Goal: Task Accomplishment & Management: Contribute content

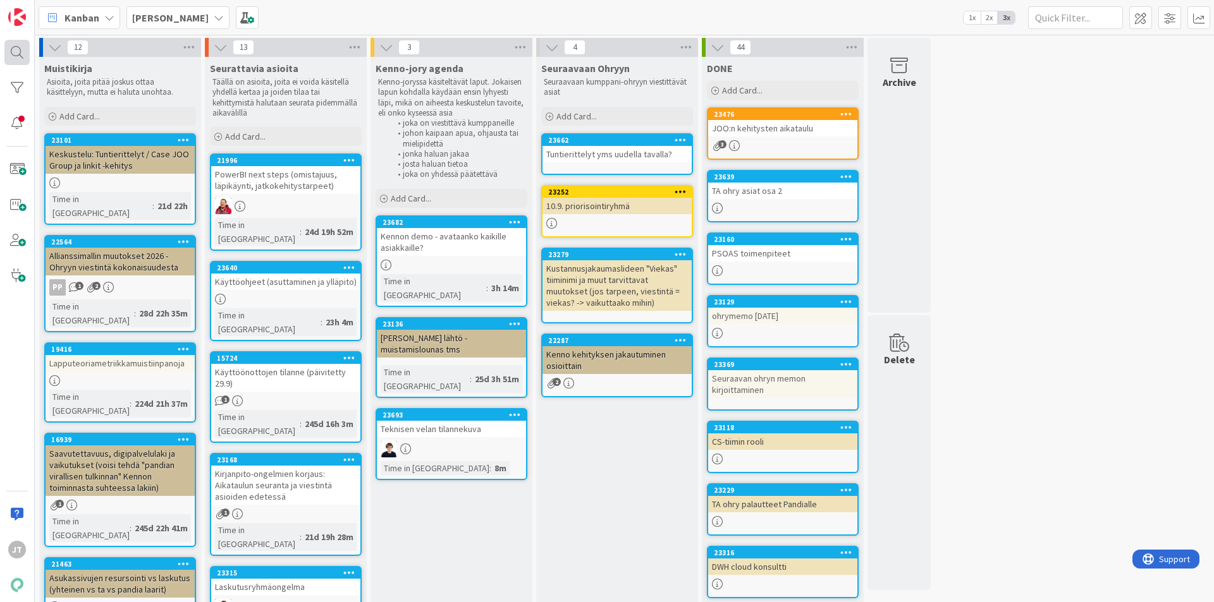
click at [21, 54] on div at bounding box center [16, 52] width 25 height 25
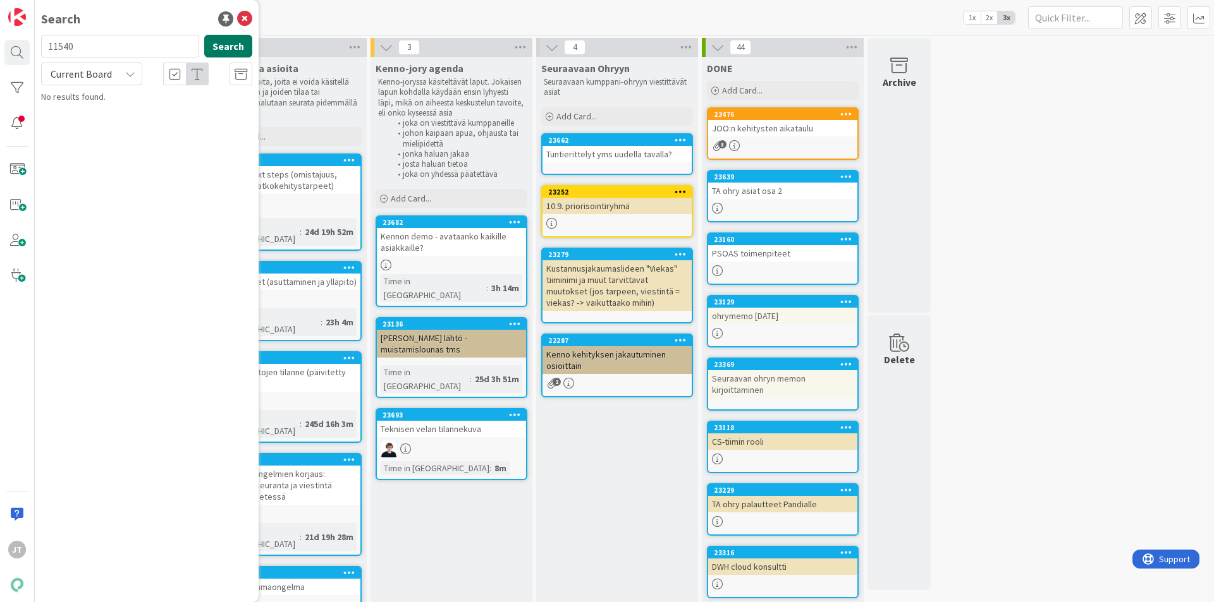
type input "11540"
click at [245, 44] on button "Search" at bounding box center [228, 46] width 48 height 23
click at [89, 78] on span "Current Board" at bounding box center [81, 74] width 61 height 13
click at [110, 130] on span "All Boards" at bounding box center [113, 126] width 131 height 19
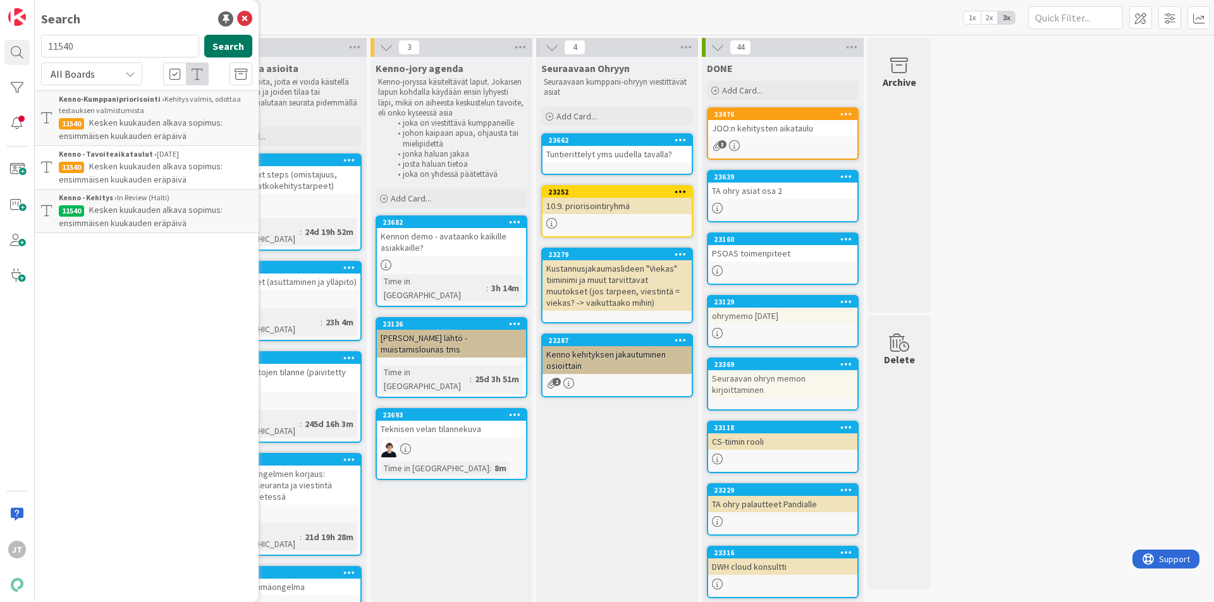
click at [225, 46] on button "Search" at bounding box center [228, 46] width 48 height 23
click at [239, 21] on icon at bounding box center [244, 18] width 15 height 15
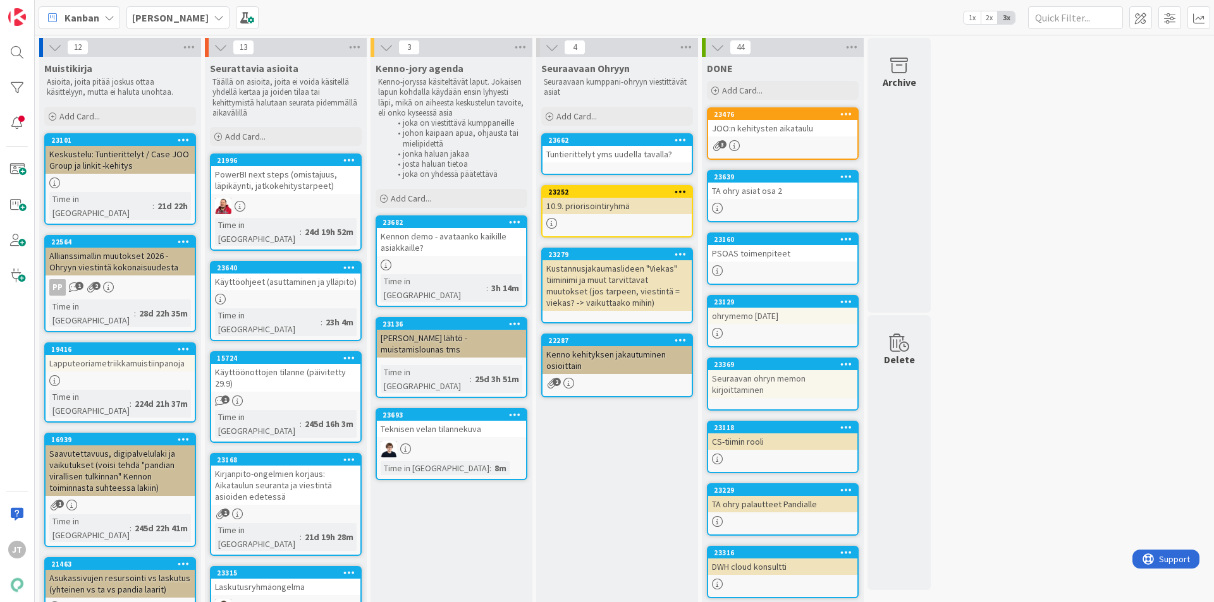
click at [171, 16] on b "[PERSON_NAME]" at bounding box center [170, 17] width 76 height 13
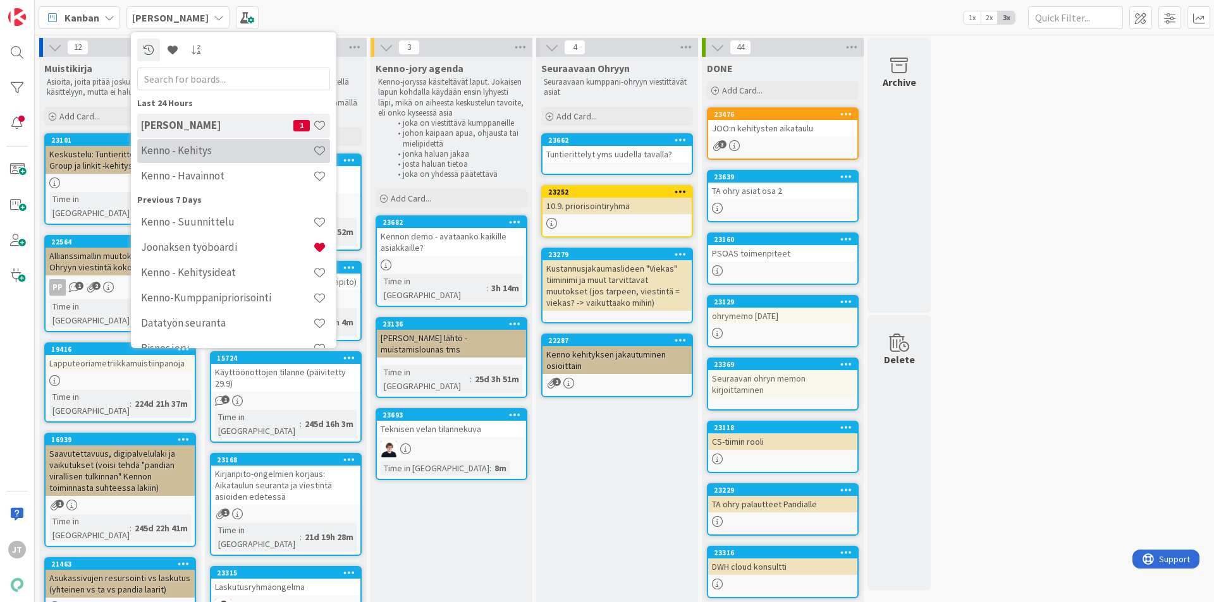
click at [203, 158] on div "Kenno - Kehitys" at bounding box center [233, 151] width 193 height 24
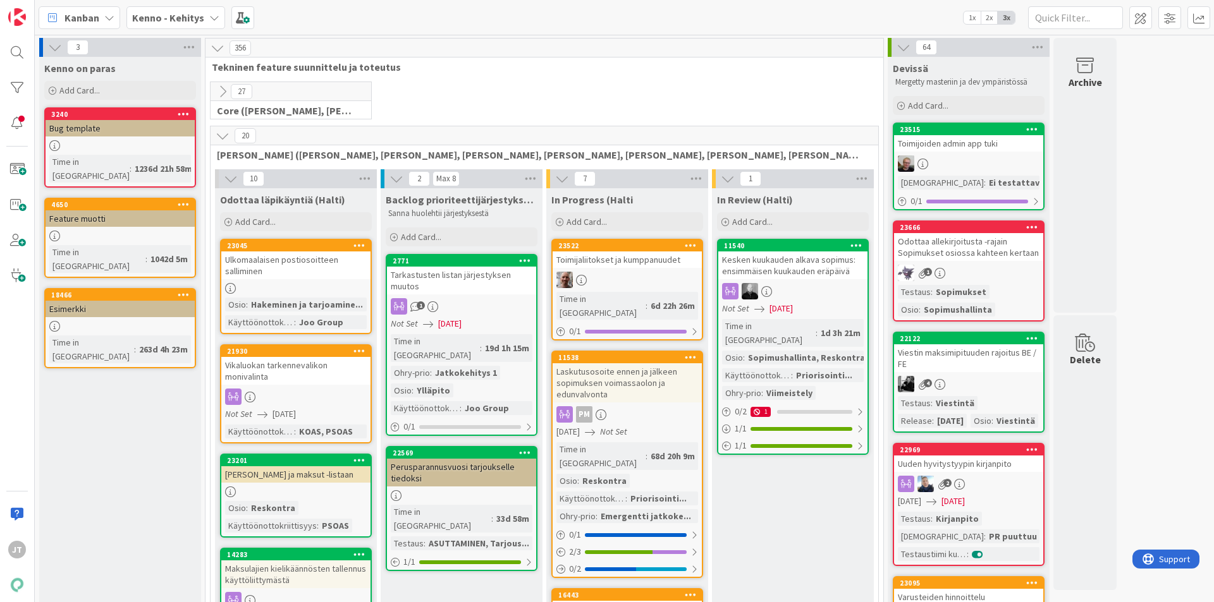
click at [634, 271] on div "23522 Toimijaliitokset ja kumppanuudet Time in Column : 6d 22h 26m 0 / 1" at bounding box center [627, 290] width 152 height 102
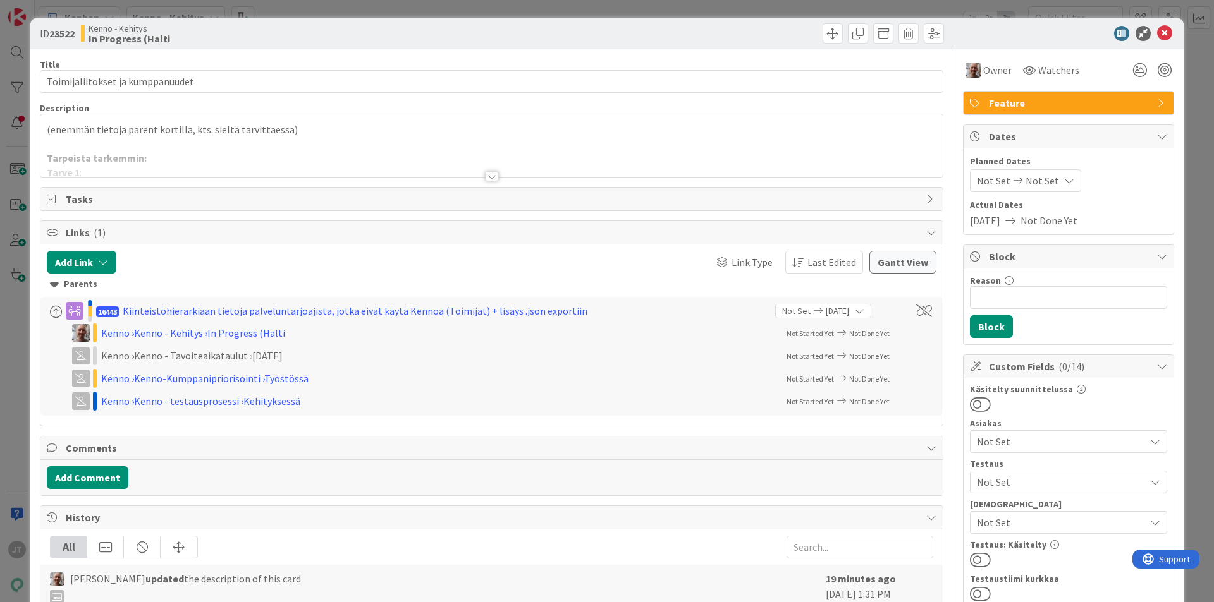
click at [494, 178] on div "Title 32 / 128 Toimijaliitokset ja kumppanuudet Description (enemmän tietoja pa…" at bounding box center [491, 605] width 903 height 1113
click at [488, 179] on div at bounding box center [492, 176] width 14 height 10
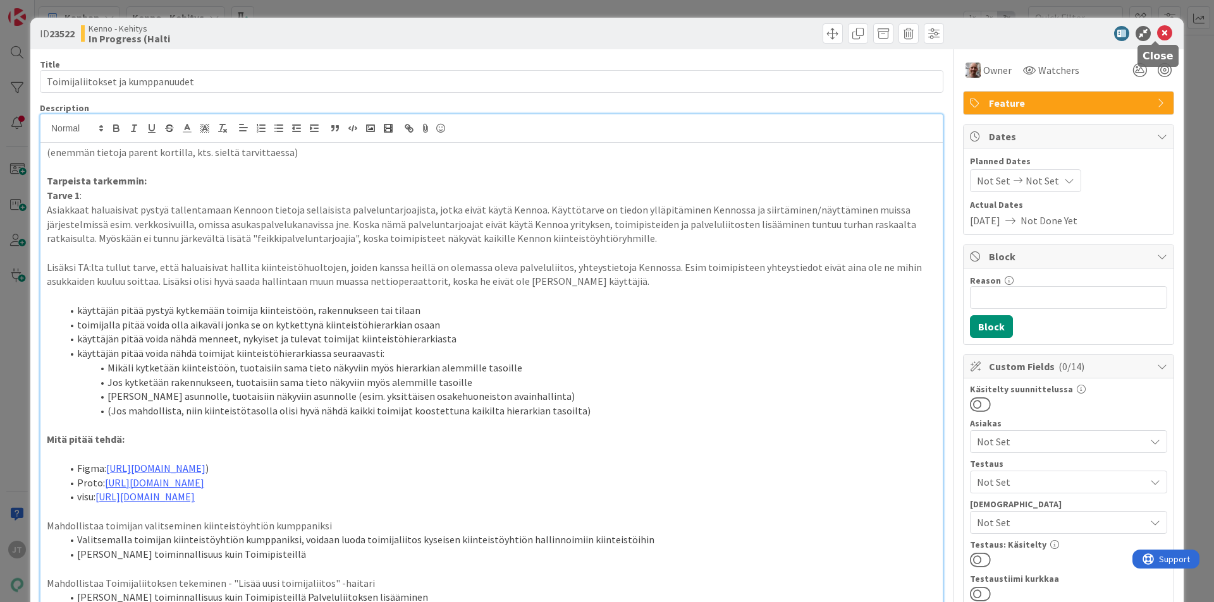
click at [1158, 28] on icon at bounding box center [1164, 33] width 15 height 15
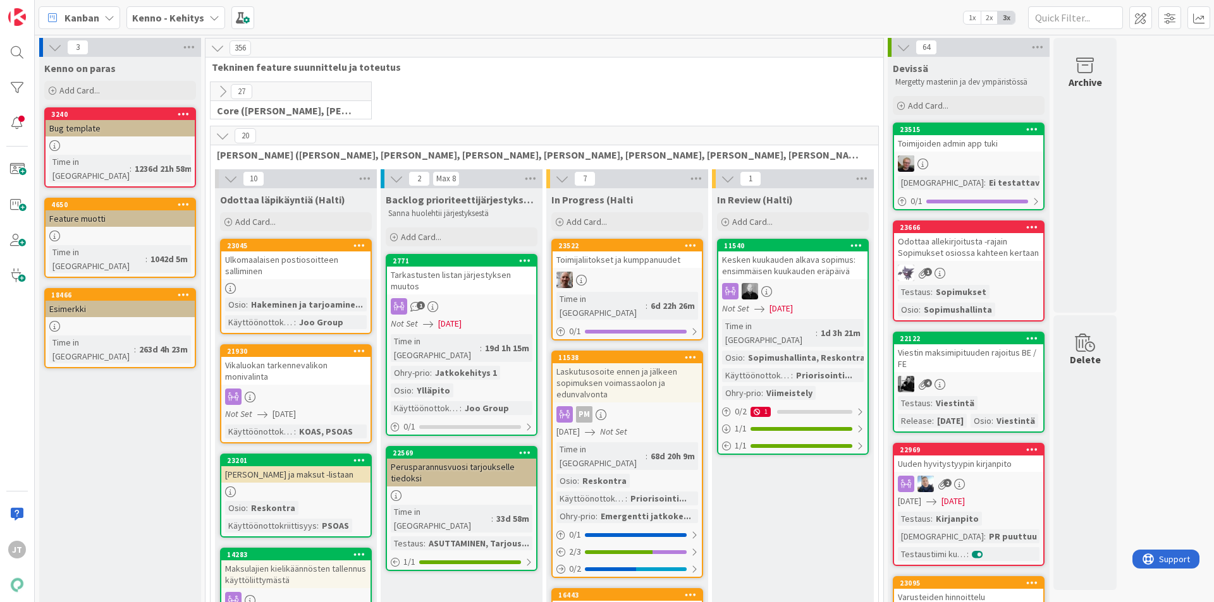
click at [609, 279] on div at bounding box center [627, 280] width 149 height 16
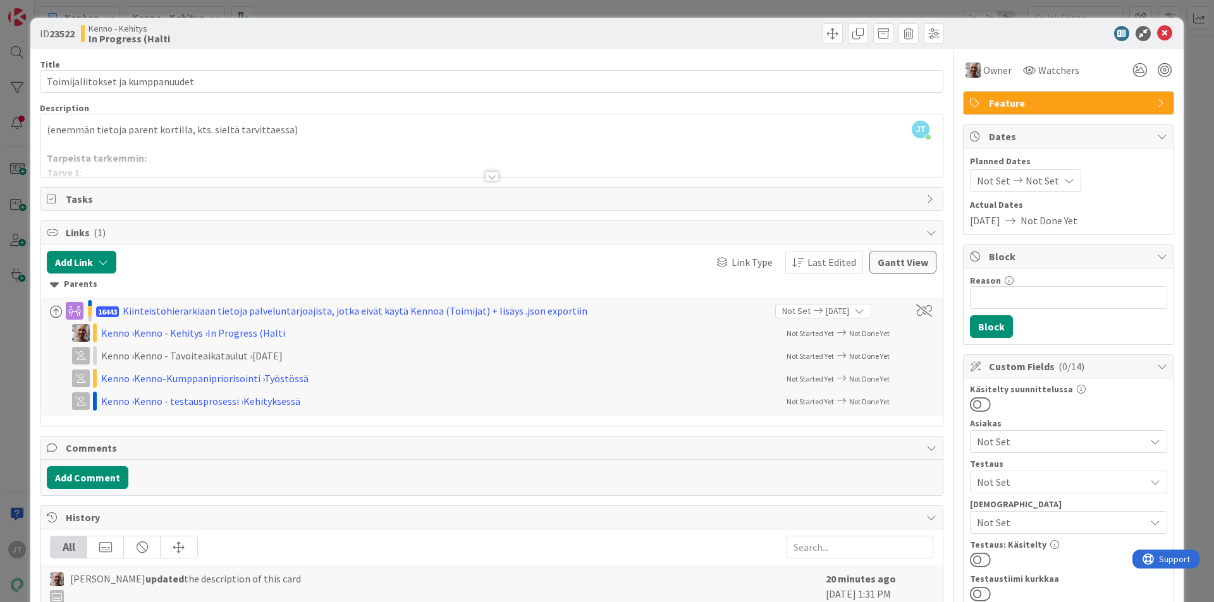
click at [488, 174] on div at bounding box center [492, 176] width 14 height 10
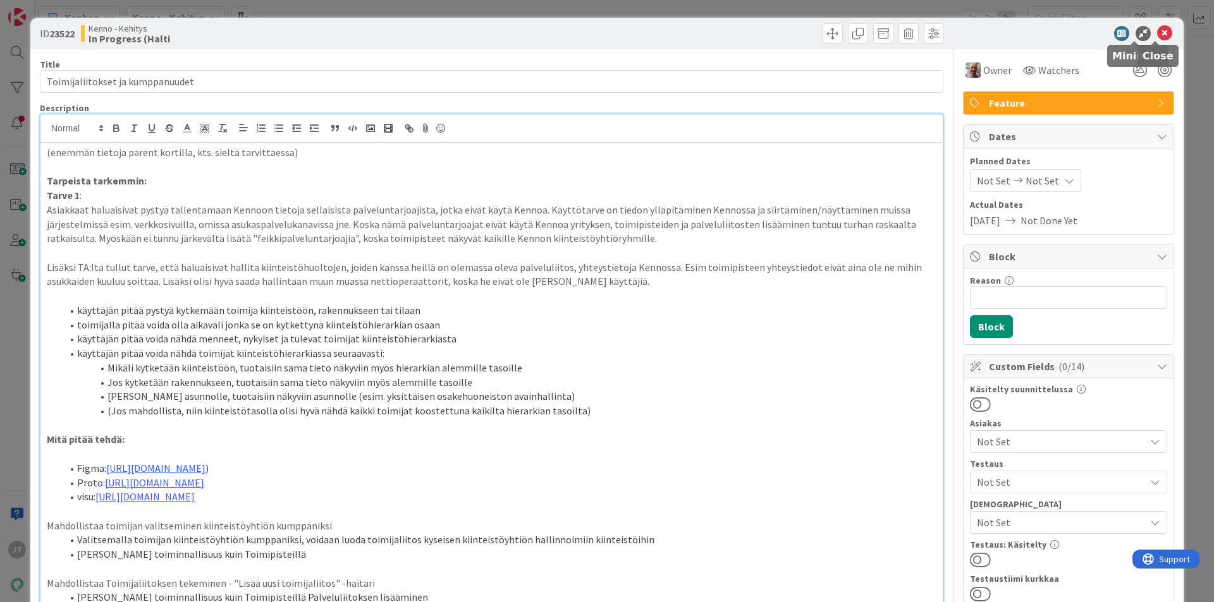
click at [1157, 32] on icon at bounding box center [1164, 33] width 15 height 15
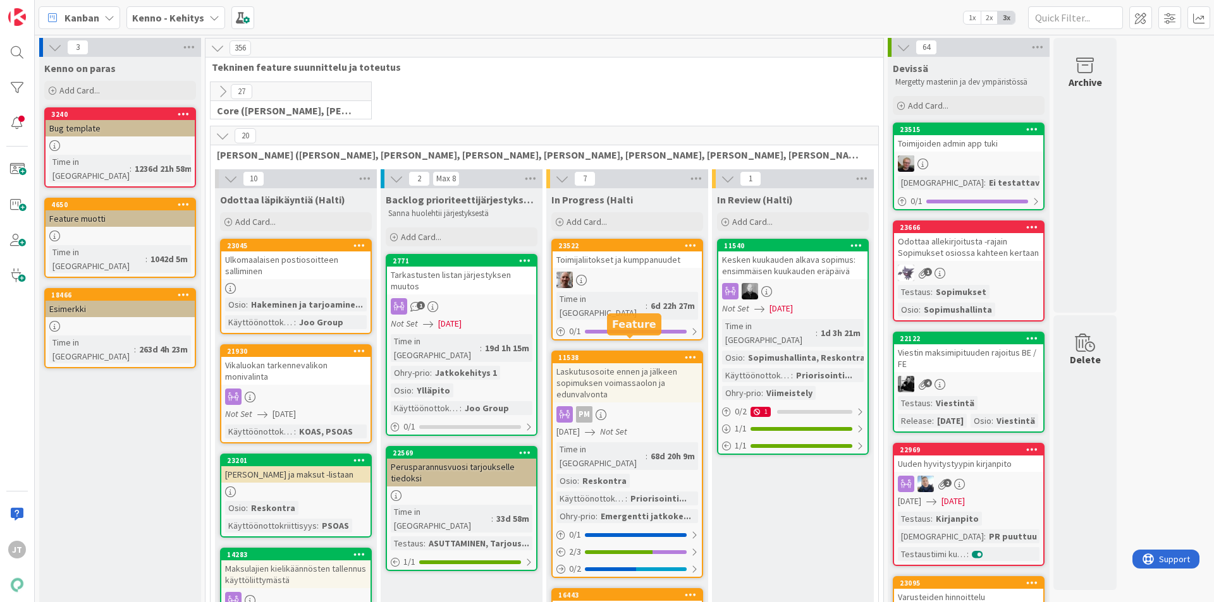
click at [633, 276] on div at bounding box center [627, 280] width 149 height 16
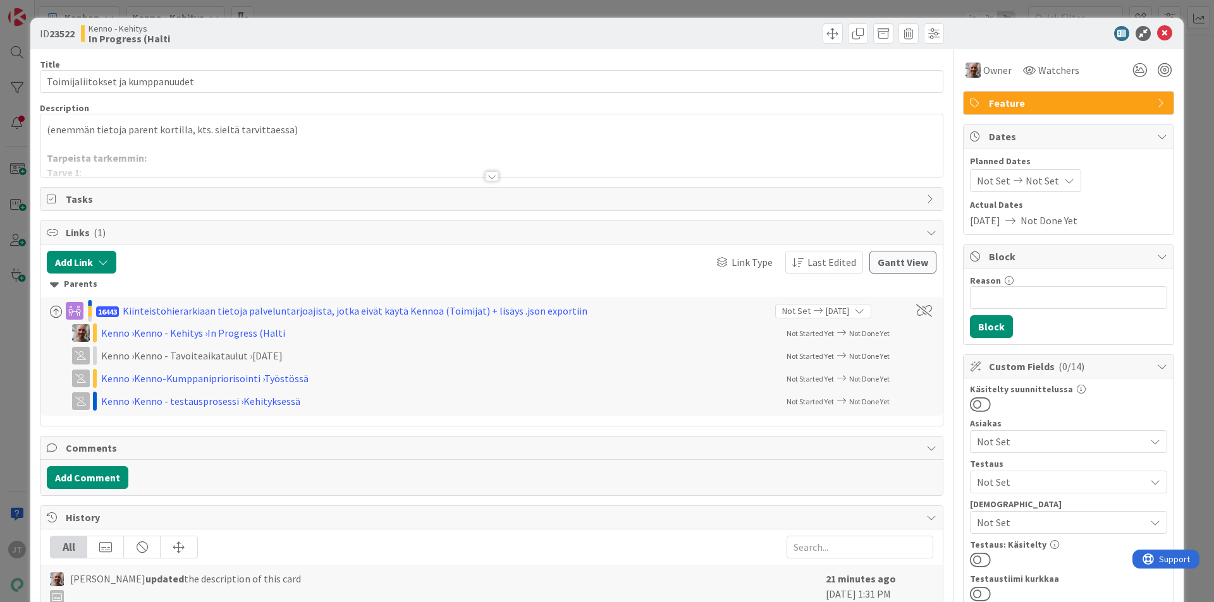
click at [486, 173] on div at bounding box center [492, 176] width 14 height 10
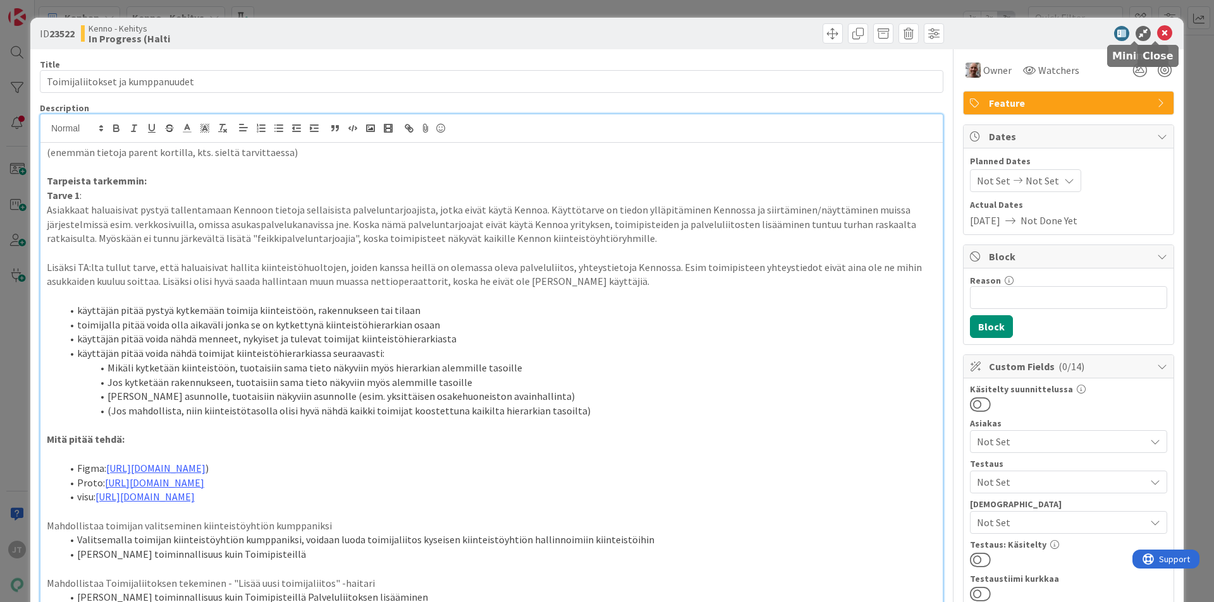
click at [1157, 27] on icon at bounding box center [1164, 33] width 15 height 15
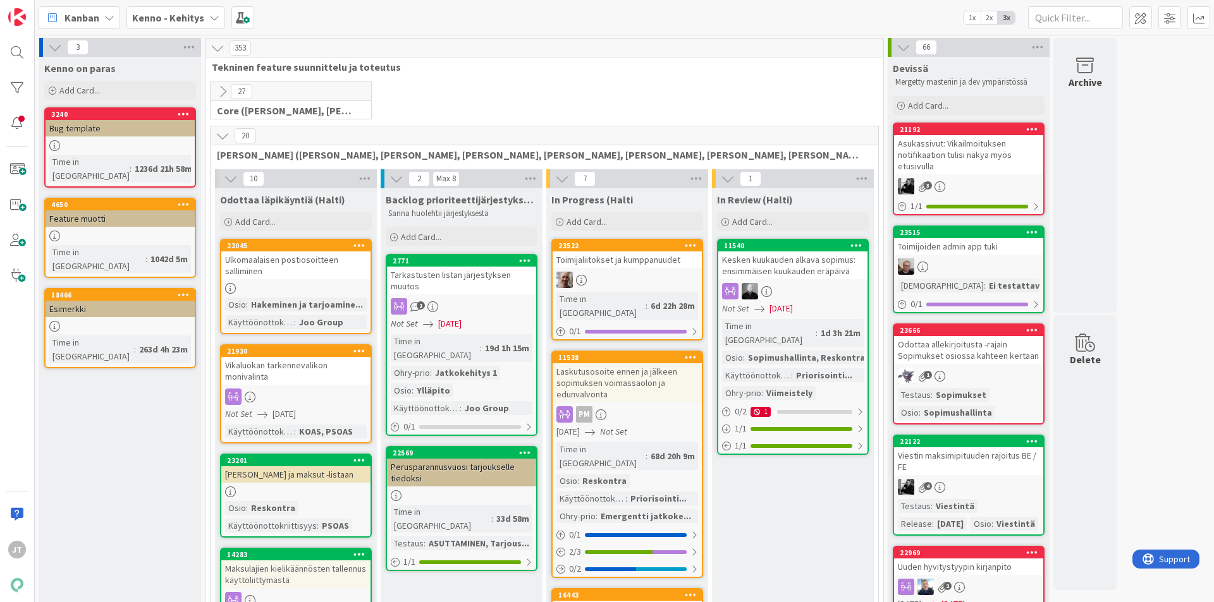
click at [183, 21] on b "Kenno - Kehitys" at bounding box center [168, 17] width 72 height 13
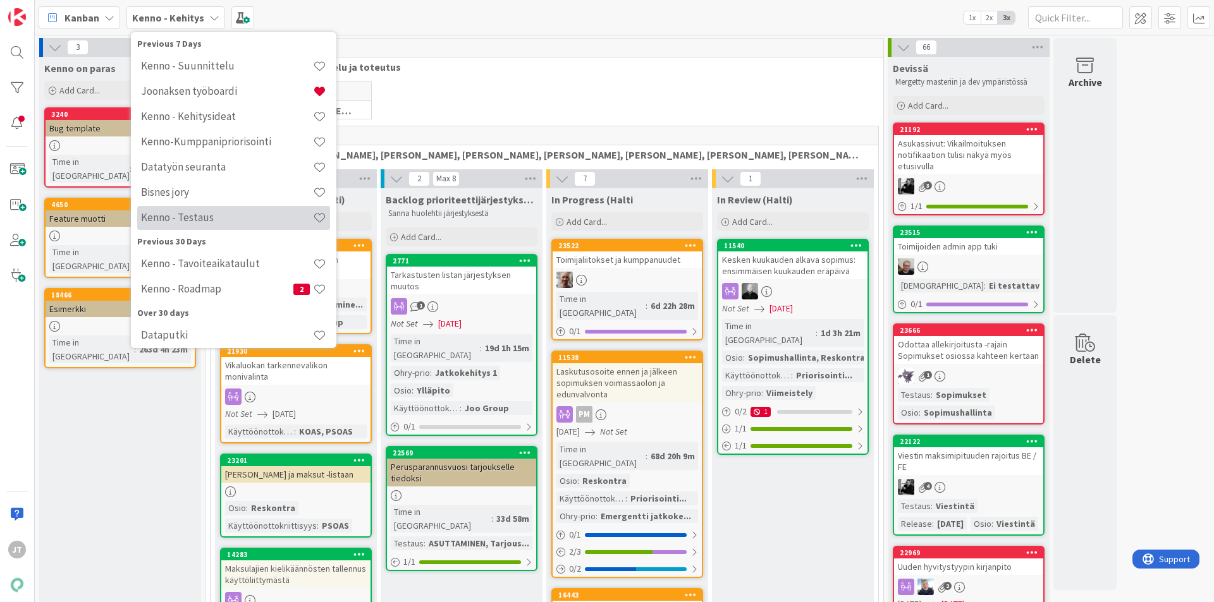
scroll to position [126, 0]
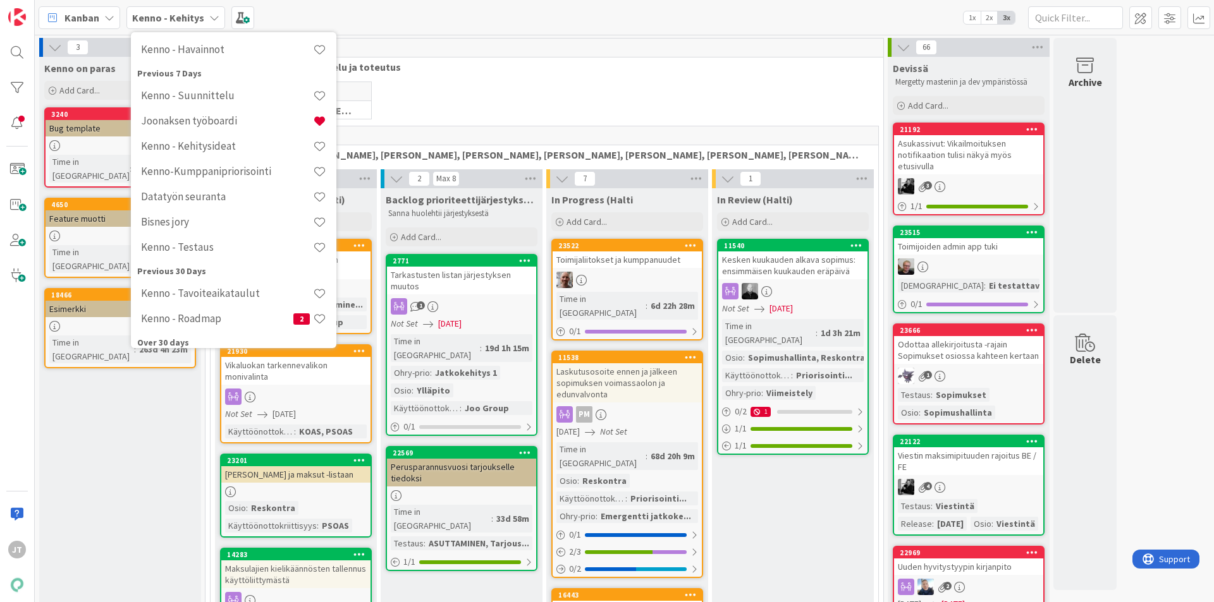
click at [156, 22] on b "Kenno - Kehitys" at bounding box center [168, 17] width 72 height 13
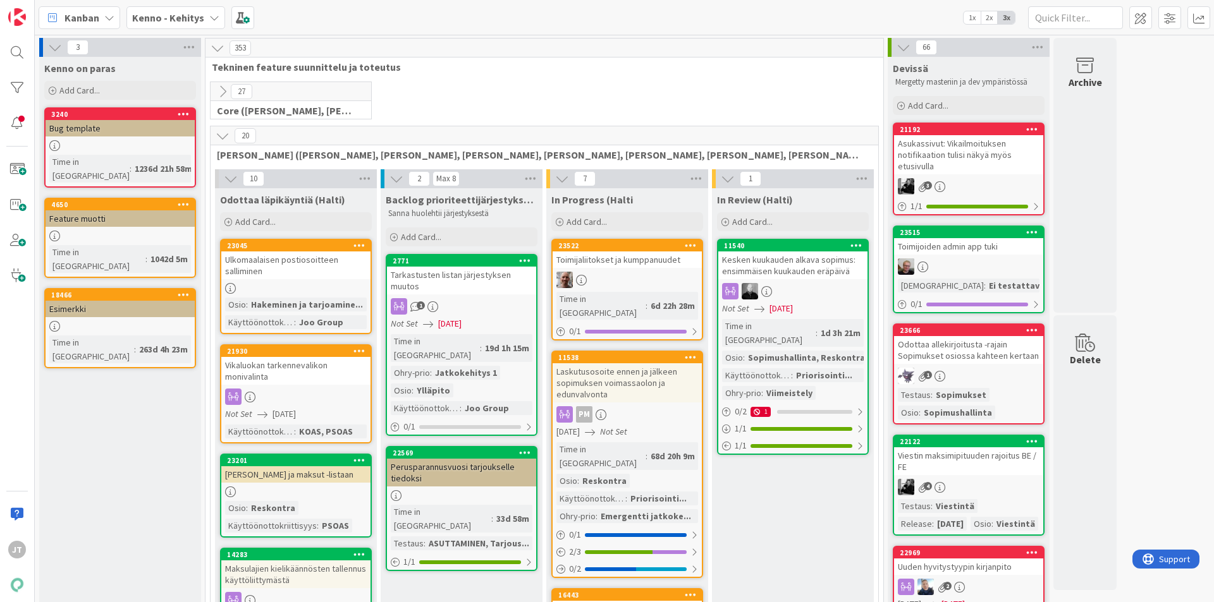
click at [166, 21] on b "Kenno - Kehitys" at bounding box center [168, 17] width 72 height 13
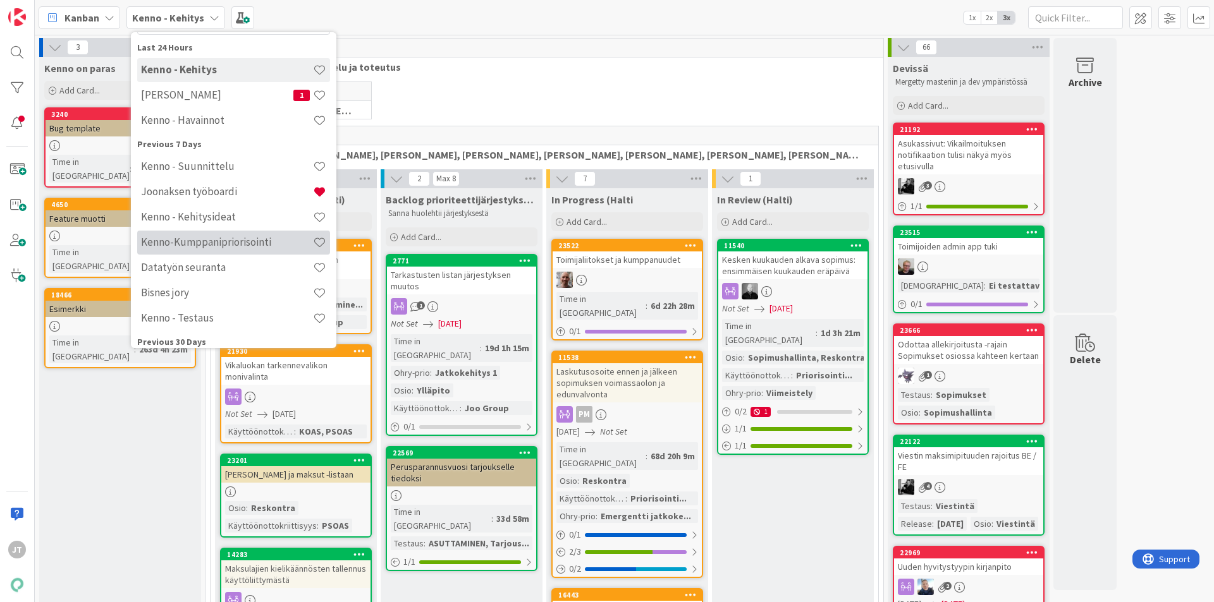
scroll to position [49, 0]
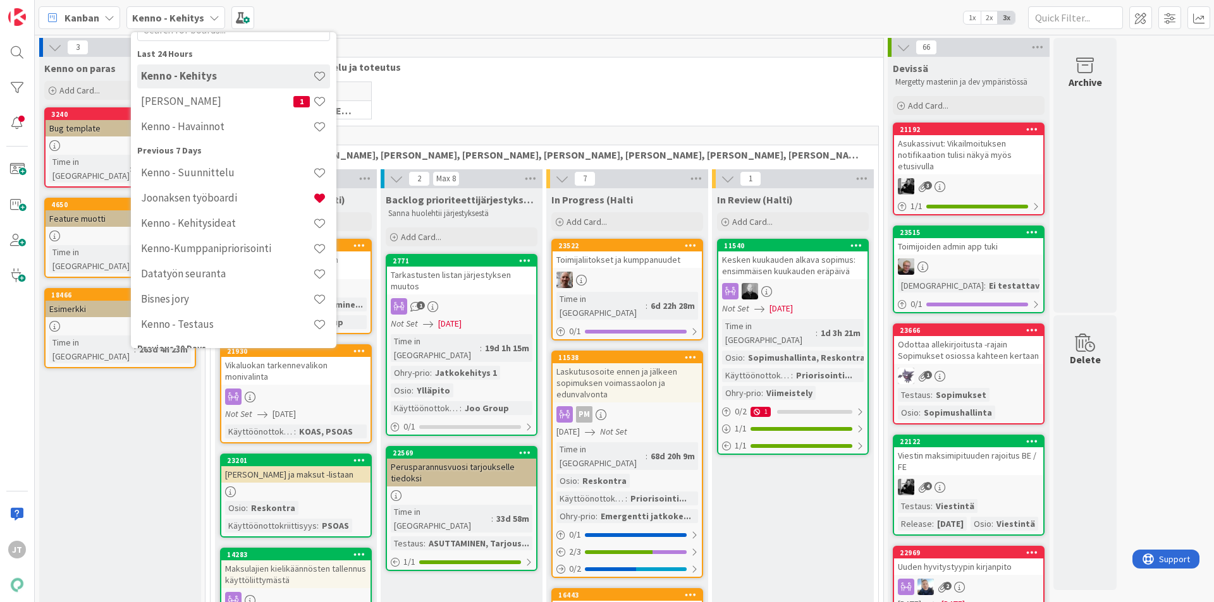
click at [459, 83] on div "27 Core ([PERSON_NAME], [PERSON_NAME], [PERSON_NAME], [PERSON_NAME], [PERSON_NA…" at bounding box center [544, 104] width 673 height 44
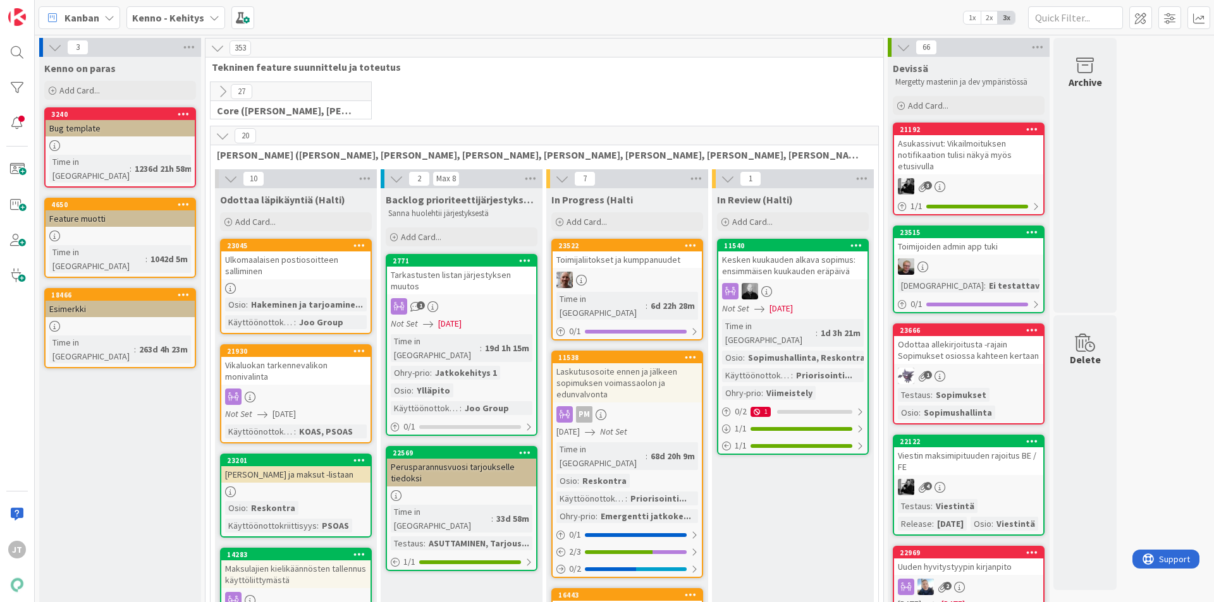
click at [223, 142] on icon at bounding box center [223, 136] width 14 height 14
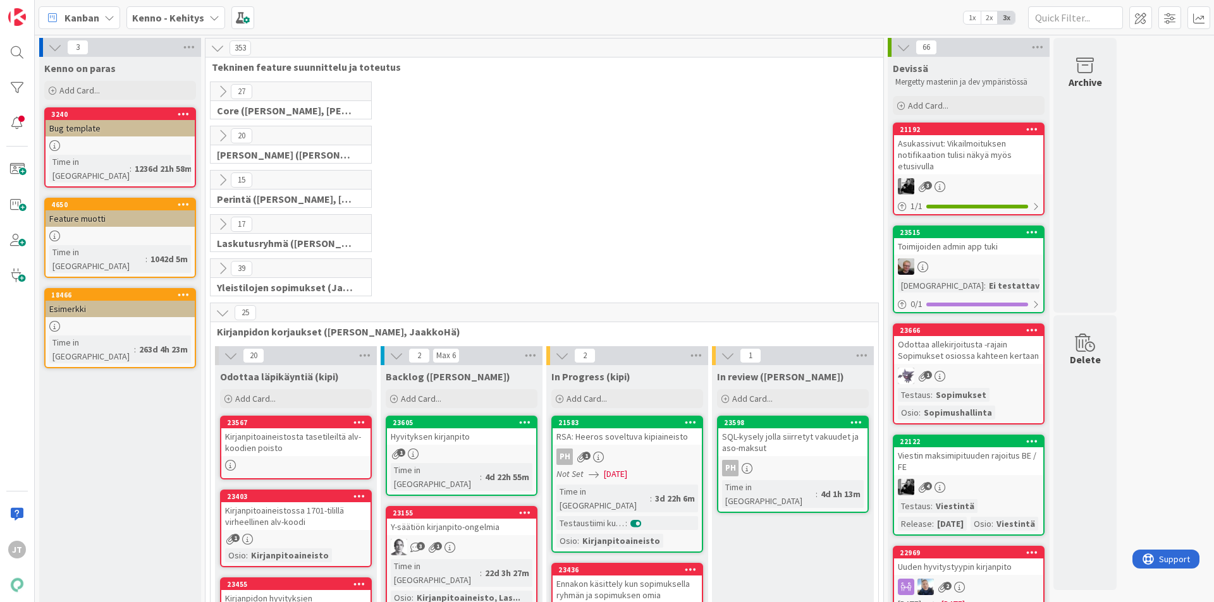
click at [226, 319] on icon at bounding box center [223, 313] width 14 height 14
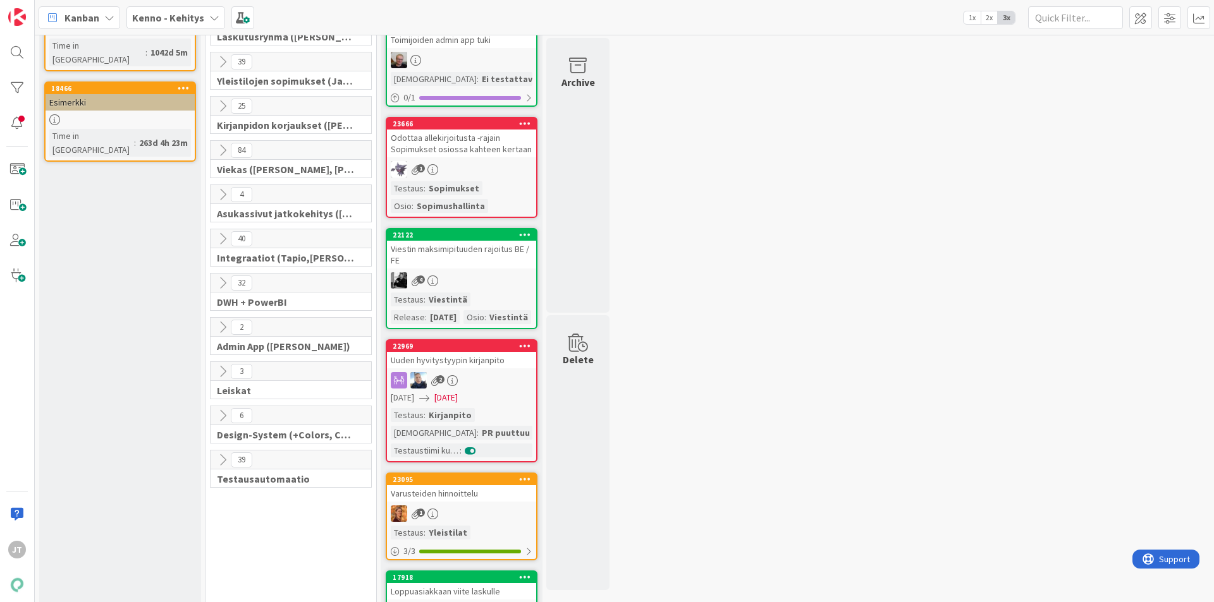
scroll to position [253, 0]
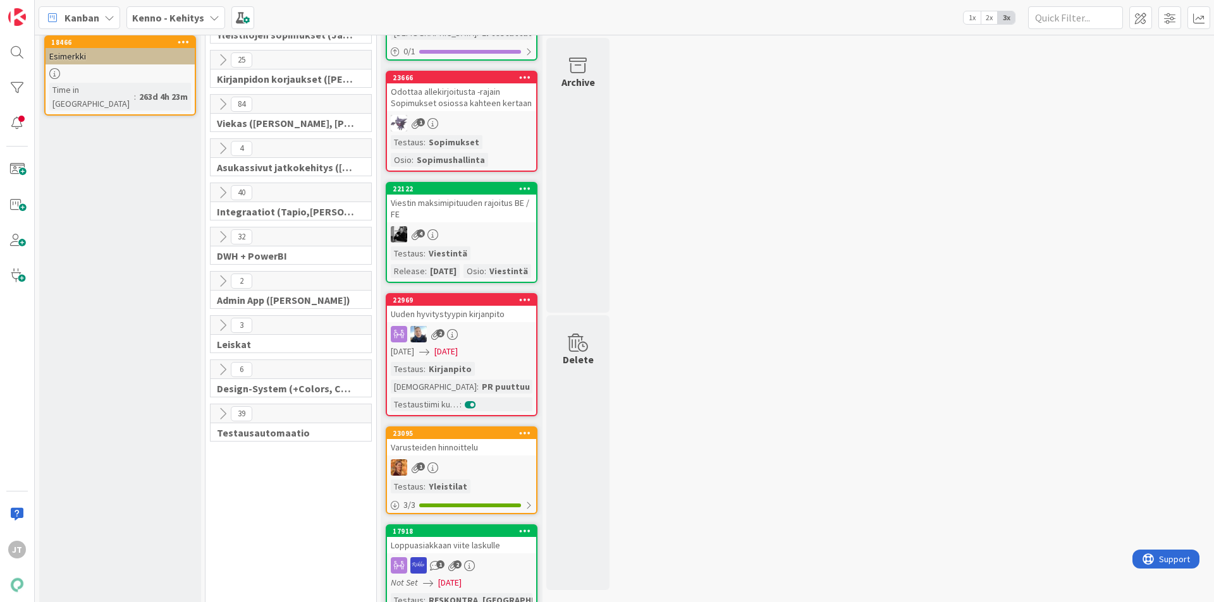
click at [221, 235] on icon at bounding box center [223, 237] width 14 height 14
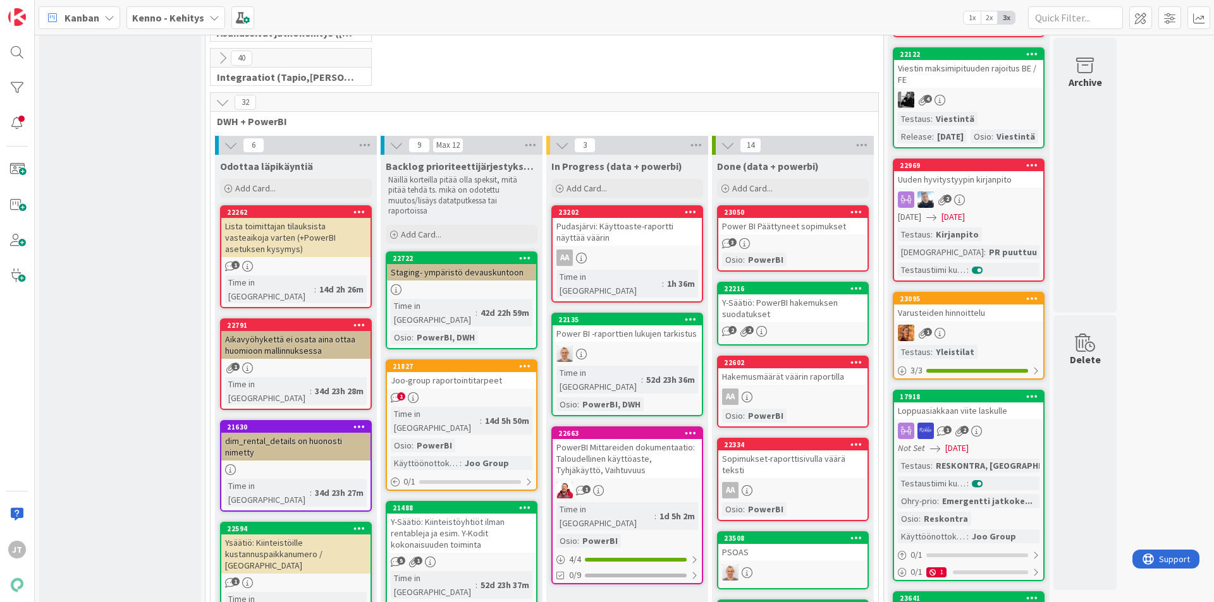
scroll to position [379, 0]
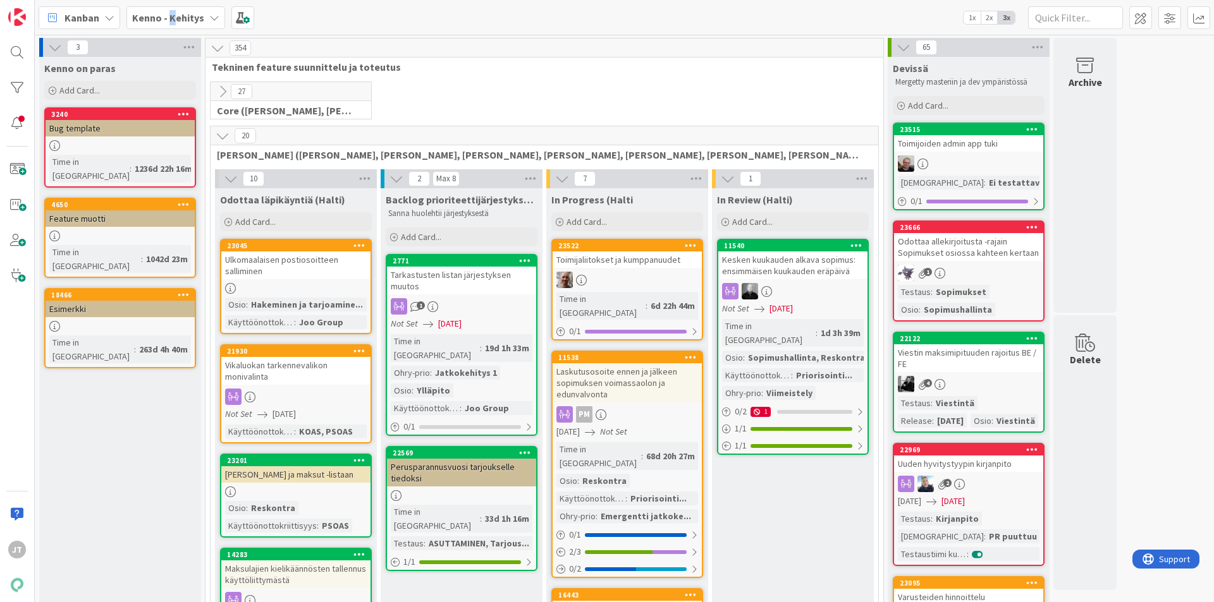
click at [173, 16] on b "Kenno - Kehitys" at bounding box center [168, 17] width 72 height 13
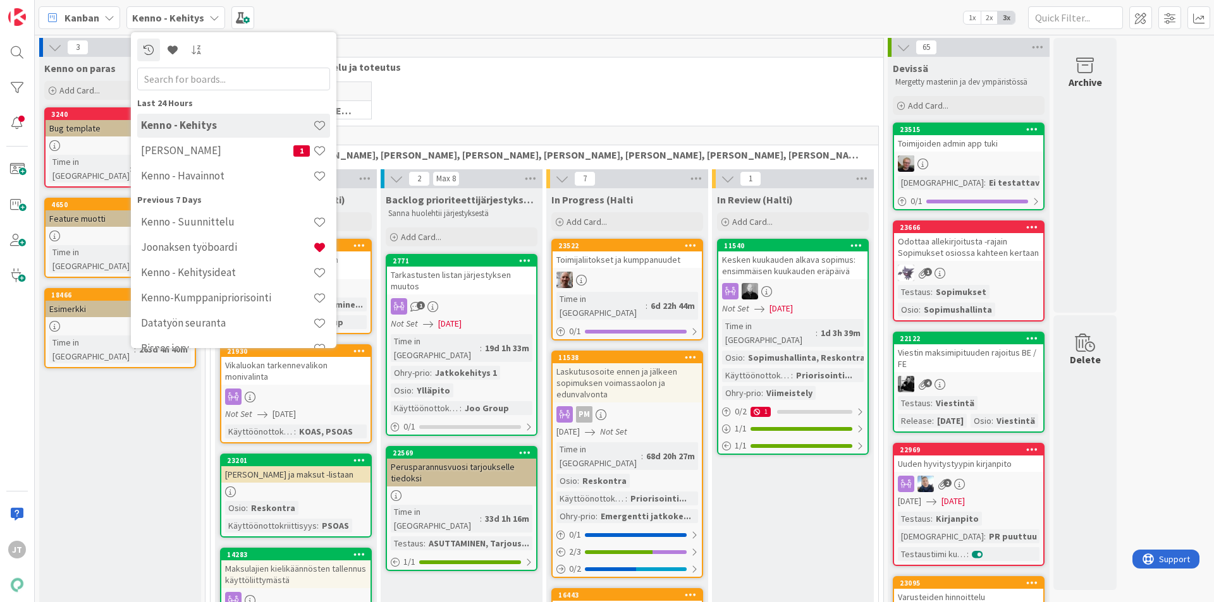
click at [474, 94] on div "27 Core (Pasi, Jussi, JaakkoHä, Jyri, Leo, MikkoK, Väinö, MattiH)" at bounding box center [544, 104] width 673 height 44
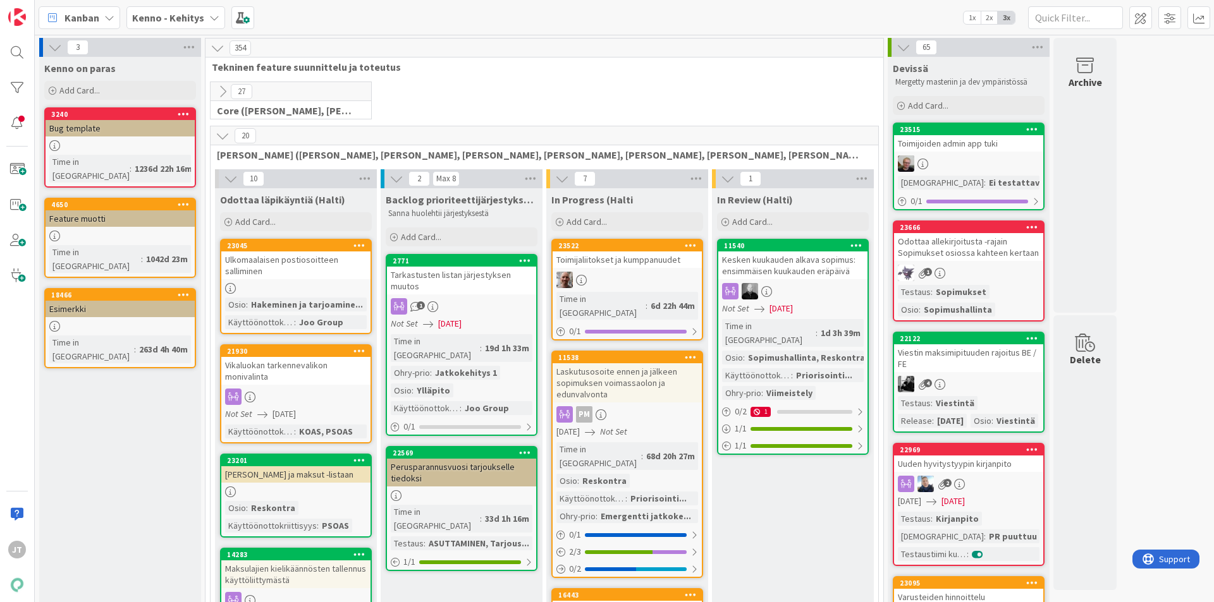
click at [226, 136] on icon at bounding box center [223, 136] width 14 height 14
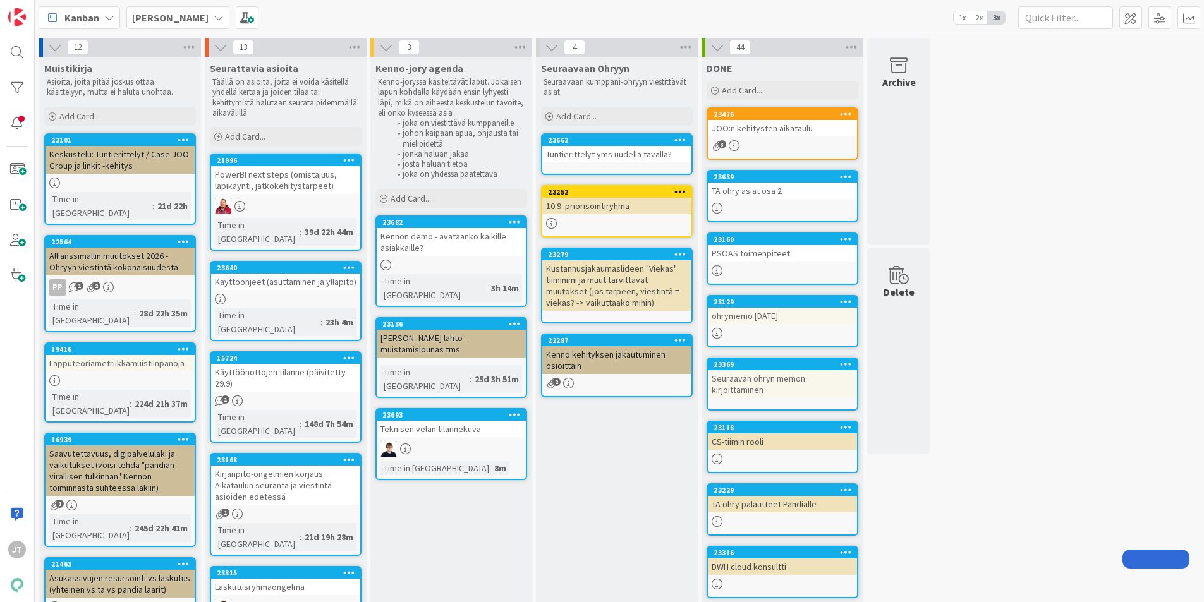
click at [169, 22] on b "[PERSON_NAME]" at bounding box center [170, 17] width 76 height 13
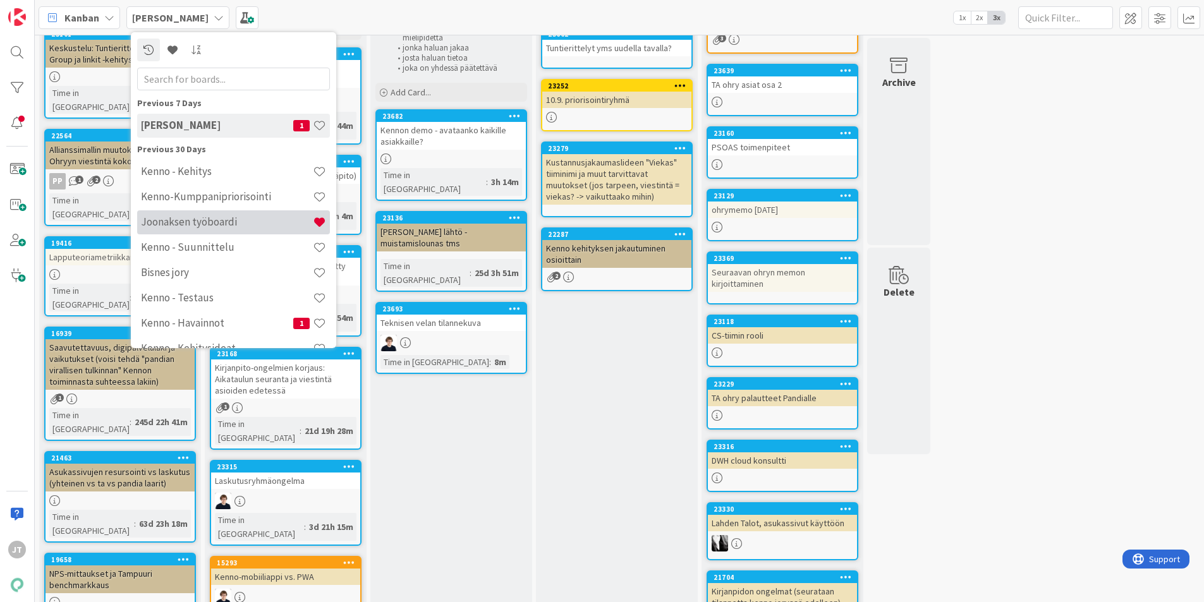
click at [210, 226] on h4 "Joonaksen työboardi" at bounding box center [227, 222] width 172 height 13
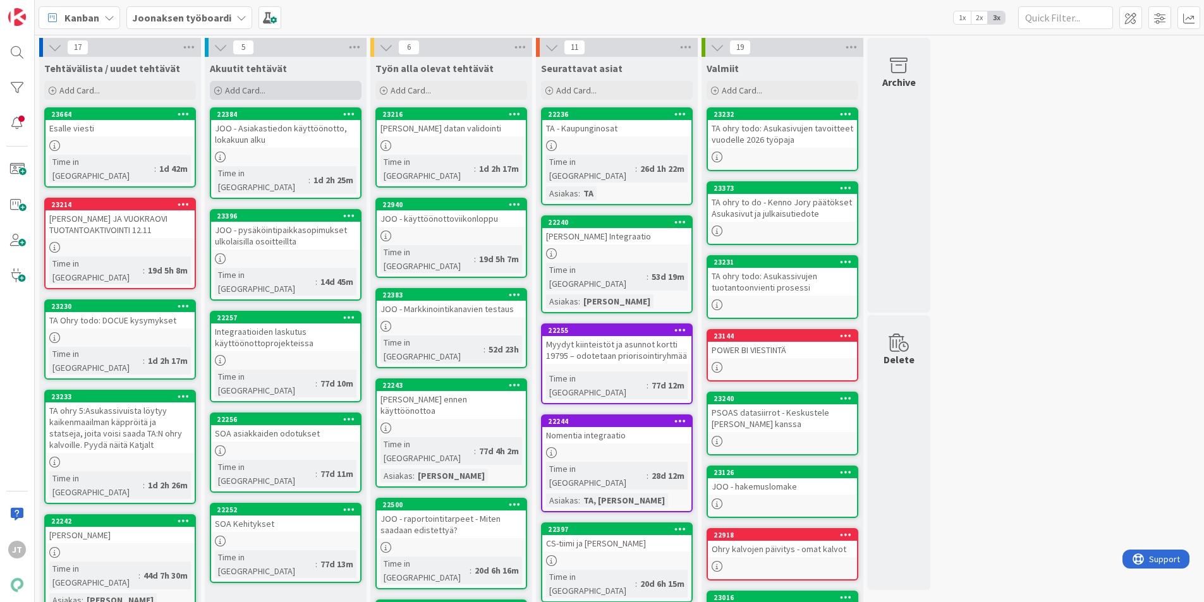
click at [290, 93] on div "Add Card..." at bounding box center [286, 90] width 152 height 19
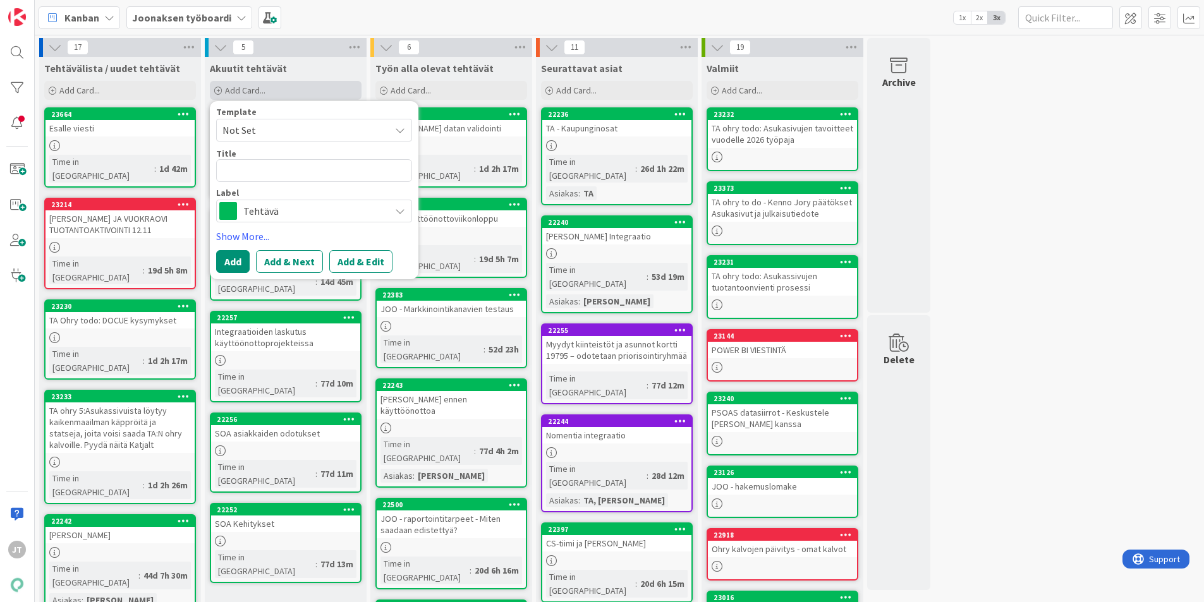
type textarea "x"
type textarea "J"
type textarea "x"
type textarea "[PERSON_NAME]"
type textarea "x"
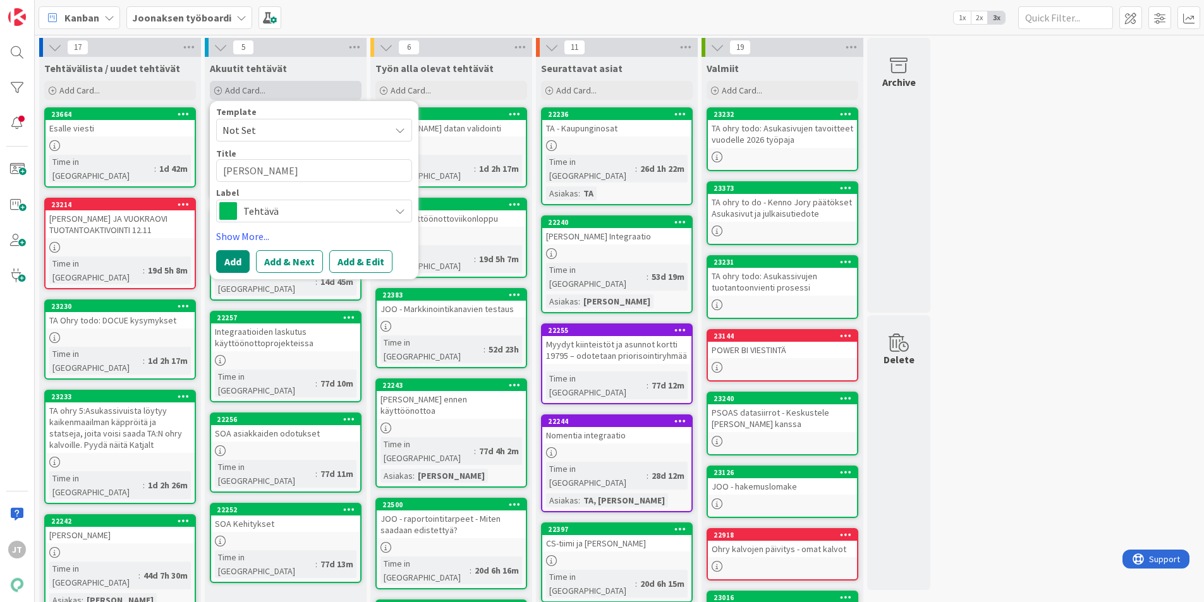
type textarea "[PERSON_NAME]"
type textarea "x"
type textarea "[PERSON_NAME]"
click at [450, 542] on div at bounding box center [451, 547] width 149 height 11
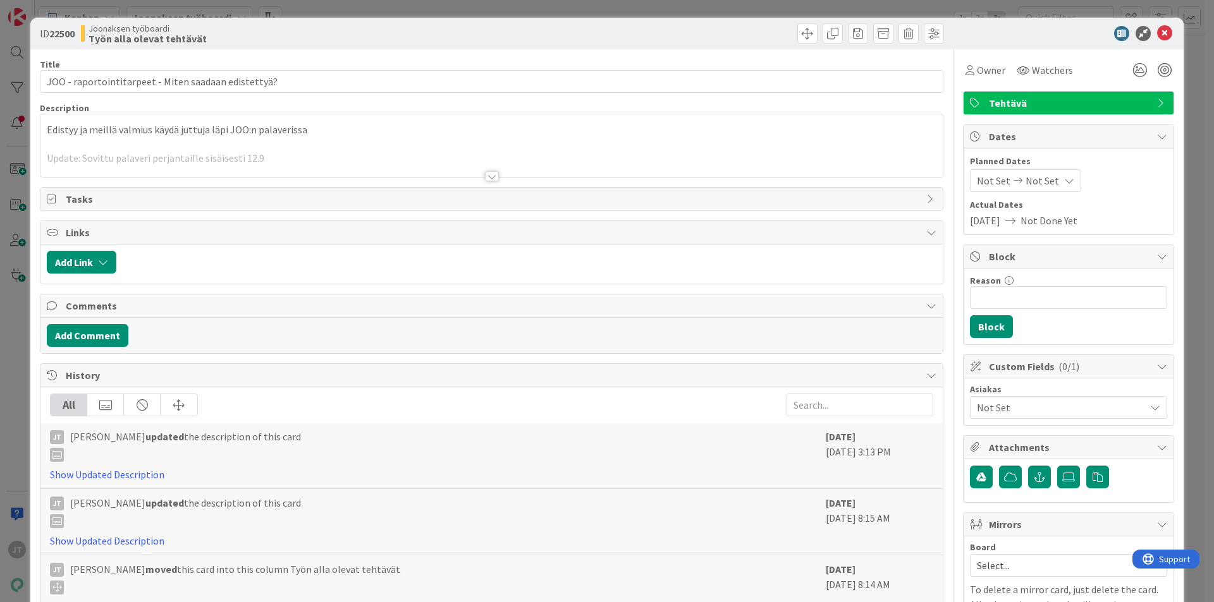
click at [51, 130] on p "Edistyy ja meillä valmius käydä juttuja läpi JOO:n palaverissa" at bounding box center [491, 130] width 889 height 15
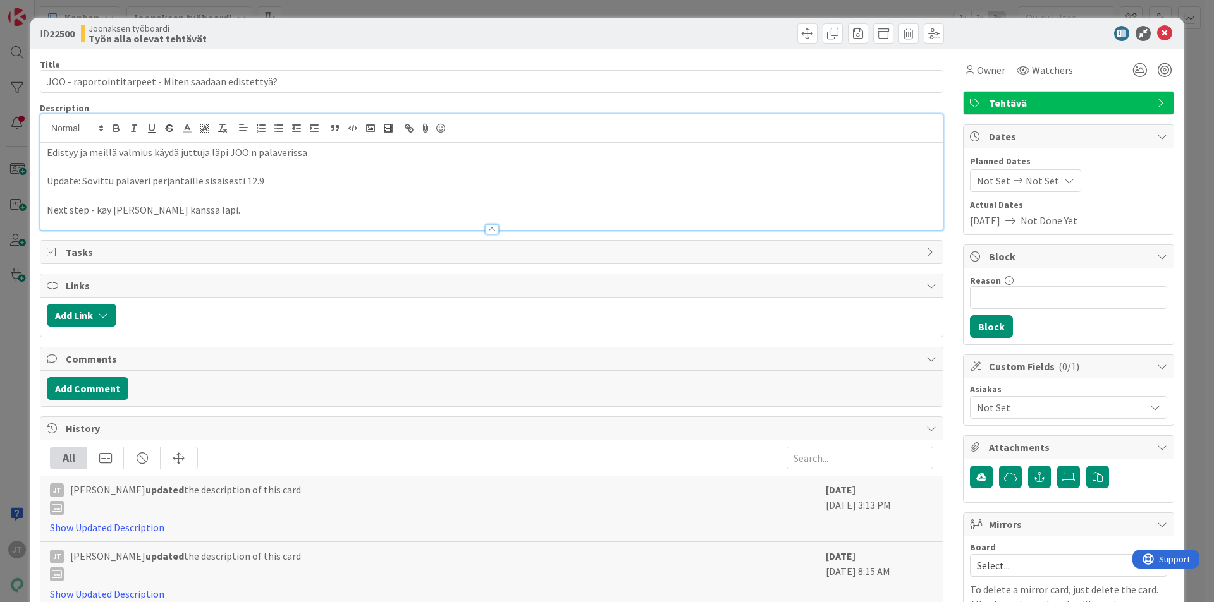
click at [41, 149] on div "Edistyy ja meillä valmius käydä juttuja läpi JOO:n palaverissa Update: Sovittu …" at bounding box center [491, 186] width 902 height 87
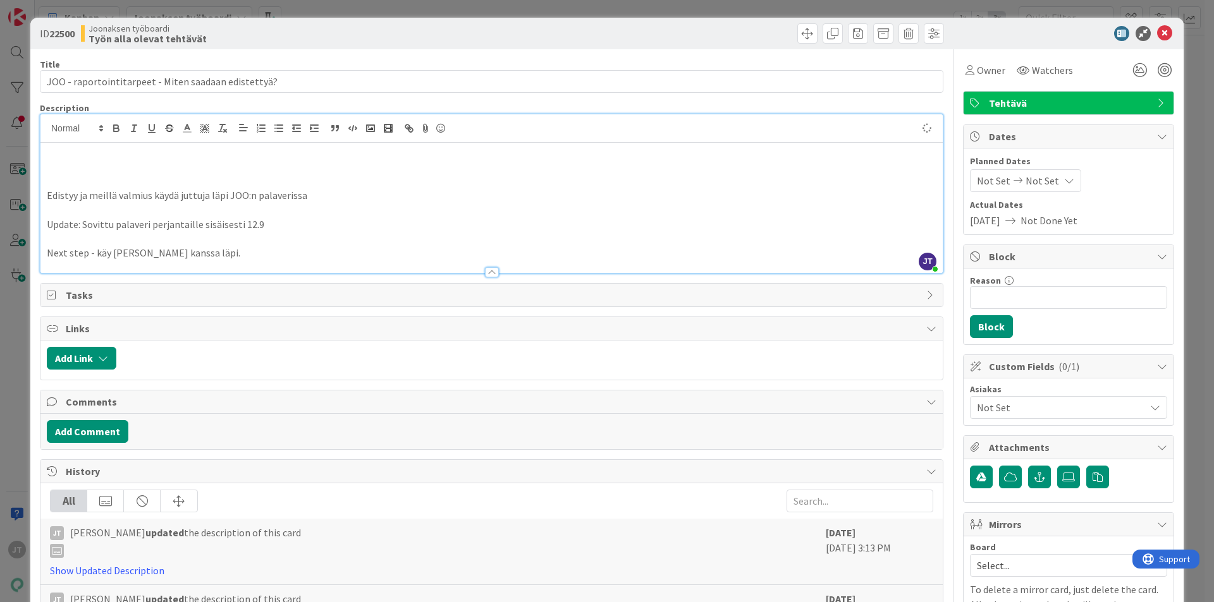
type textarea "x"
click at [47, 156] on p "Tuotantoympäristön perustaminen sen jälkeen, kun Kennon tuotanto on auki" at bounding box center [491, 152] width 889 height 15
click at [433, 153] on li "Tuotantoympäristön perustaminen sen jälkeen, kun Kennon tuotanto on auki" at bounding box center [499, 152] width 874 height 15
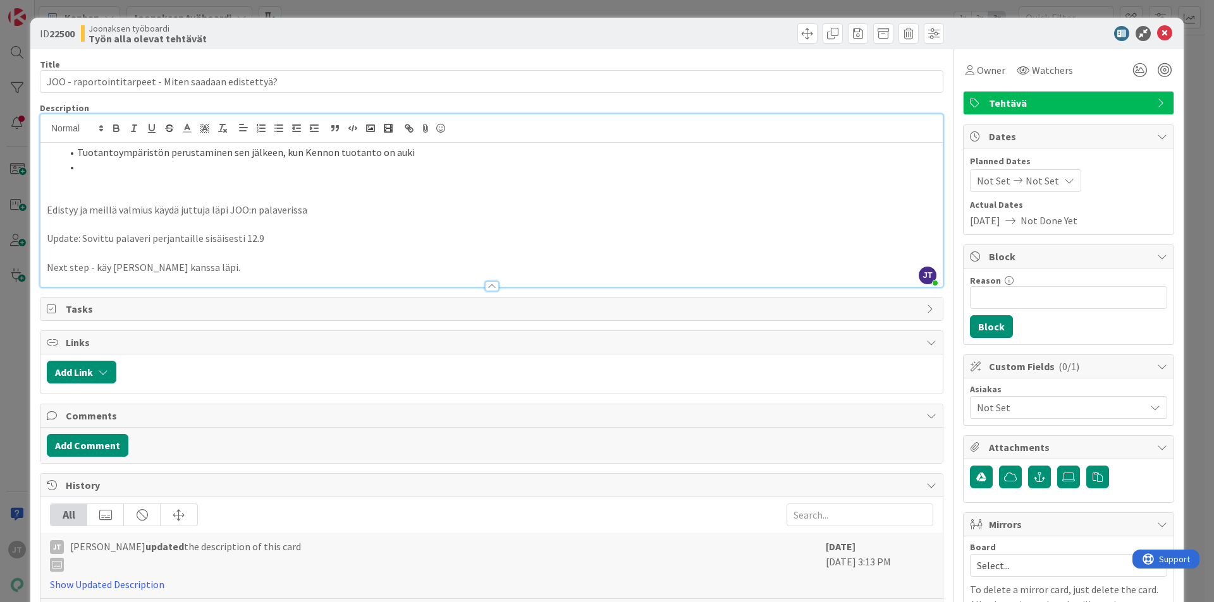
click at [79, 152] on li "Tuotantoympäristön perustaminen sen jälkeen, kun Kennon tuotanto on auki" at bounding box center [499, 152] width 874 height 15
click at [95, 166] on li at bounding box center [499, 167] width 874 height 15
click at [146, 170] on li "Työmäärä" at bounding box center [499, 167] width 874 height 15
click at [333, 241] on p "Update: Sovittu palaveri perjantaille sisäisesti 12.9" at bounding box center [491, 238] width 889 height 15
click at [348, 190] on p at bounding box center [491, 195] width 889 height 15
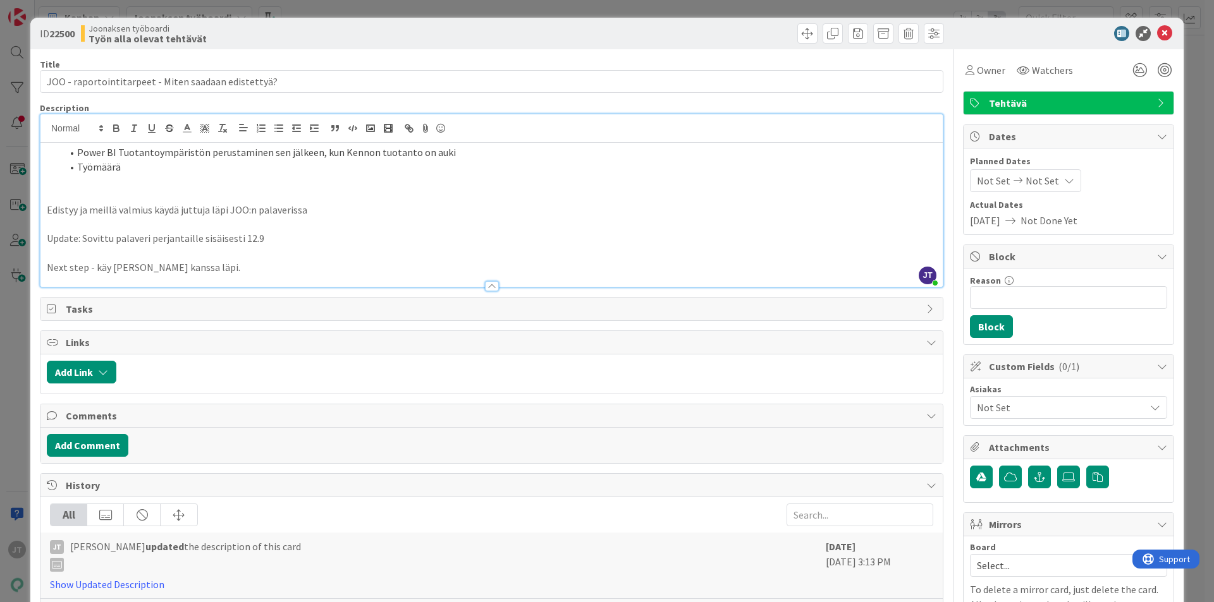
click at [346, 161] on li "Työmäärä" at bounding box center [499, 167] width 874 height 15
click at [116, 166] on li "Työmäärä arvio" at bounding box center [499, 167] width 874 height 15
click at [123, 171] on li "Työmäärä arvio" at bounding box center [499, 167] width 874 height 15
click at [212, 170] on li "Työmäärä ja kustannus arvio" at bounding box center [499, 167] width 874 height 15
click at [216, 164] on li "Työmäärä ja kustannus arvio tarviaan JOO:lle" at bounding box center [499, 167] width 874 height 15
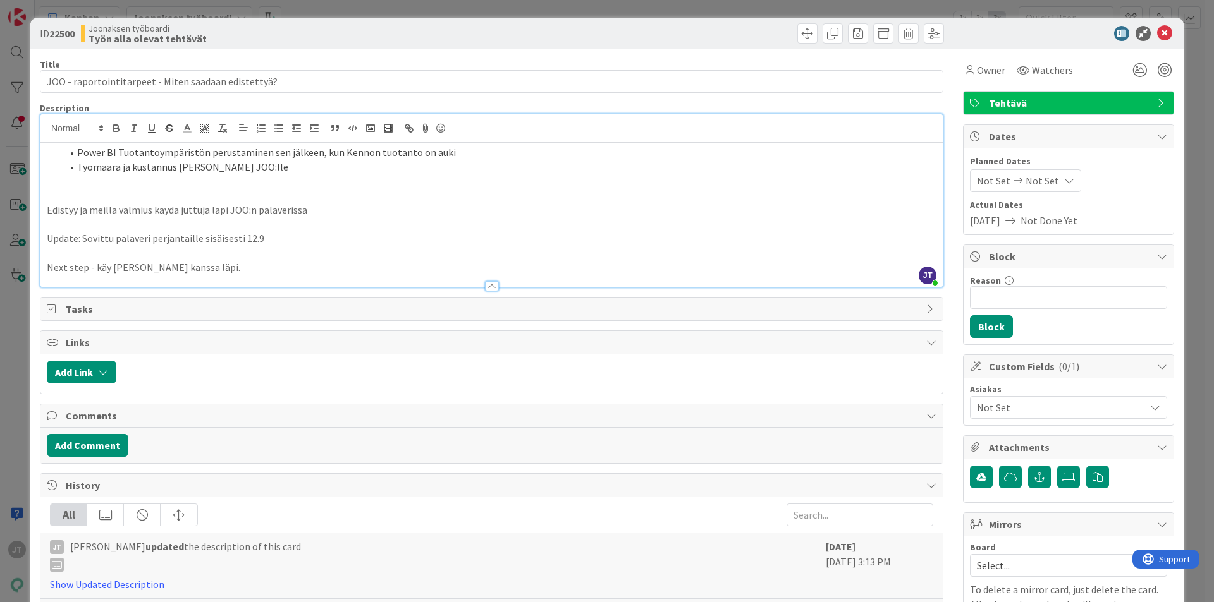
click at [293, 169] on li "Työmäärä ja kustannus arvio tarvitaan JOO:lle" at bounding box center [499, 167] width 874 height 15
click at [317, 164] on li "Työmäärä ja kustannus arvio tarvitaan JOO:lle" at bounding box center [499, 167] width 874 height 15
click at [313, 172] on li "Työmäärä ja kustannus arvio tarvitaan JOO:lle" at bounding box center [499, 167] width 874 height 15
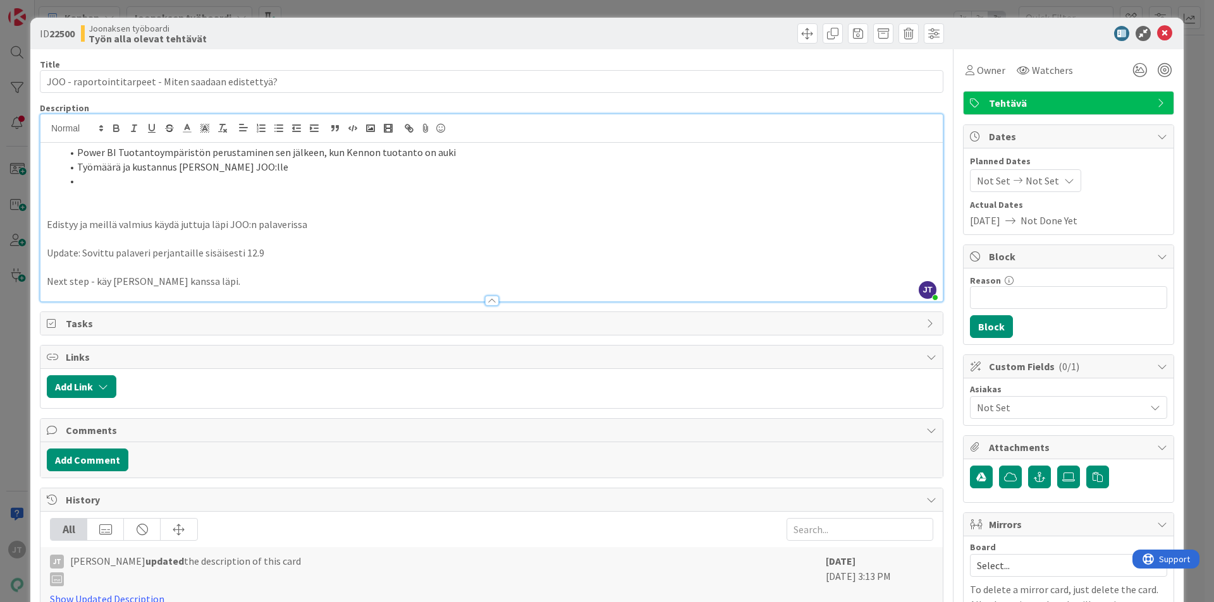
click at [283, 170] on li "Työmäärä ja kustannus arvio tarvitaan JOO:lle" at bounding box center [499, 167] width 874 height 15
click at [269, 183] on li "Kriittiset tarpeet eka" at bounding box center [499, 181] width 874 height 15
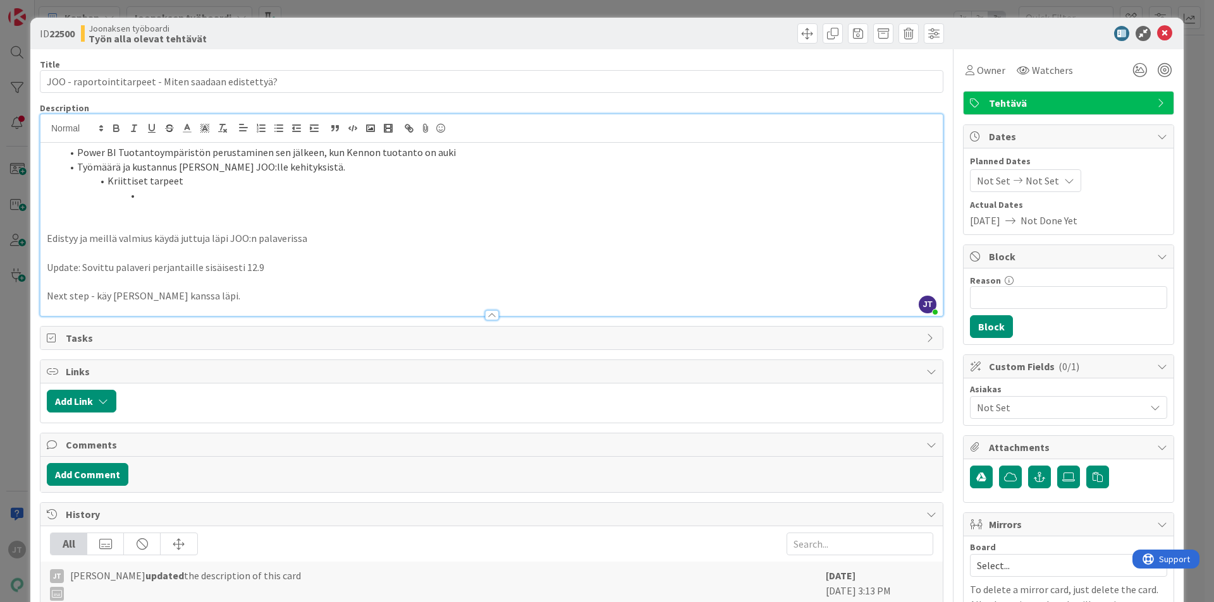
click at [248, 185] on li "Kriittiset tarpeet" at bounding box center [499, 181] width 874 height 15
click at [231, 193] on li at bounding box center [499, 195] width 874 height 15
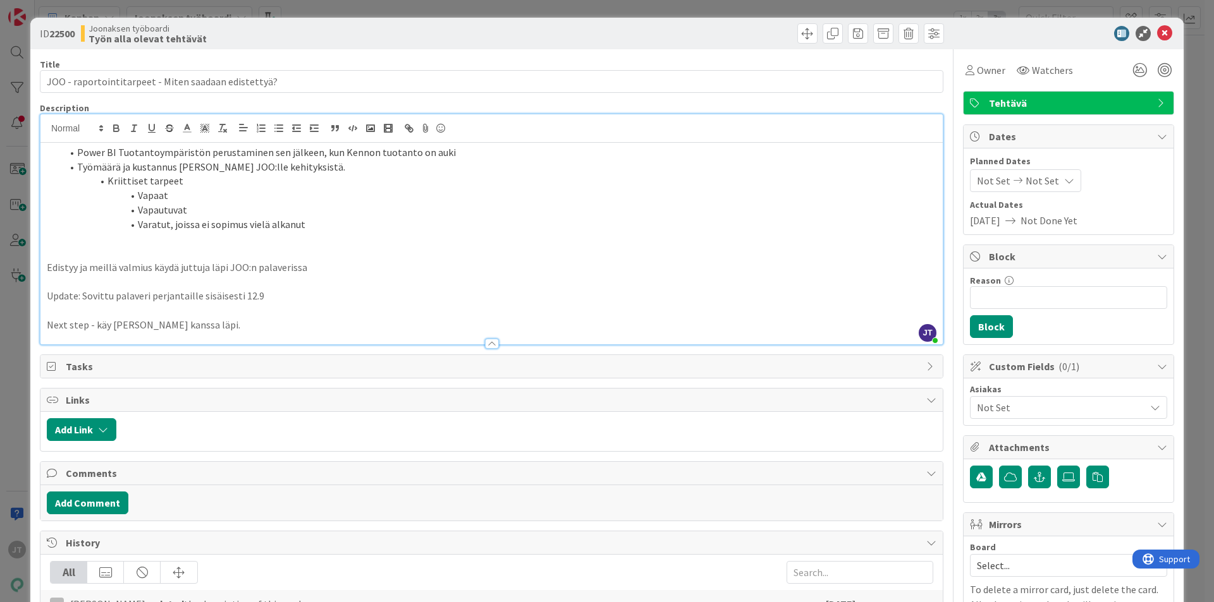
click at [229, 202] on li "Vapaat" at bounding box center [499, 195] width 874 height 15
click at [209, 196] on li "Vapaat" at bounding box center [499, 195] width 874 height 15
click at [264, 199] on li "Vapaat (Ei alkavaa sopimusta)" at bounding box center [499, 195] width 874 height 15
click at [260, 199] on li "Vapaat (Ei alkavaa sopimusta tulevaisuudessa)" at bounding box center [499, 195] width 874 height 15
click at [238, 209] on li "Vapautuvat" at bounding box center [499, 210] width 874 height 15
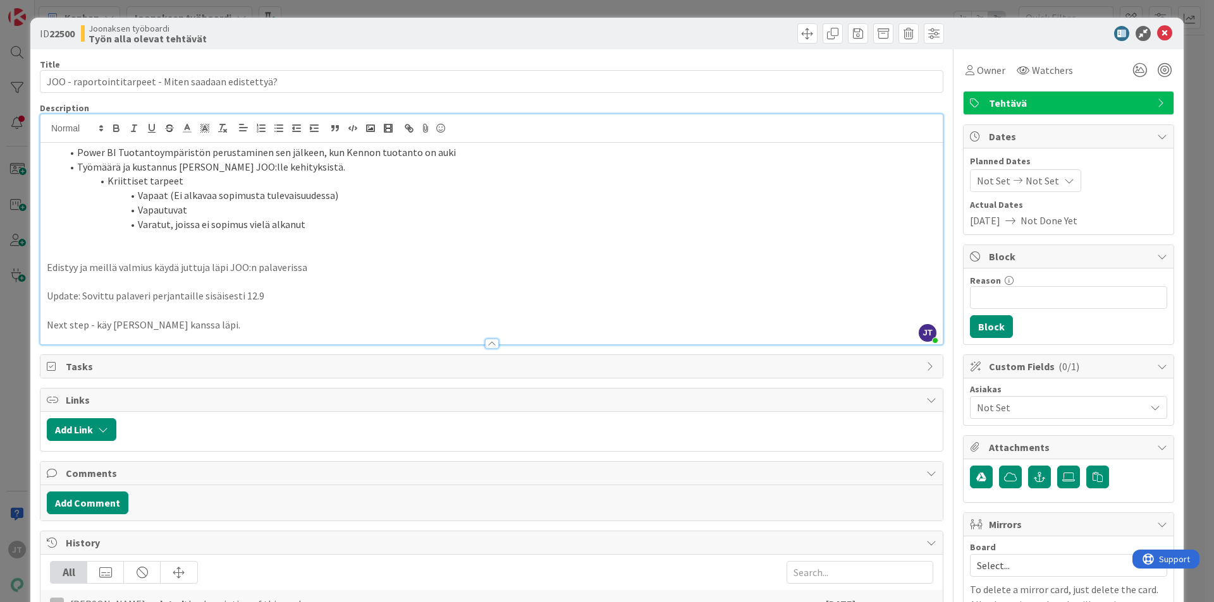
click at [219, 198] on li "Vapaat (Ei alkavaa sopimusta tulevaisuudessa)" at bounding box center [499, 195] width 874 height 15
click at [326, 223] on li "Varatut, joissa ei sopimus vielä alkanut" at bounding box center [499, 224] width 874 height 15
click at [1157, 34] on icon at bounding box center [1164, 33] width 15 height 15
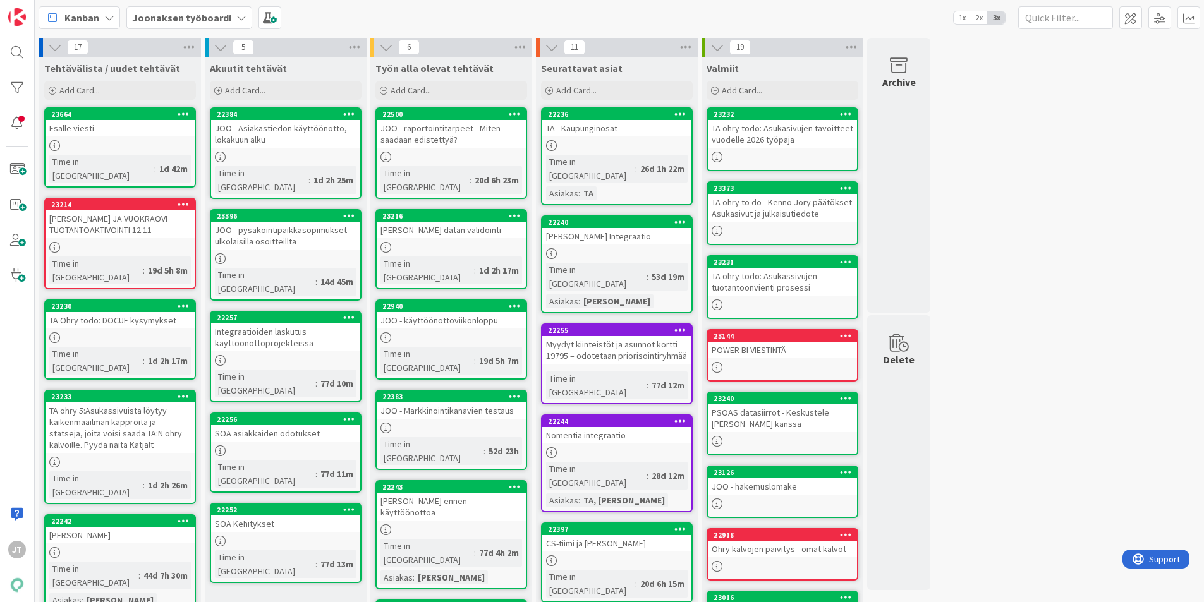
click at [441, 138] on div "JOO - raportointitarpeet - Miten saadaan edistettyä?" at bounding box center [451, 134] width 149 height 28
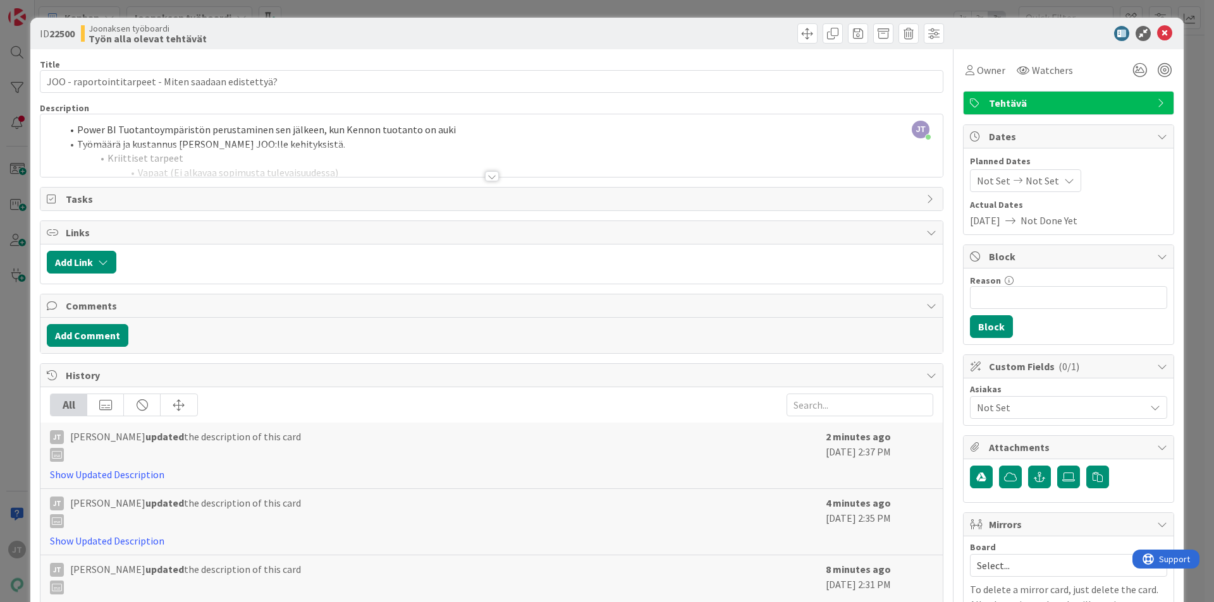
click at [489, 176] on div at bounding box center [492, 176] width 14 height 10
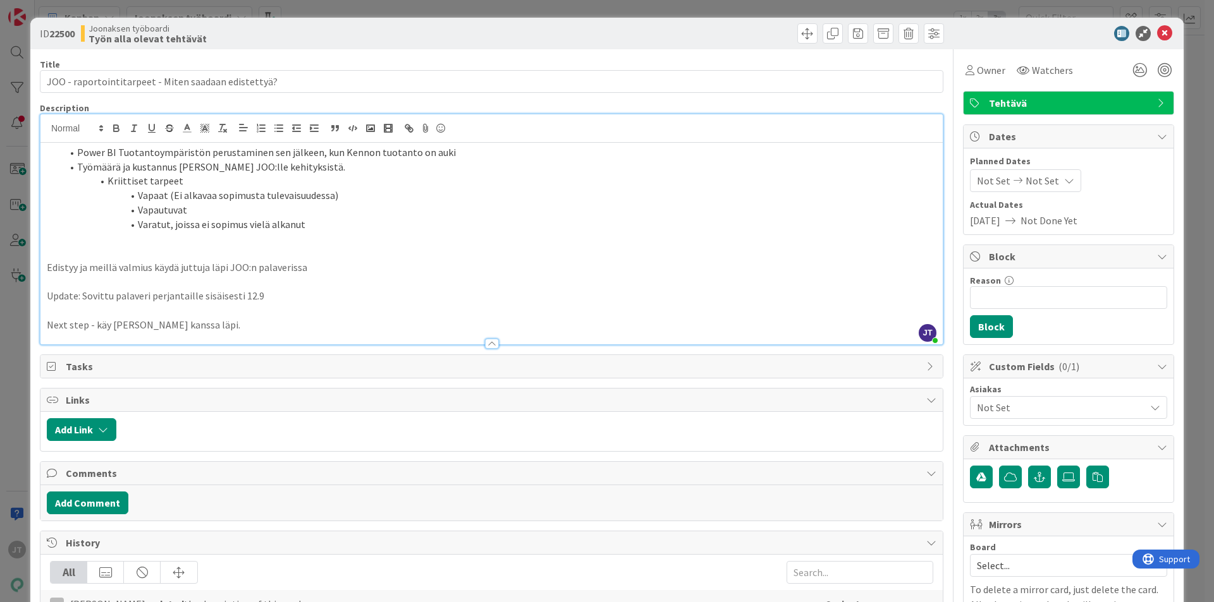
click at [223, 327] on p "Next step - käy Atakanin kanssa läpi." at bounding box center [491, 325] width 889 height 15
click at [385, 241] on p at bounding box center [491, 238] width 889 height 15
click at [387, 234] on p at bounding box center [491, 238] width 889 height 15
click at [385, 222] on li "Varatut, joissa ei sopimus vielä alkanut" at bounding box center [499, 224] width 874 height 15
click at [385, 195] on li "Vapaat (Ei alkavaa sopimusta tulevaisuudessa)" at bounding box center [499, 195] width 874 height 15
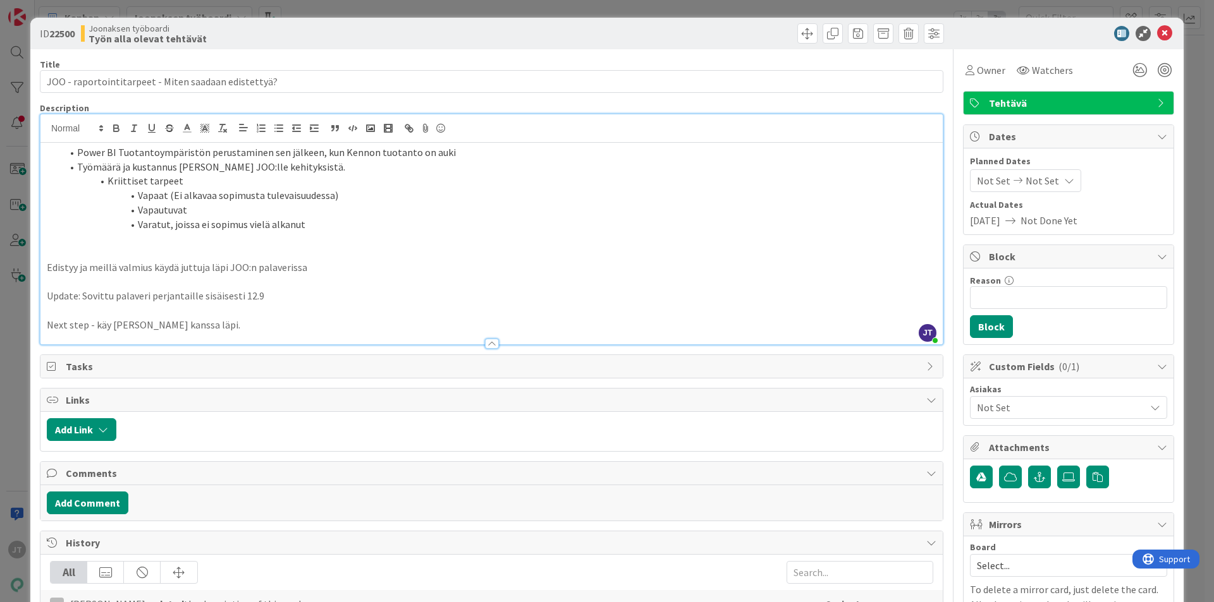
click at [374, 169] on li "Työmäärä ja kustannus arvio tarvitaan JOO:lle kehityksistä." at bounding box center [499, 167] width 874 height 15
click at [365, 231] on li "Varatut, joissa ei sopimus vielä alkanut" at bounding box center [499, 224] width 874 height 15
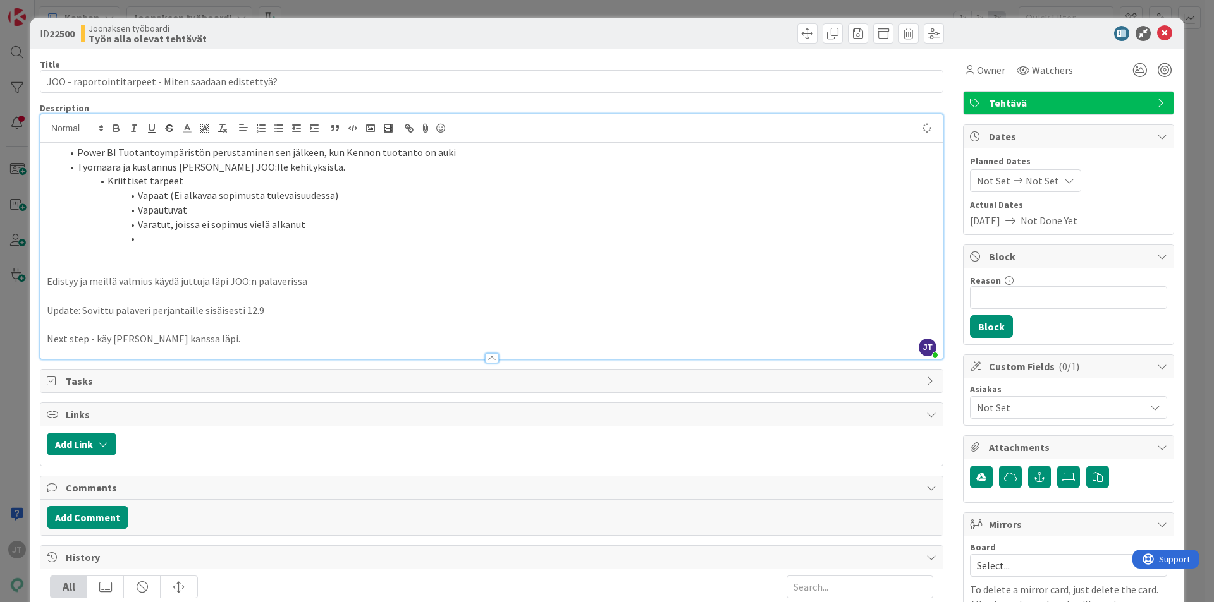
type textarea "x"
click at [362, 192] on li "Vapaat (Ei alkavaa sopimusta tulevaisuudessa)" at bounding box center [499, 195] width 874 height 15
click at [358, 234] on li "Pysäköintipaikat" at bounding box center [499, 238] width 874 height 15
click at [354, 231] on li "Varatut, joissa ei sopimus vielä alkanut" at bounding box center [499, 224] width 874 height 15
click at [319, 232] on li "Pysäköintipaikat" at bounding box center [499, 238] width 874 height 15
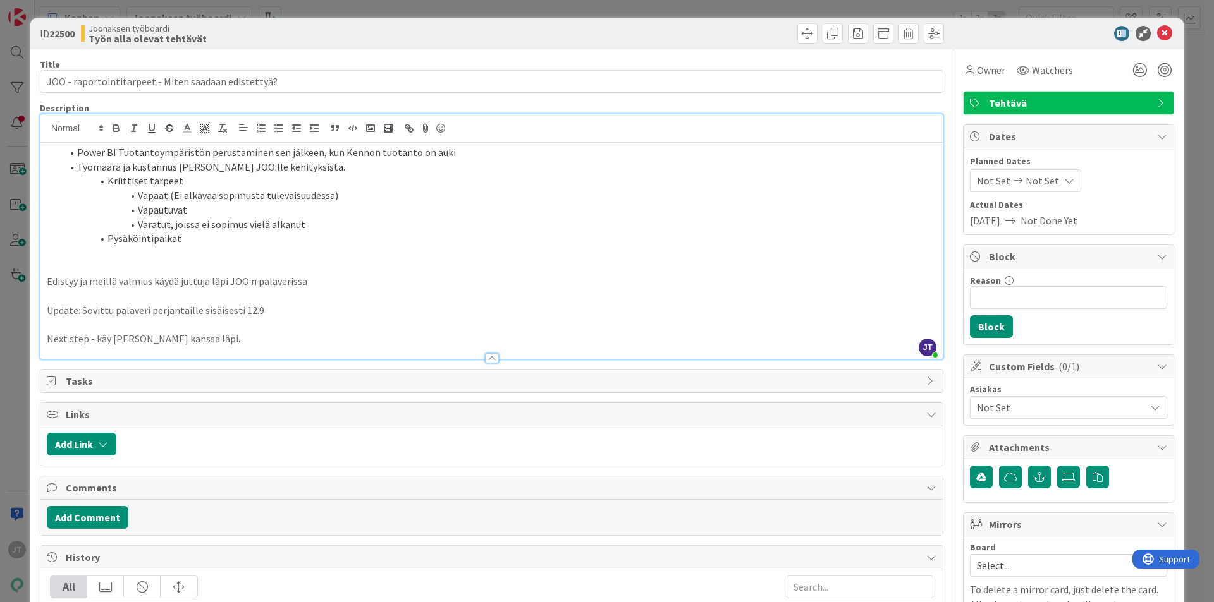
click at [334, 221] on li "Varatut, joissa ei sopimus vielä alkanut" at bounding box center [499, 224] width 874 height 15
click at [334, 235] on li "Pysäköintipaikat" at bounding box center [499, 238] width 874 height 15
click at [443, 188] on li "Vapaat (Ei alkavaa sopimusta tulevaisuudessa)" at bounding box center [499, 195] width 874 height 15
click at [444, 170] on li "Työmäärä ja kustannus arvio tarvitaan JOO:lle kehityksistä." at bounding box center [499, 167] width 874 height 15
click at [431, 198] on li "Vapaat (Ei alkavaa sopimusta tulevaisuudessa)" at bounding box center [499, 195] width 874 height 15
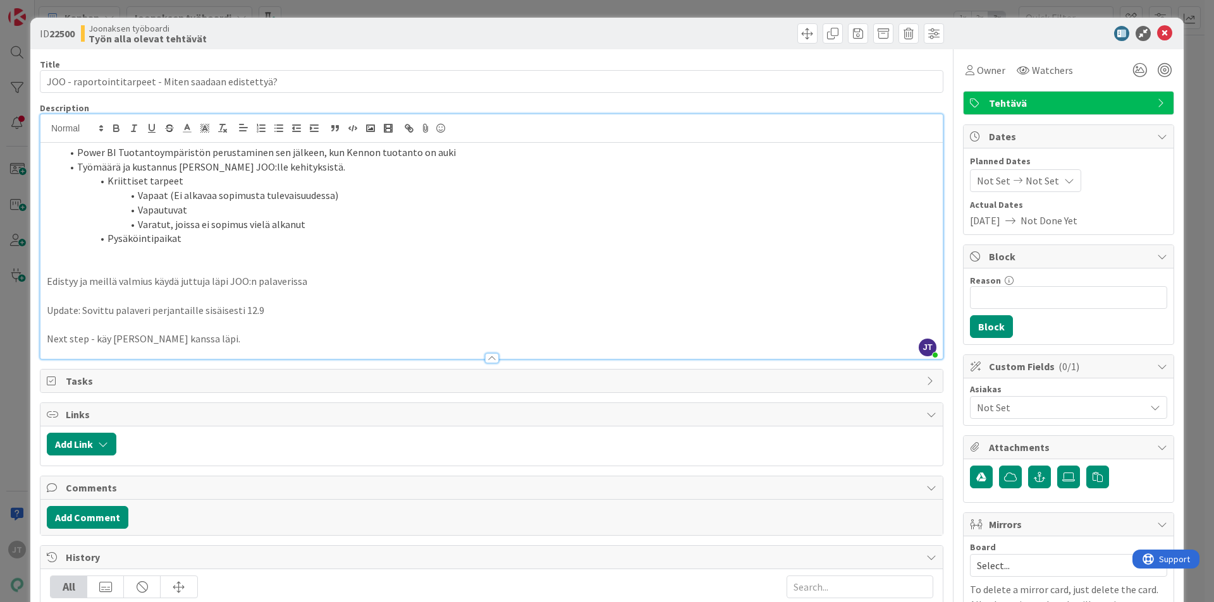
click at [425, 187] on li "Kriittiset tarpeet" at bounding box center [499, 181] width 874 height 15
click at [406, 224] on li "Varatut, joissa ei sopimus vielä alkanut" at bounding box center [499, 224] width 874 height 15
click at [403, 231] on li "Pysäköintipaikat" at bounding box center [499, 238] width 874 height 15
click at [400, 209] on li "Vapautuvat" at bounding box center [499, 210] width 874 height 15
click at [411, 191] on li "Vapaat (Ei alkavaa sopimusta tulevaisuudessa)" at bounding box center [499, 195] width 874 height 15
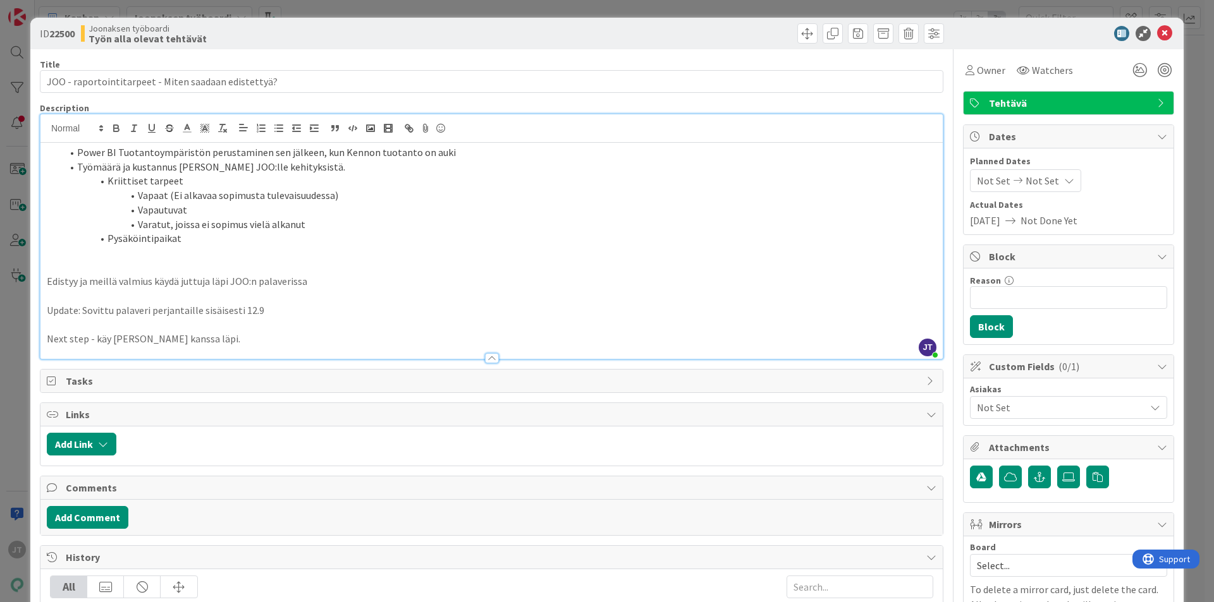
click at [412, 176] on li "Kriittiset tarpeet" at bounding box center [499, 181] width 874 height 15
click at [401, 203] on li "Vapautuvat" at bounding box center [499, 210] width 874 height 15
click at [400, 209] on li "Vapautuvat" at bounding box center [499, 210] width 874 height 15
click at [396, 226] on li "Varatut, joissa ei sopimus vielä alkanut" at bounding box center [499, 224] width 874 height 15
click at [398, 209] on li "Vapautuvat" at bounding box center [499, 210] width 874 height 15
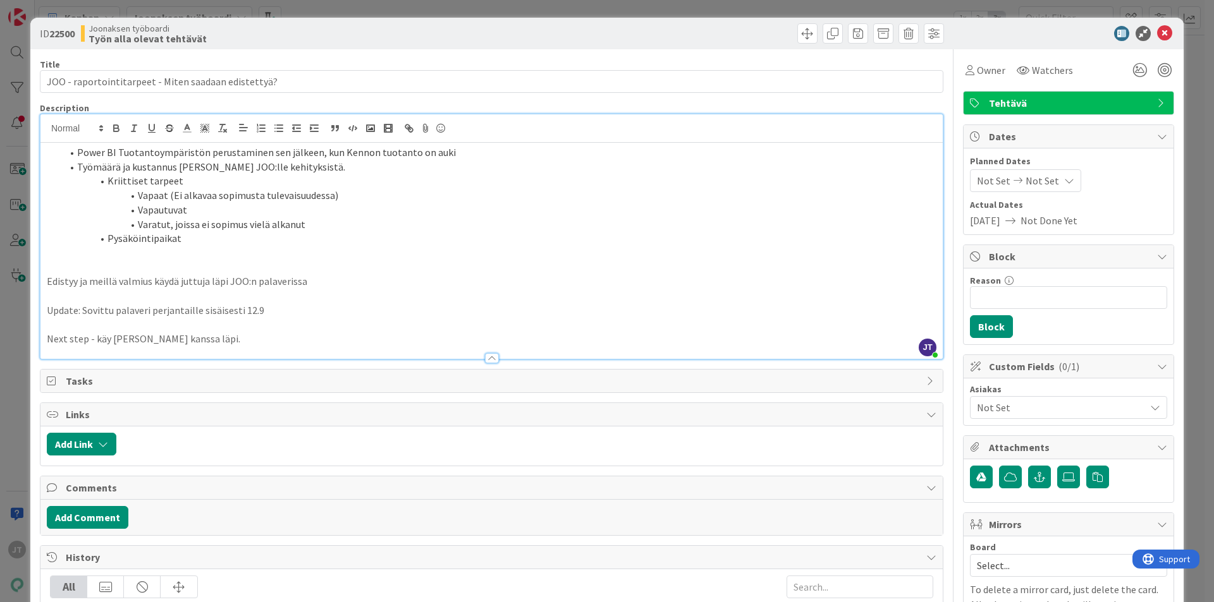
click at [398, 209] on li "Vapautuvat" at bounding box center [499, 210] width 874 height 15
click at [401, 185] on li "Kriittiset tarpeet" at bounding box center [499, 181] width 874 height 15
click at [401, 183] on li "Kriittiset tarpeet" at bounding box center [499, 181] width 874 height 15
click at [395, 210] on li "Vapautuvat" at bounding box center [499, 210] width 874 height 15
click at [401, 193] on li "Vapaat (Ei alkavaa sopimusta tulevaisuudessa)" at bounding box center [499, 195] width 874 height 15
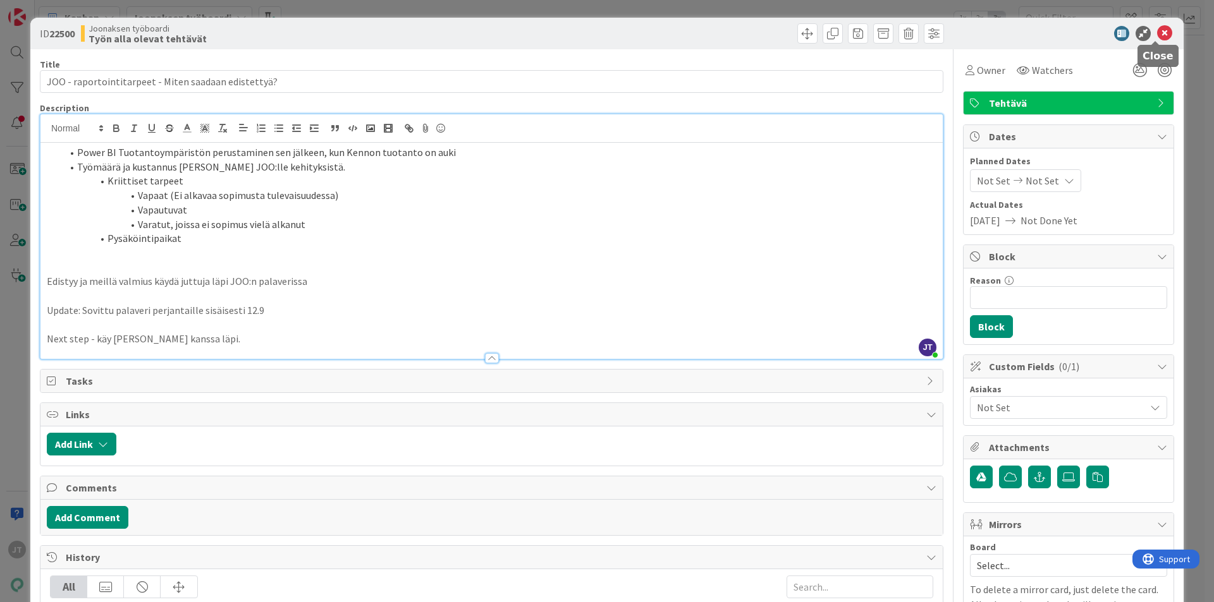
click at [1157, 33] on icon at bounding box center [1164, 33] width 15 height 15
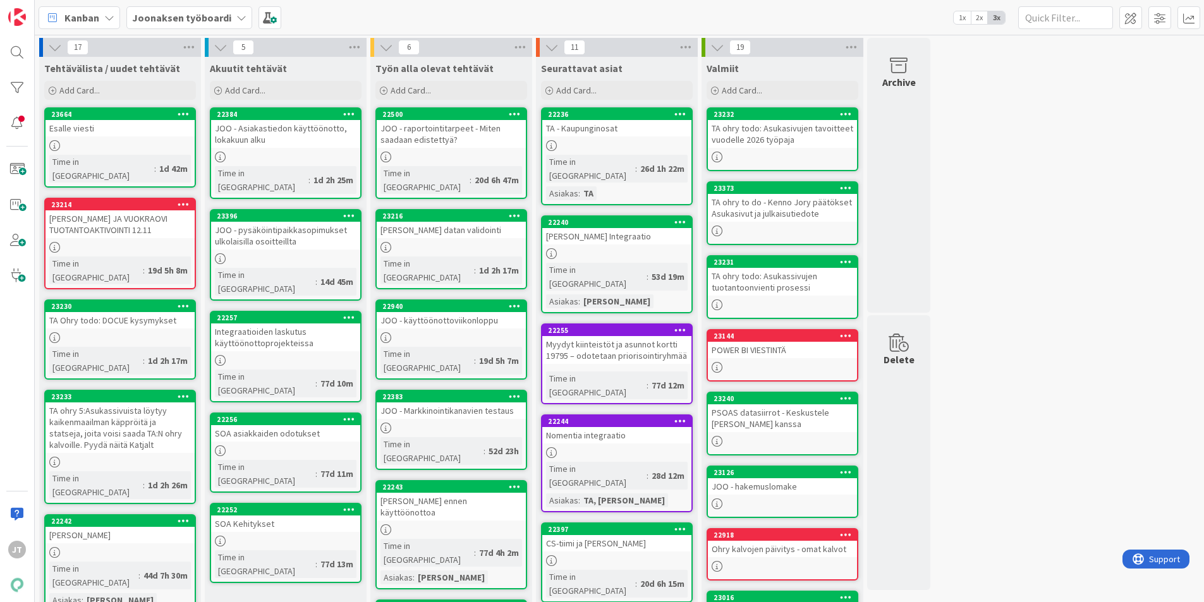
type textarea "x"
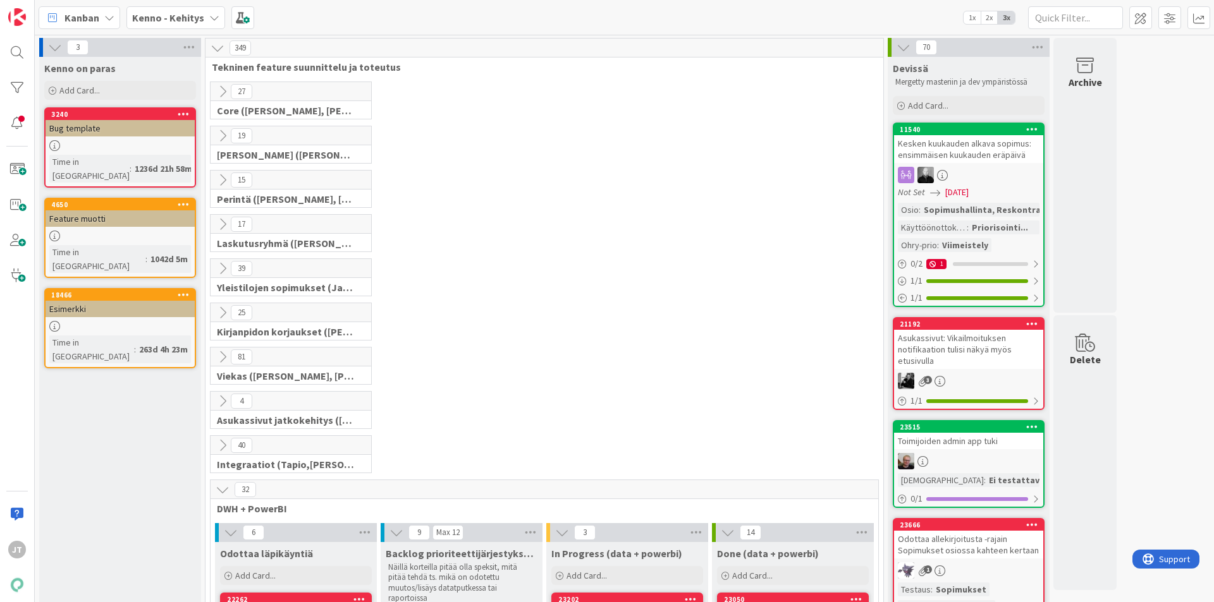
click at [195, 18] on b "Kenno - Kehitys" at bounding box center [168, 17] width 72 height 13
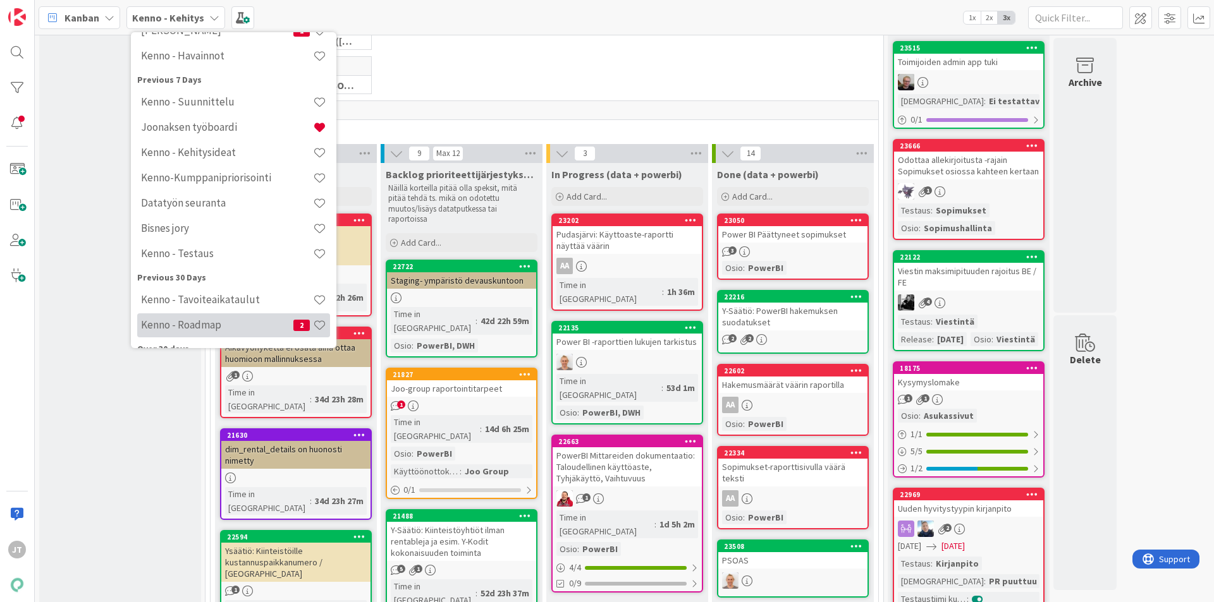
scroll to position [99, 0]
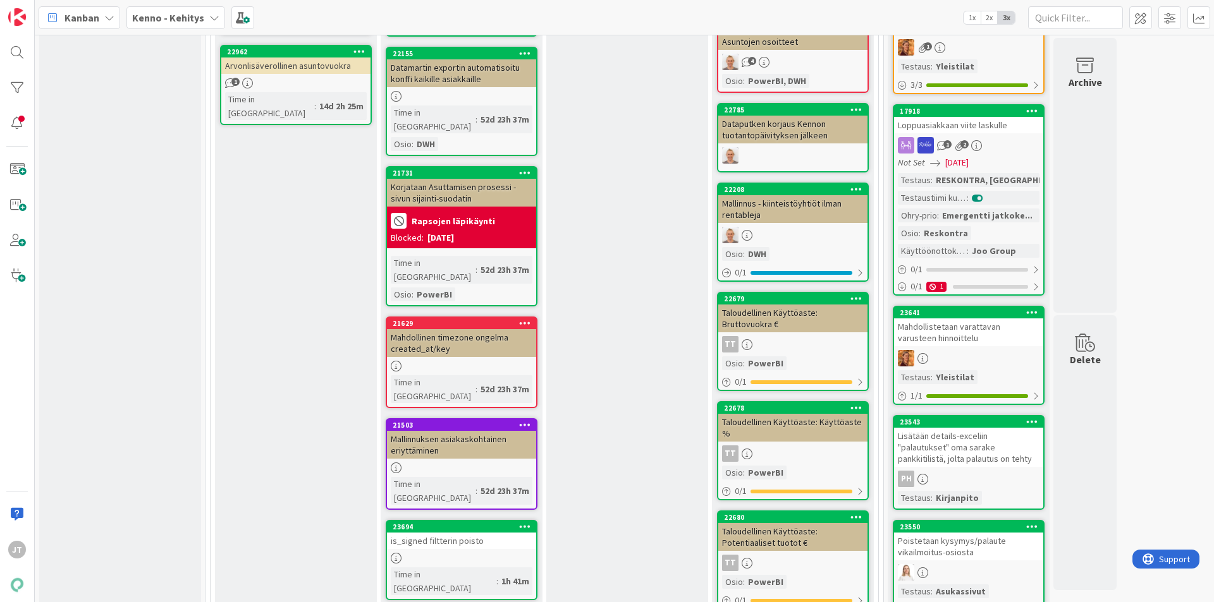
scroll to position [1075, 0]
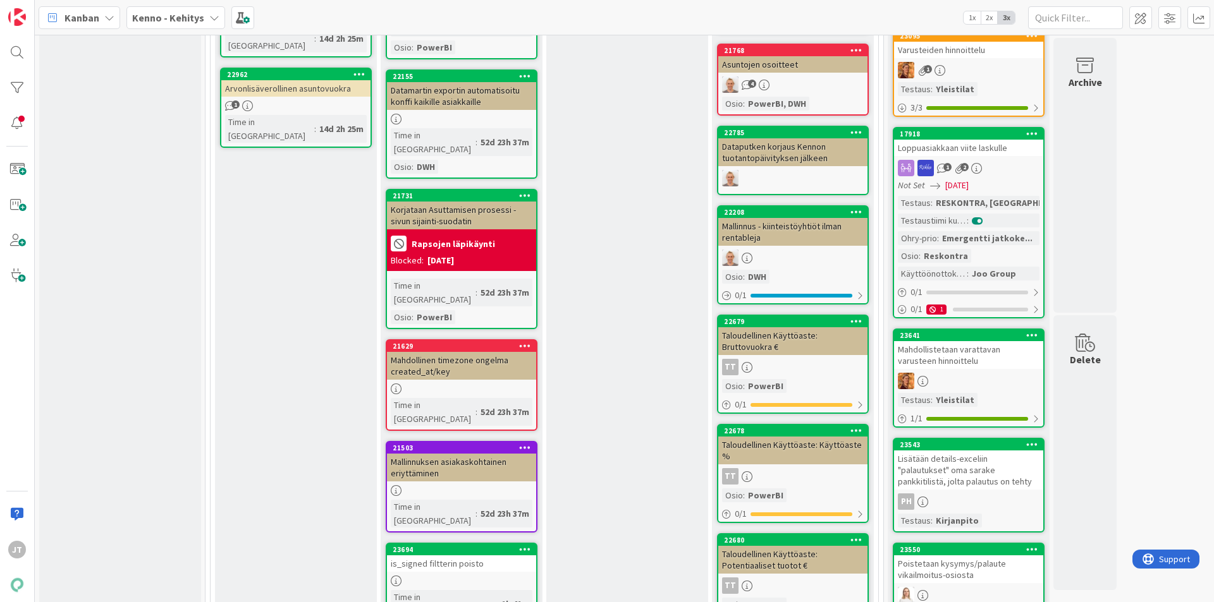
click at [467, 556] on div "is_signed filtterin poisto" at bounding box center [461, 564] width 149 height 16
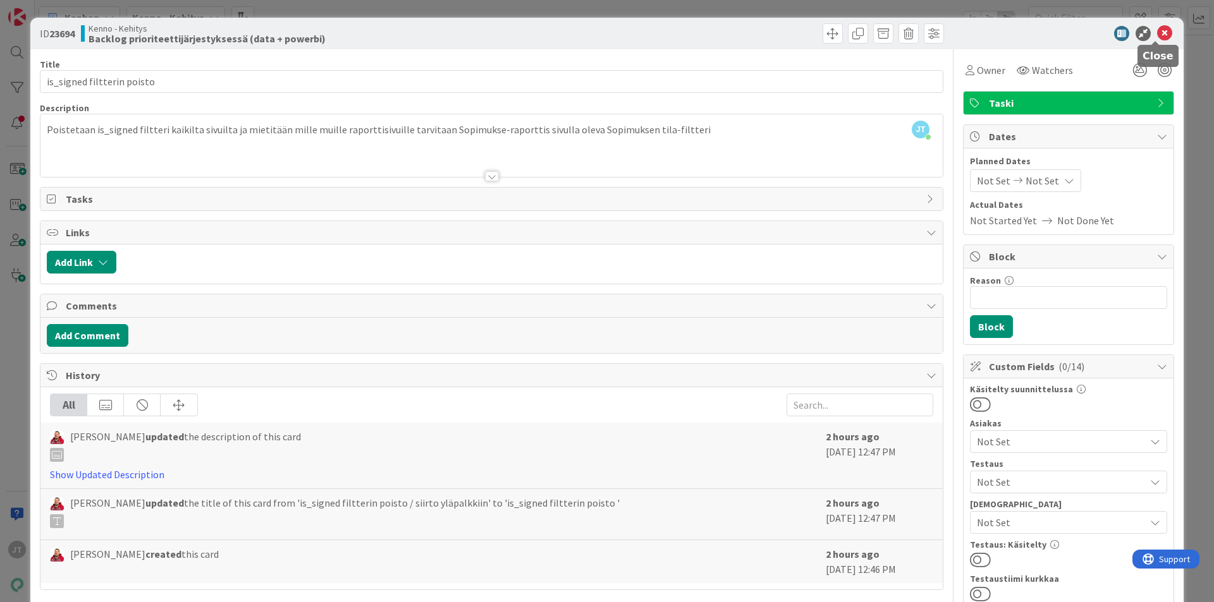
click at [1158, 35] on icon at bounding box center [1164, 33] width 15 height 15
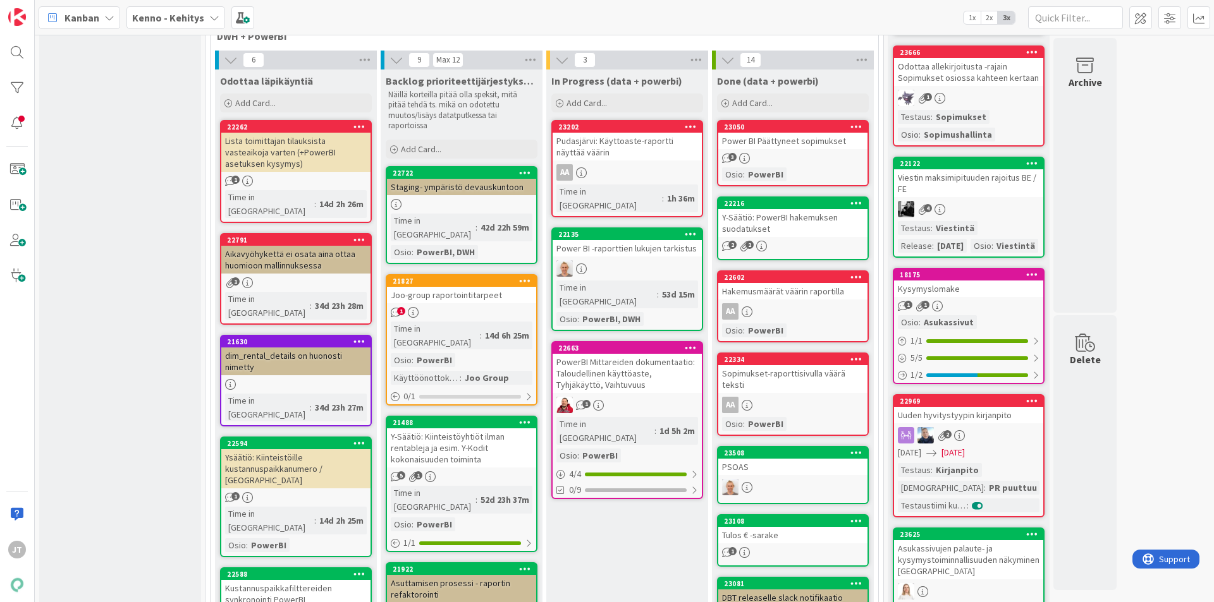
scroll to position [443, 0]
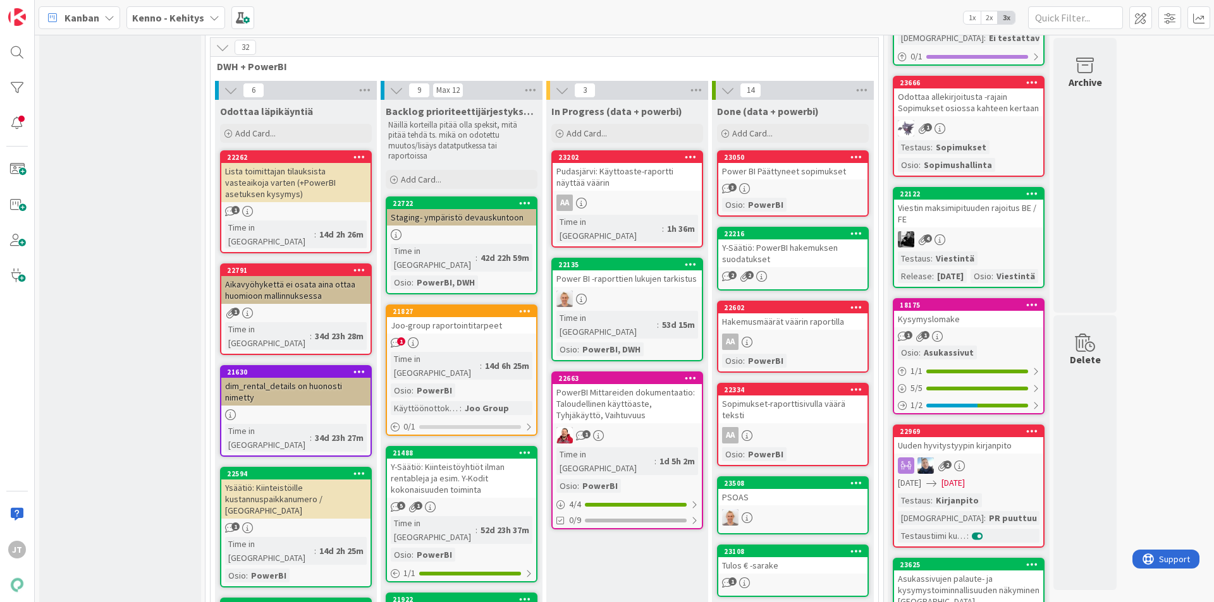
click at [499, 317] on div "Joo-group raportointitarpeet" at bounding box center [461, 325] width 149 height 16
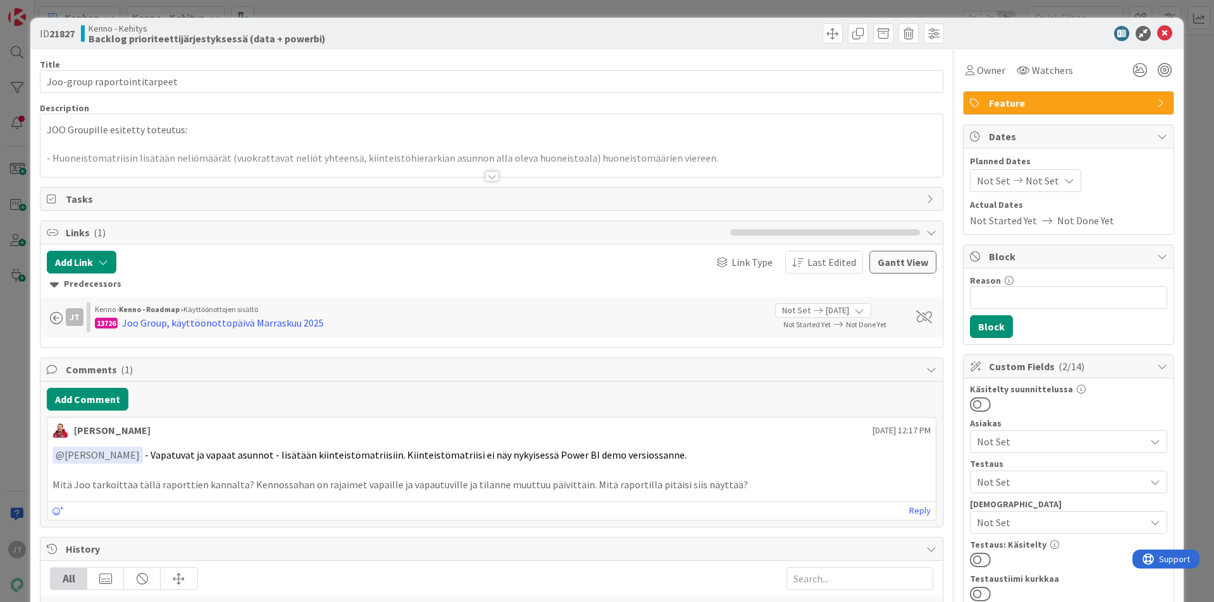
click at [487, 181] on div at bounding box center [492, 176] width 14 height 10
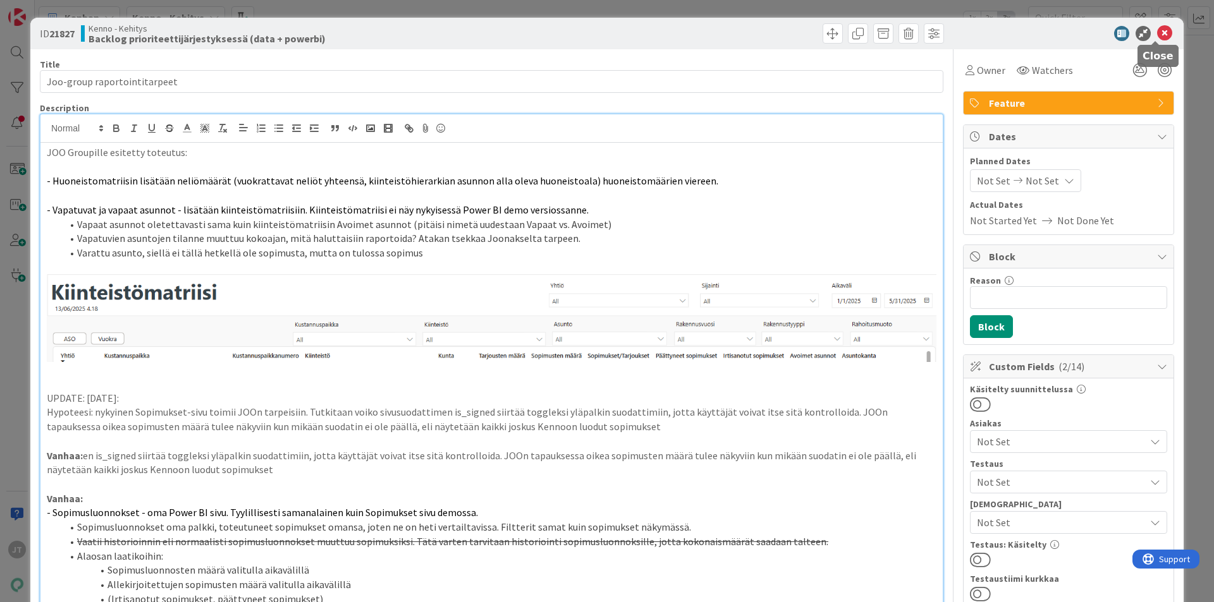
click at [1157, 38] on icon at bounding box center [1164, 33] width 15 height 15
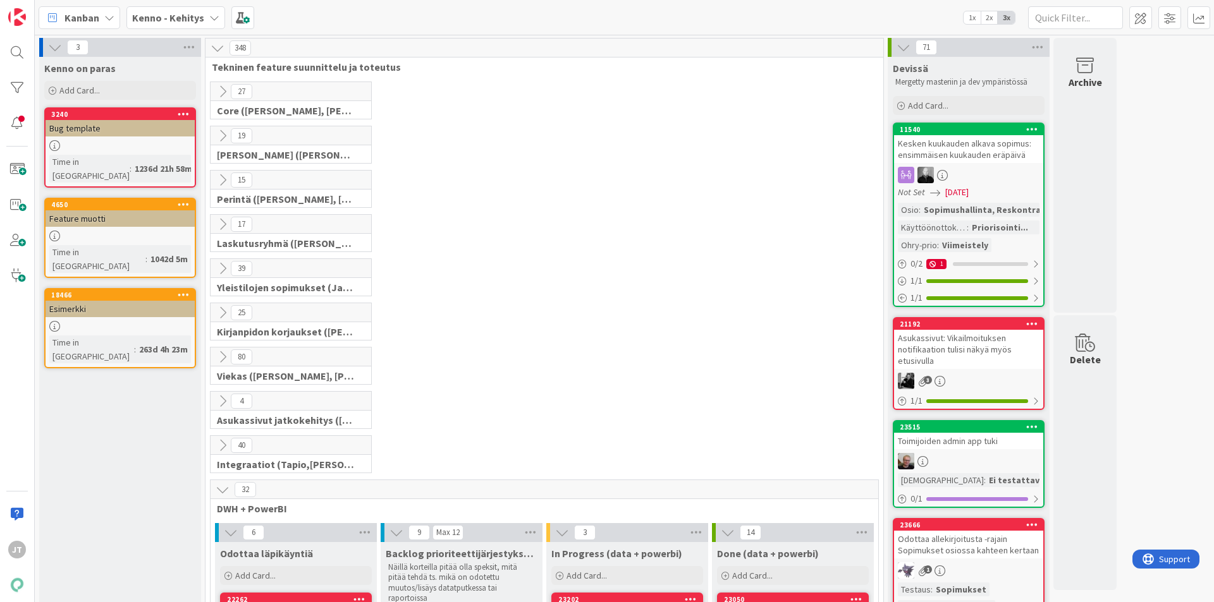
click at [159, 17] on b "Kenno - Kehitys" at bounding box center [168, 17] width 72 height 13
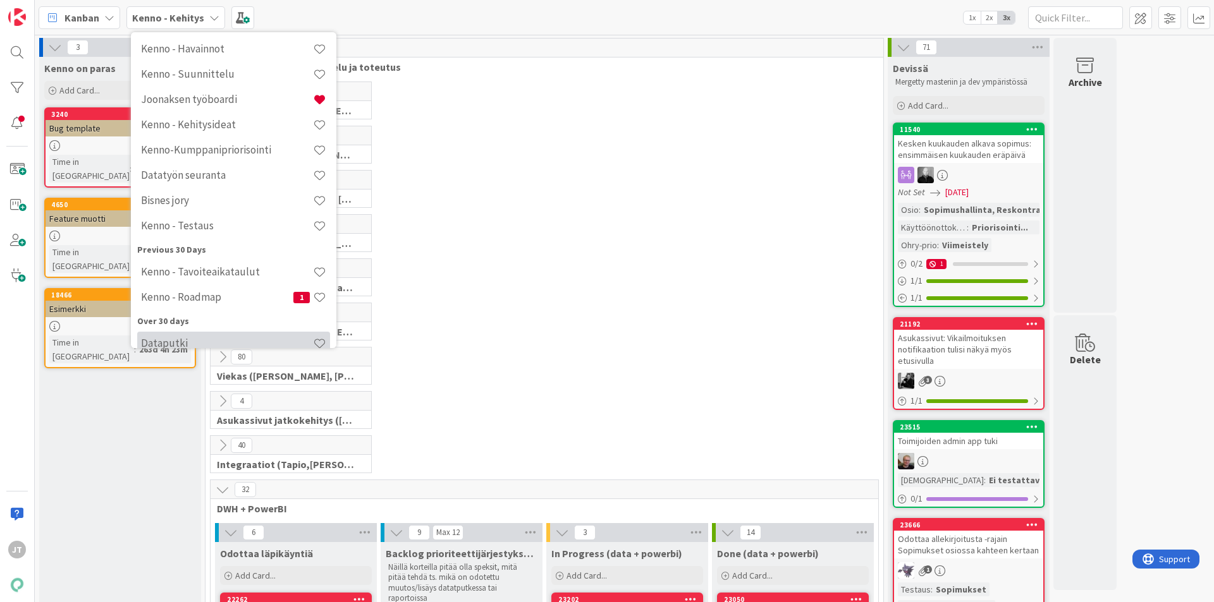
scroll to position [239, 0]
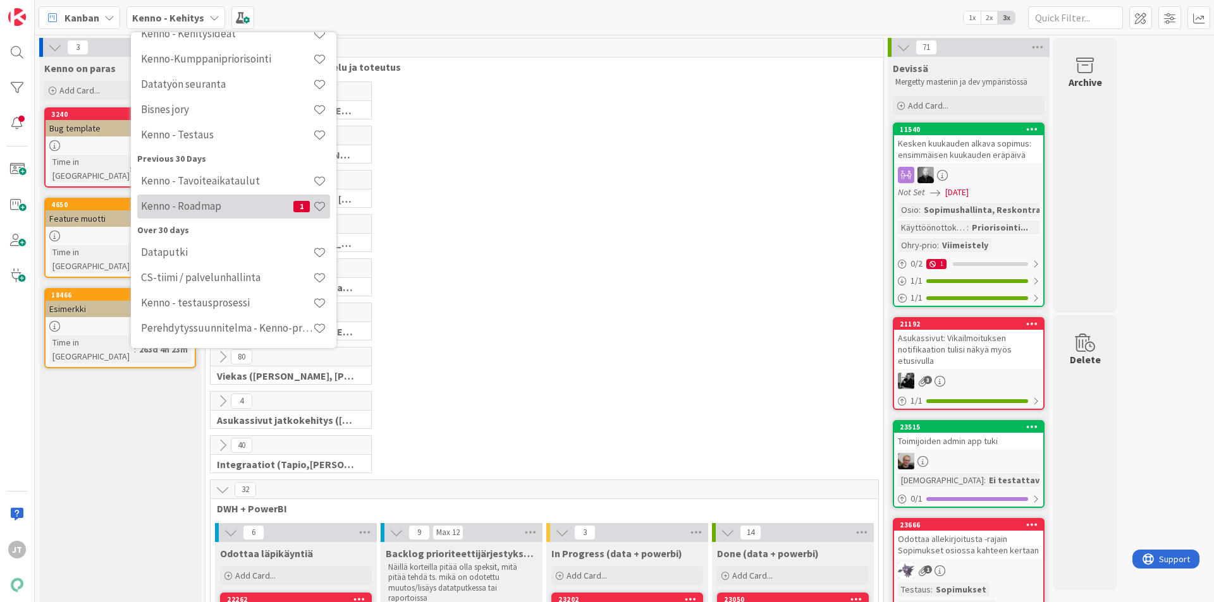
click at [216, 210] on h4 "Kenno - Roadmap" at bounding box center [217, 206] width 152 height 13
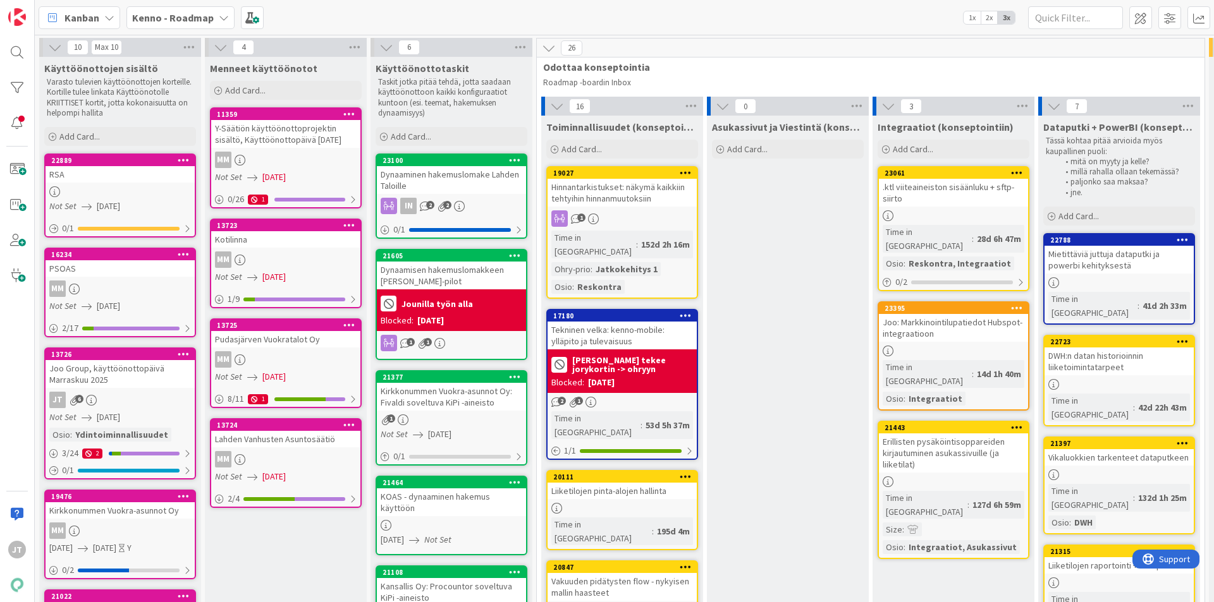
click at [212, 23] on div "Kenno - Roadmap" at bounding box center [180, 17] width 108 height 23
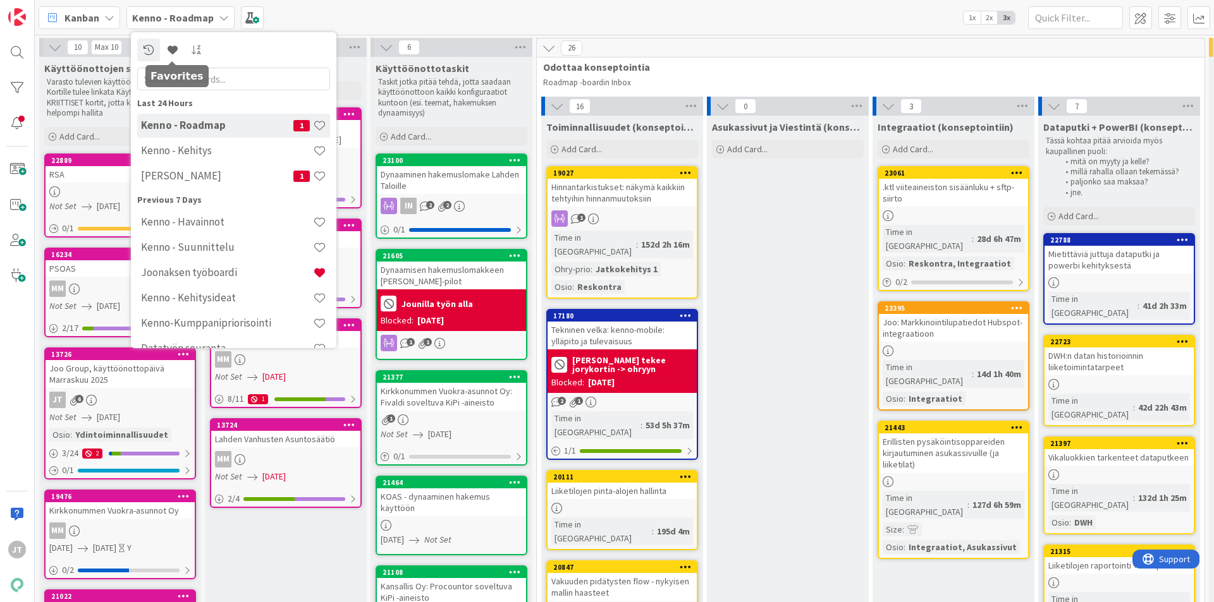
click at [187, 23] on b "Kenno - Roadmap" at bounding box center [173, 17] width 82 height 13
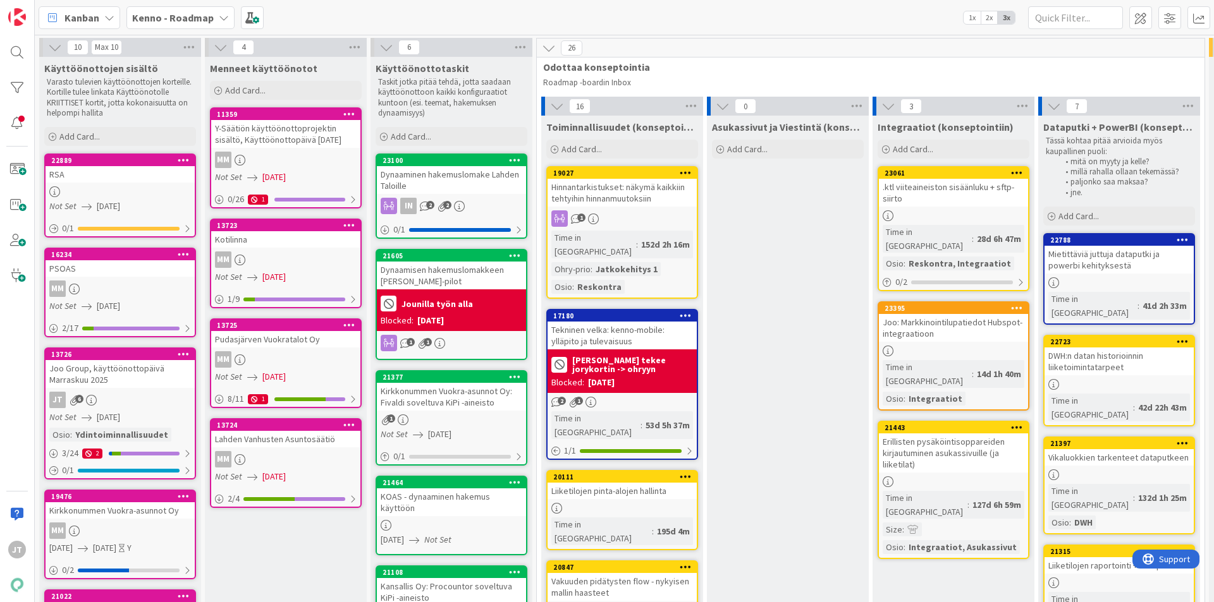
click at [188, 20] on b "Kenno - Roadmap" at bounding box center [173, 17] width 82 height 13
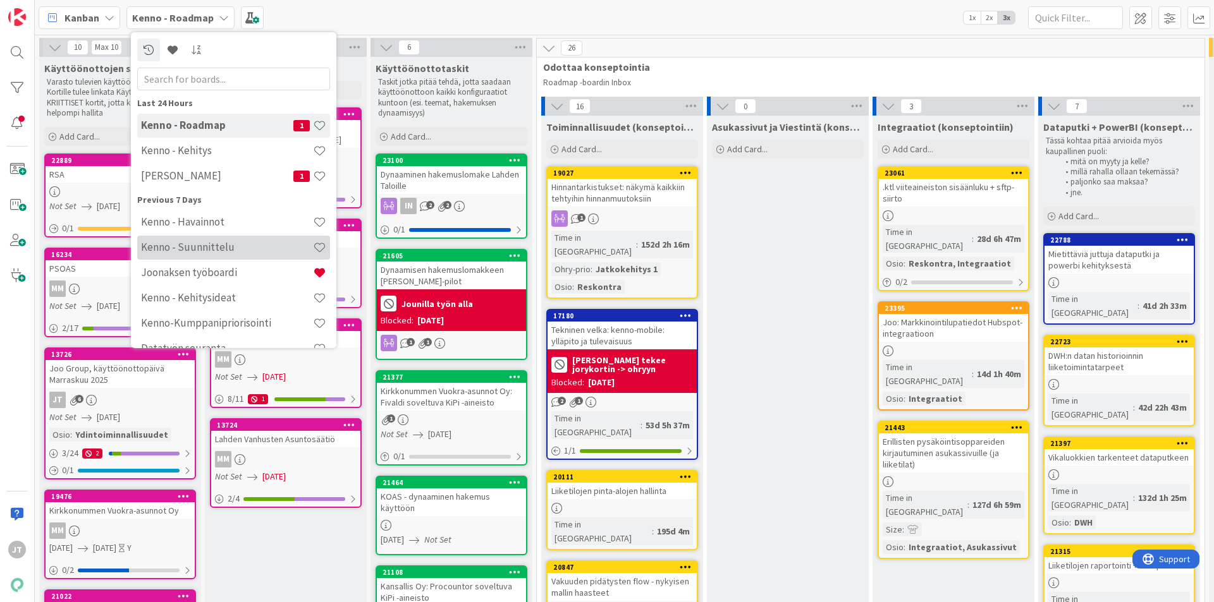
click at [222, 240] on div "Kenno - Suunnittelu" at bounding box center [233, 248] width 193 height 24
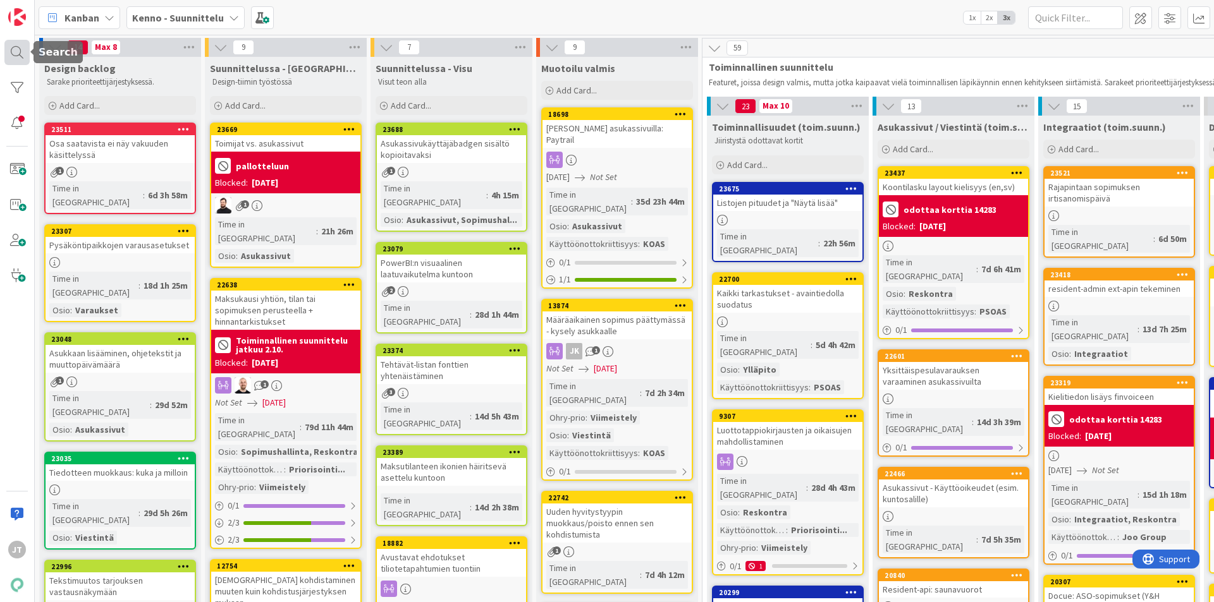
click at [20, 52] on div at bounding box center [16, 52] width 25 height 25
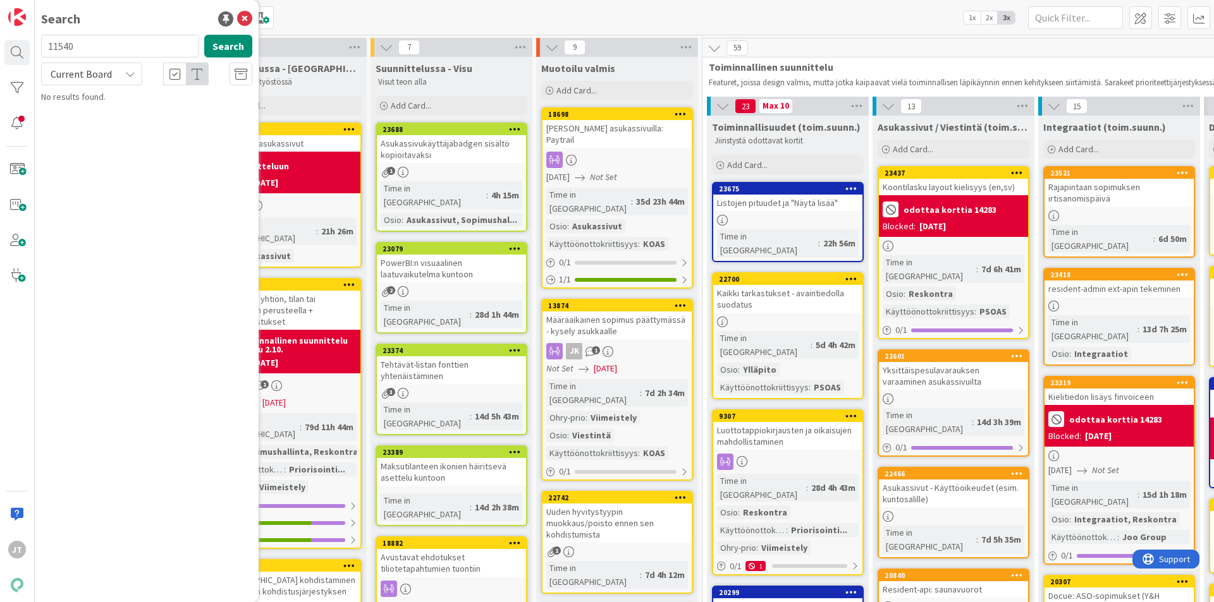
click at [119, 42] on input "11540" at bounding box center [120, 46] width 158 height 23
click at [119, 44] on input "11540" at bounding box center [120, 46] width 158 height 23
click at [118, 45] on input "11540" at bounding box center [120, 46] width 158 height 23
click at [116, 77] on div "Current Board" at bounding box center [91, 74] width 101 height 23
click at [107, 124] on span "All Boards" at bounding box center [113, 126] width 131 height 19
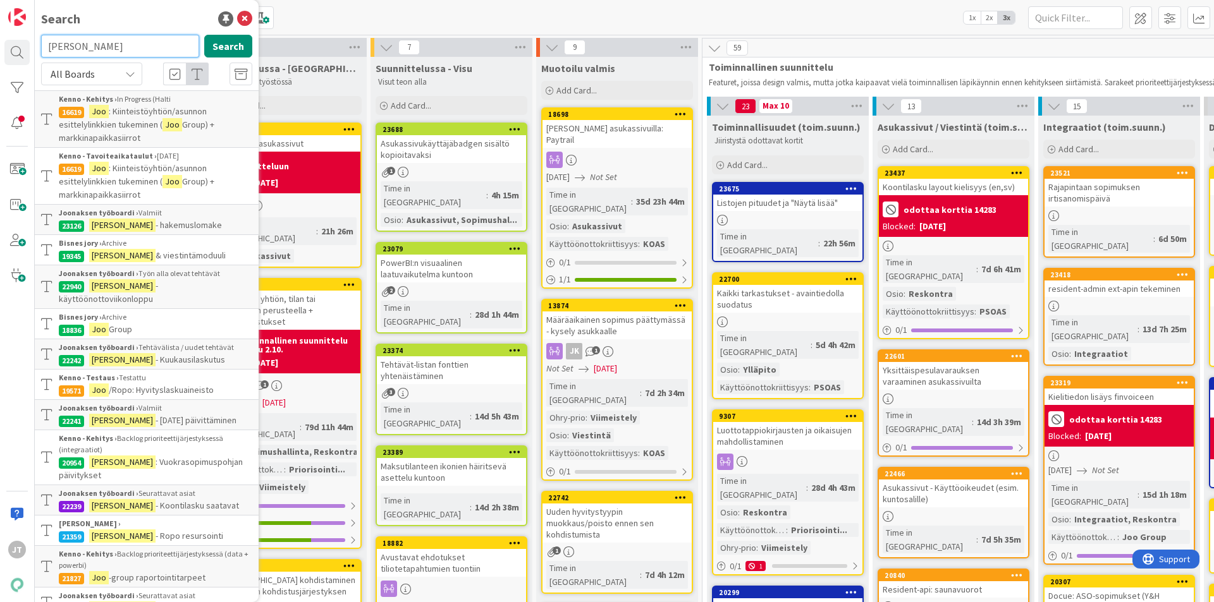
click at [127, 43] on input "[PERSON_NAME]" at bounding box center [120, 46] width 158 height 23
click at [224, 46] on button "Search" at bounding box center [228, 46] width 48 height 23
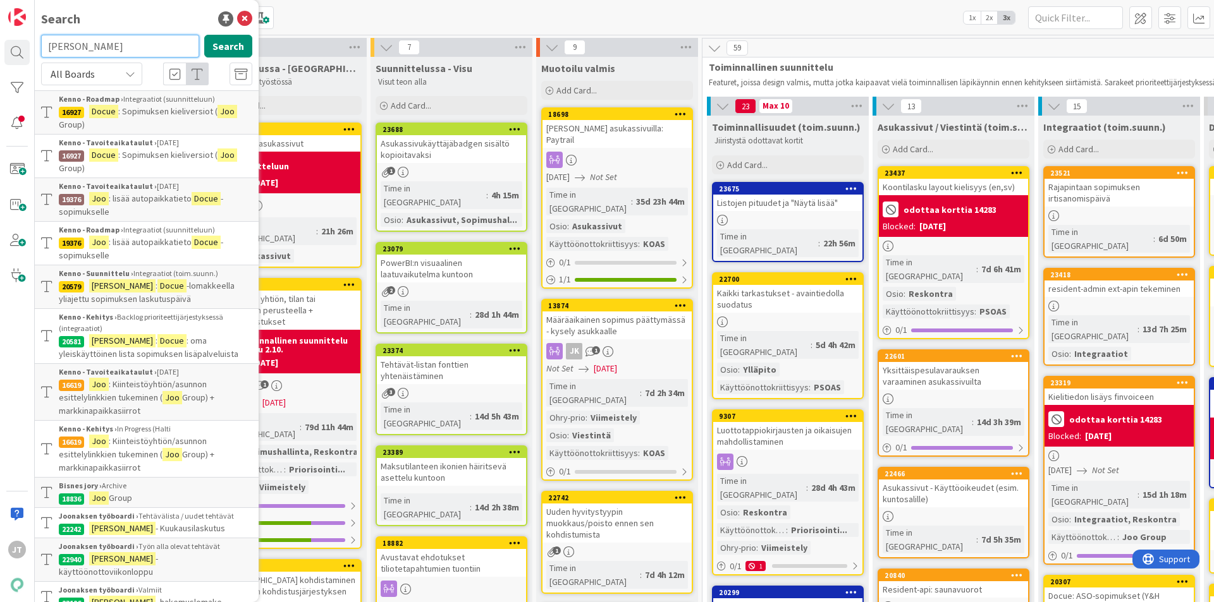
click at [70, 46] on input "JOO docue" at bounding box center [120, 46] width 158 height 23
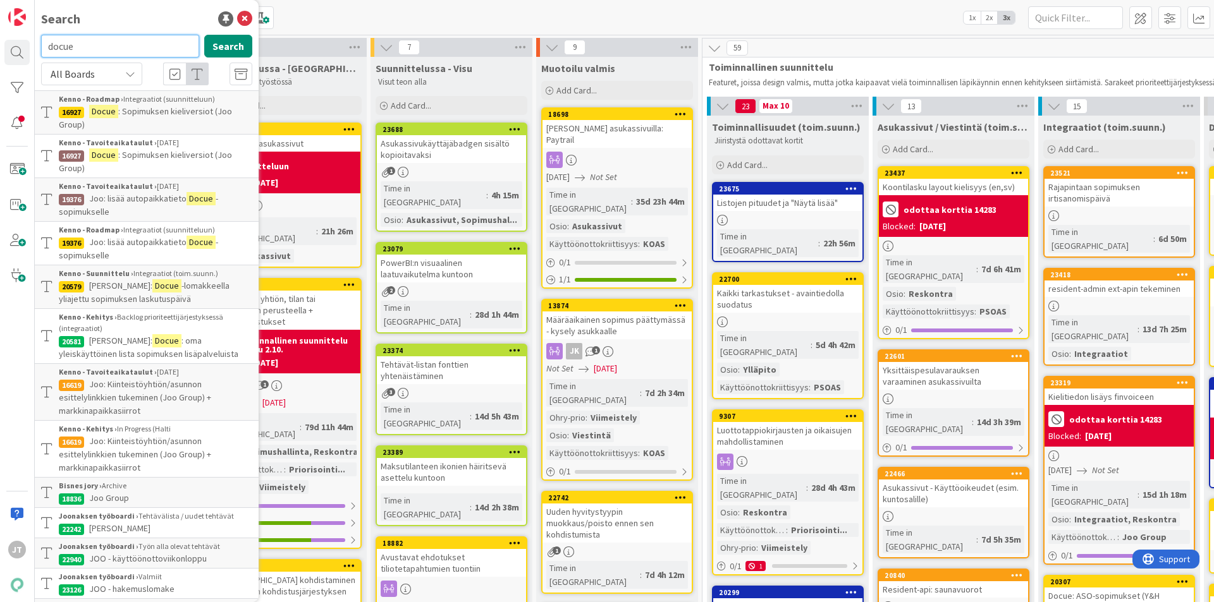
type input "docue"
click at [113, 75] on span "All Boards" at bounding box center [81, 74] width 66 height 18
click at [108, 103] on span "Current Board" at bounding box center [113, 103] width 131 height 19
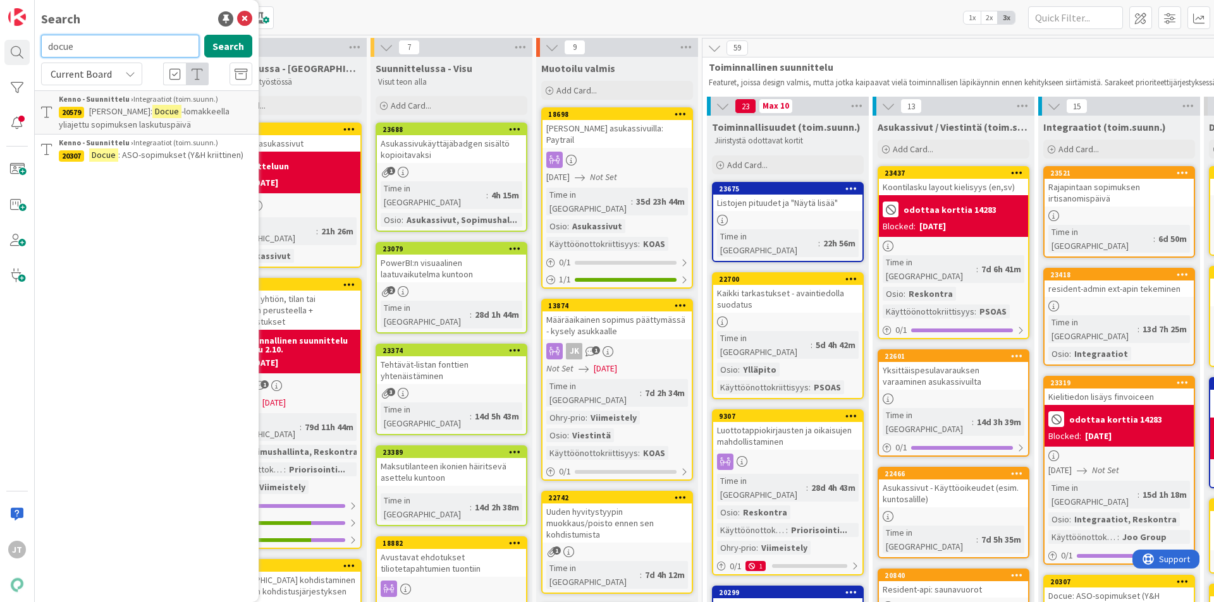
click at [137, 52] on input "docue" at bounding box center [120, 46] width 158 height 23
click at [239, 16] on icon at bounding box center [244, 18] width 15 height 15
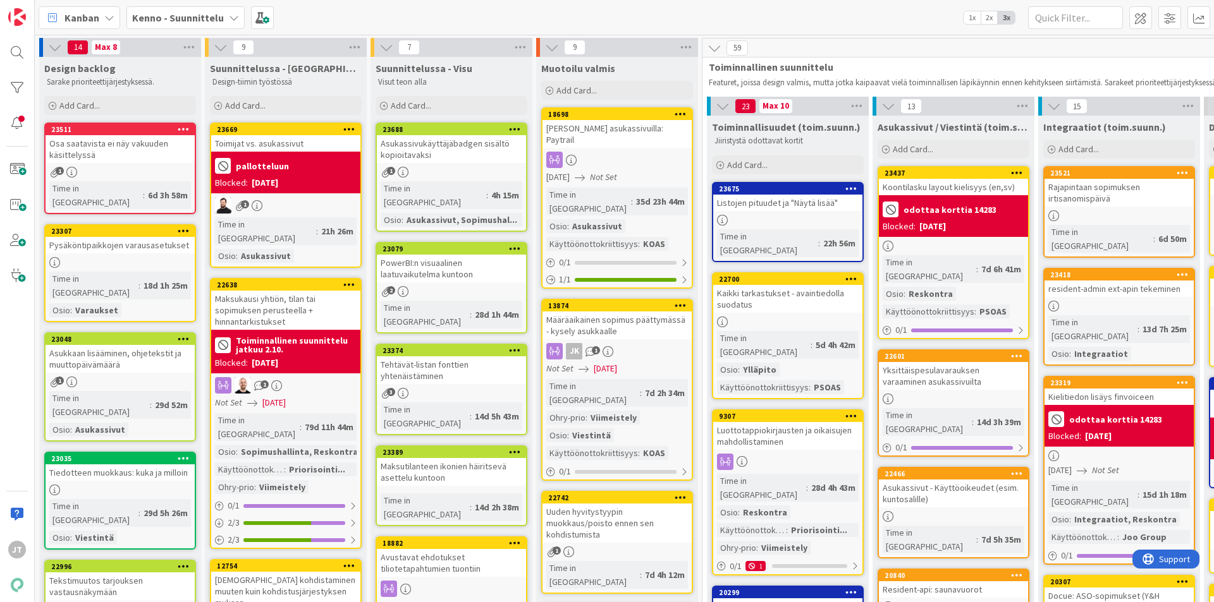
click at [173, 21] on b "Kenno - Suunnittelu" at bounding box center [178, 17] width 92 height 13
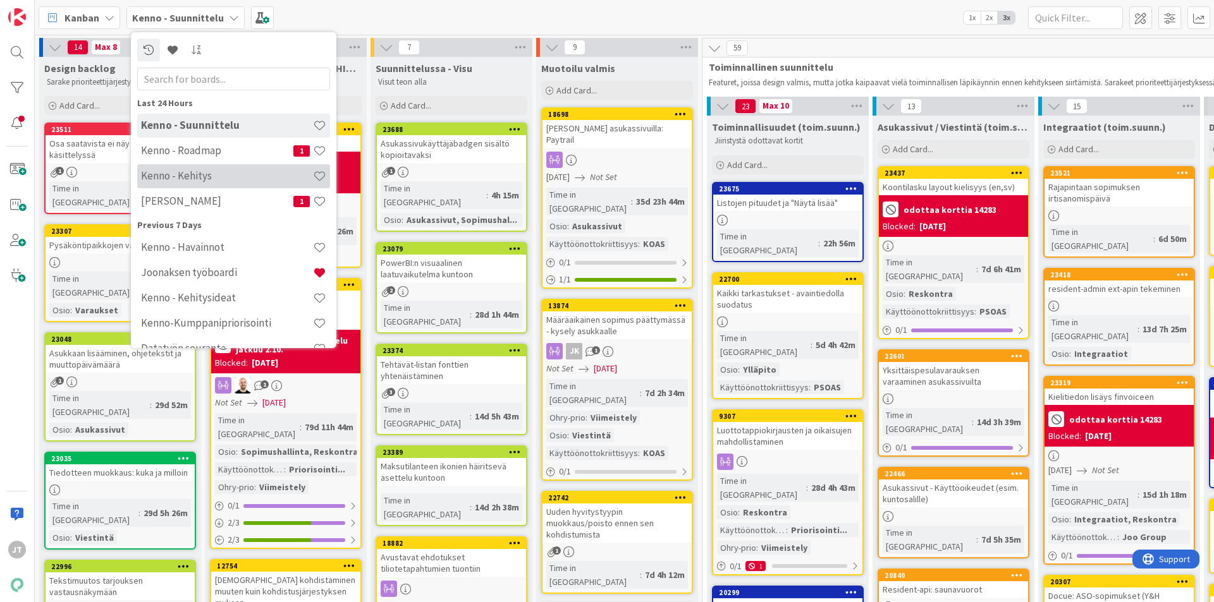
click at [188, 178] on h4 "Kenno - Kehitys" at bounding box center [227, 175] width 172 height 13
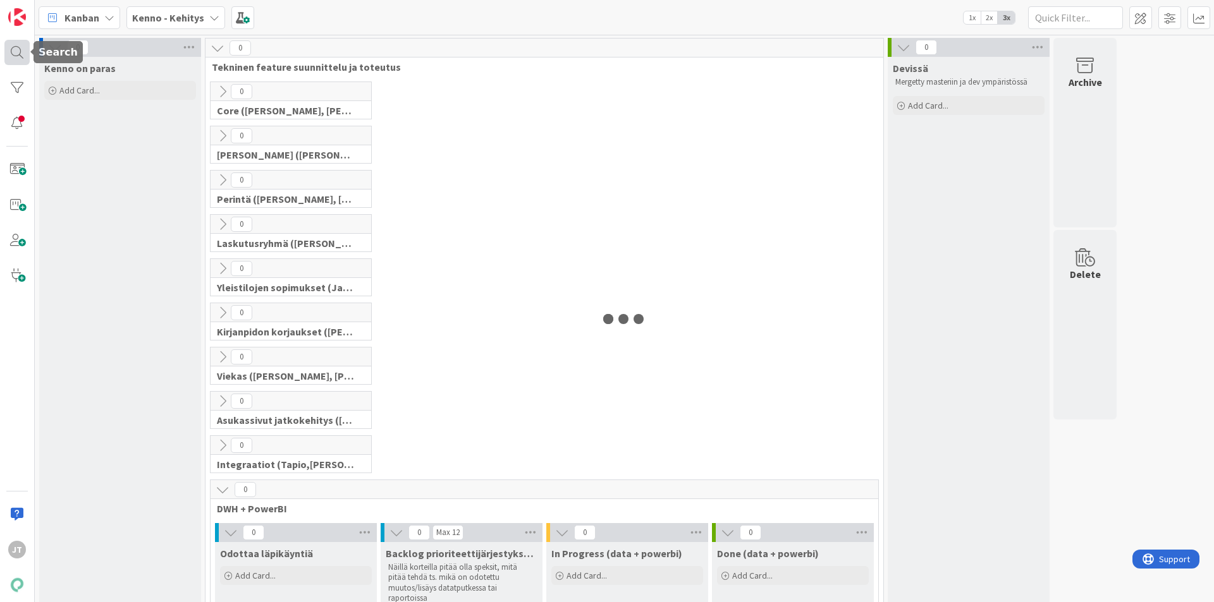
click at [8, 47] on div at bounding box center [16, 52] width 25 height 25
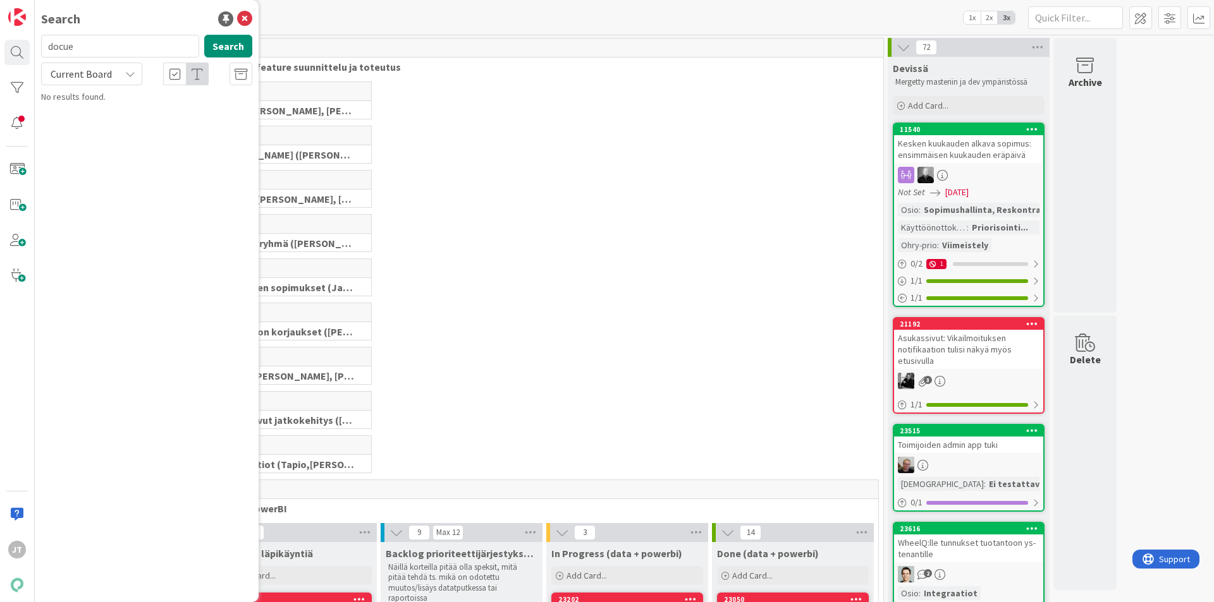
click at [119, 75] on div "Current Board" at bounding box center [91, 74] width 101 height 23
click at [103, 121] on span "All Boards" at bounding box center [113, 126] width 131 height 19
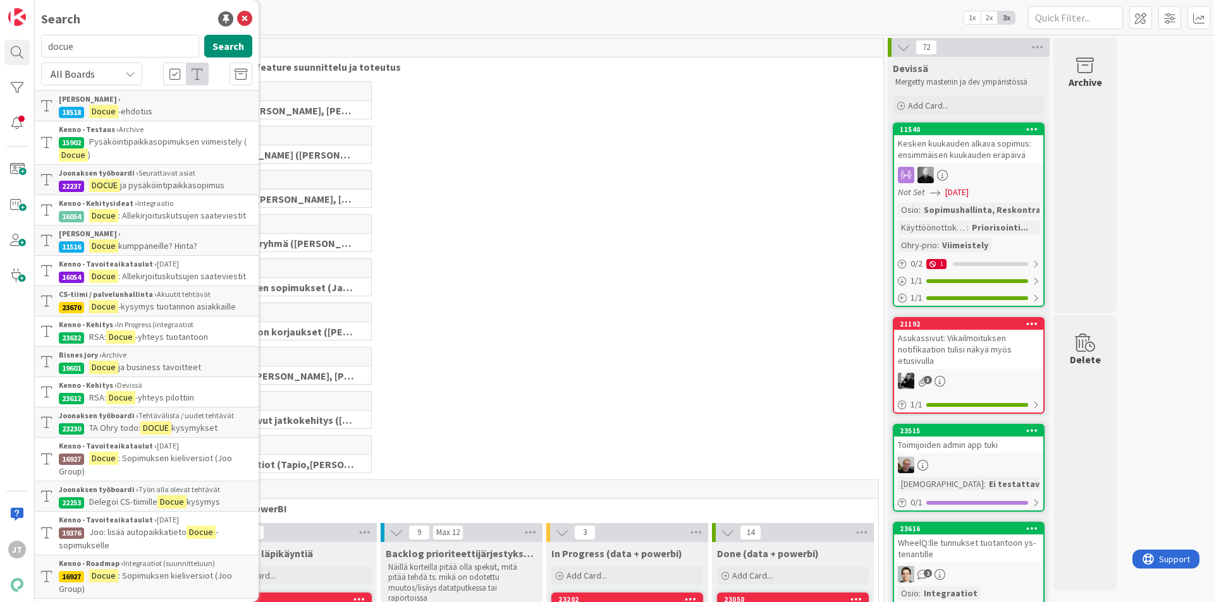
click at [115, 72] on div "All Boards" at bounding box center [91, 74] width 101 height 23
click at [111, 101] on span "Current Board" at bounding box center [113, 103] width 131 height 19
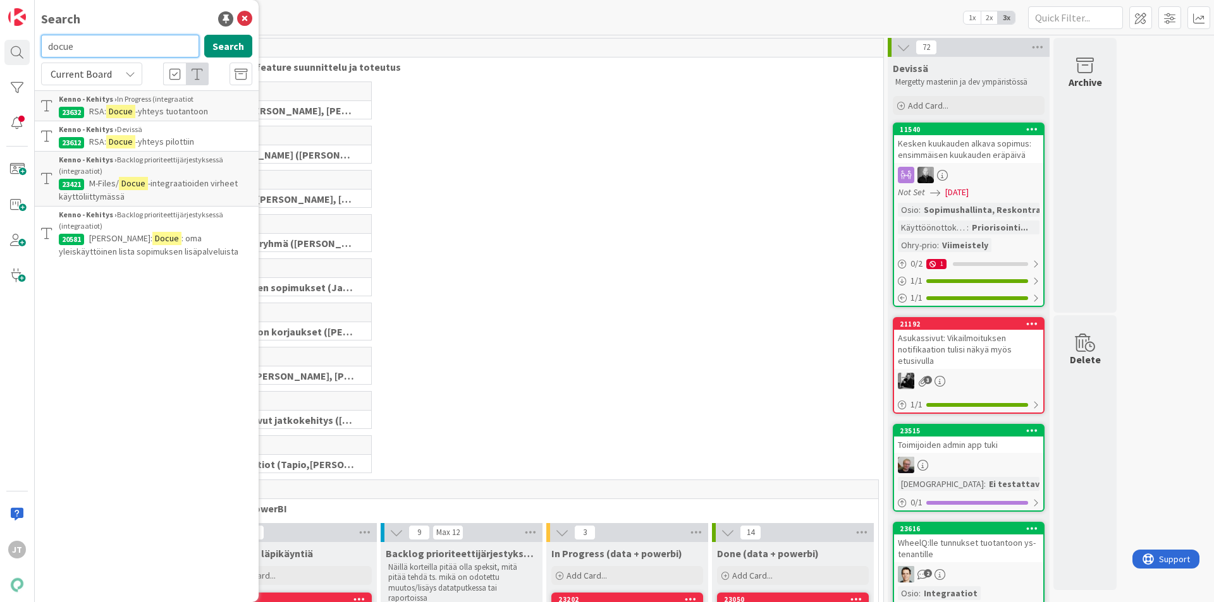
click at [99, 48] on input "docue" at bounding box center [120, 46] width 158 height 23
click at [126, 79] on div "Current Board" at bounding box center [91, 74] width 101 height 23
click at [119, 78] on div "Current Board" at bounding box center [91, 74] width 101 height 23
click at [243, 20] on icon at bounding box center [244, 18] width 15 height 15
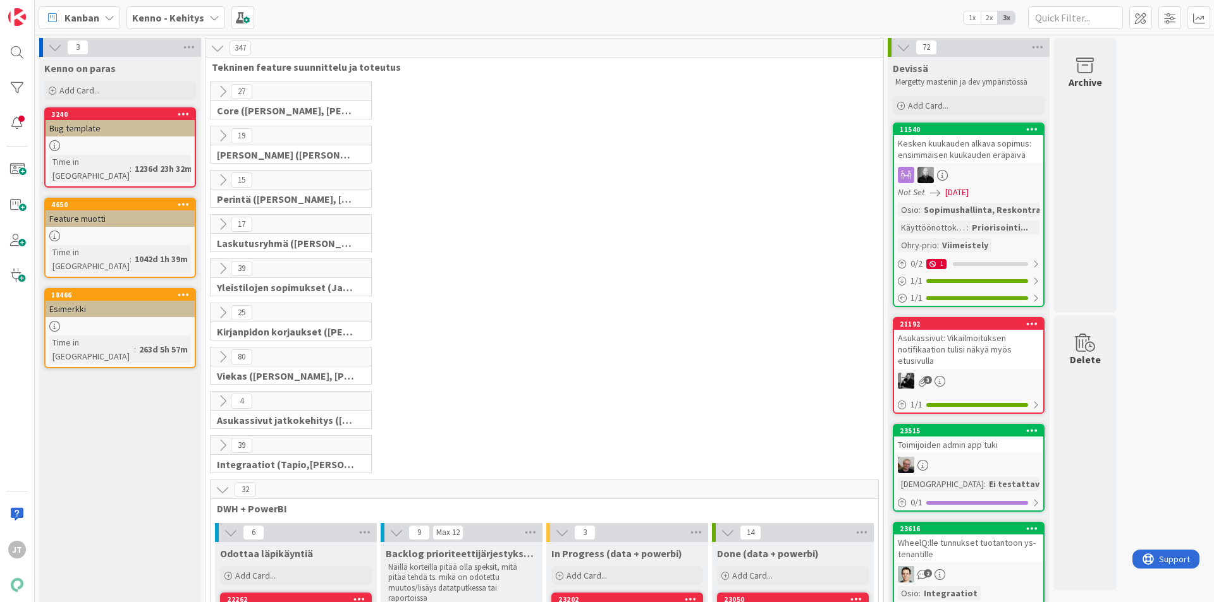
click at [181, 11] on b "Kenno - Kehitys" at bounding box center [168, 17] width 72 height 13
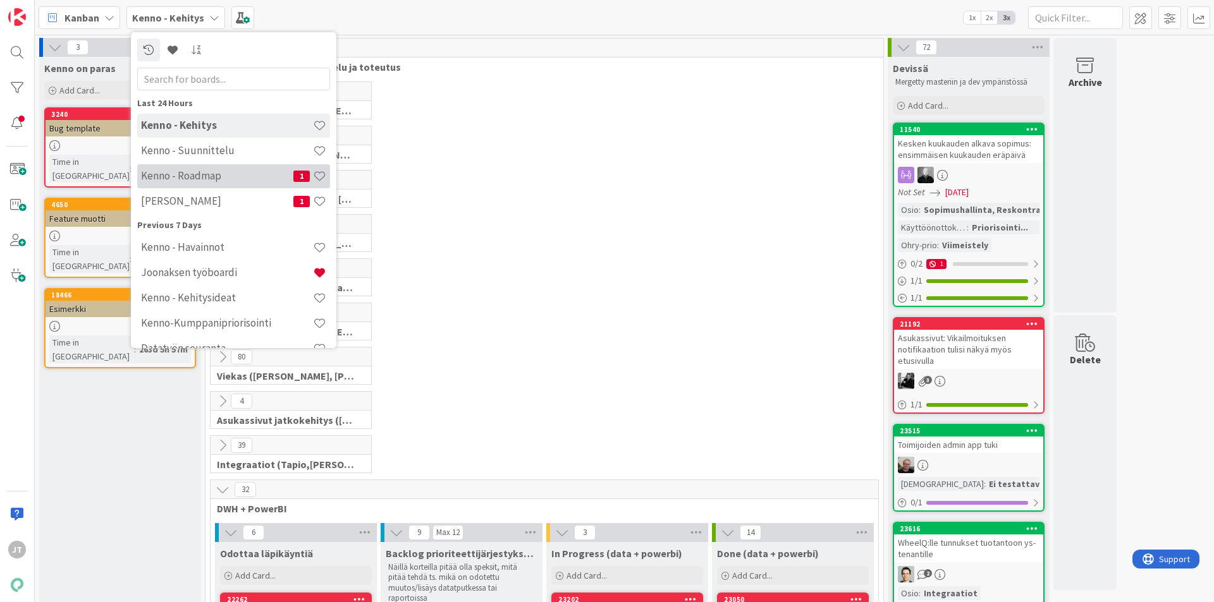
scroll to position [63, 0]
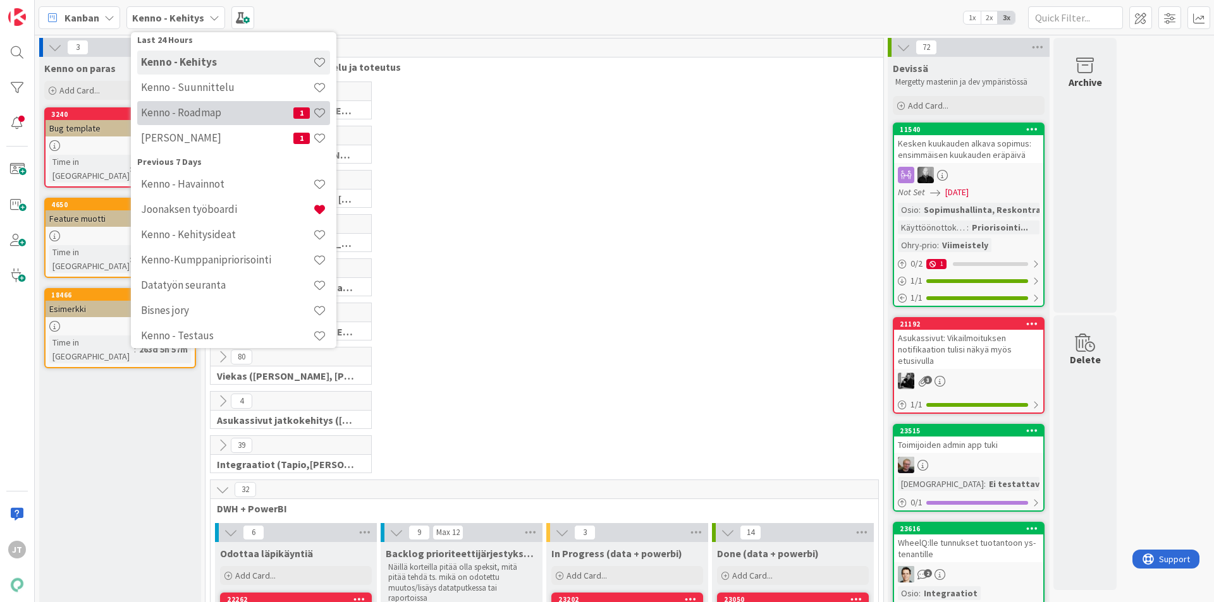
click at [196, 113] on h4 "Kenno - Roadmap" at bounding box center [217, 112] width 152 height 13
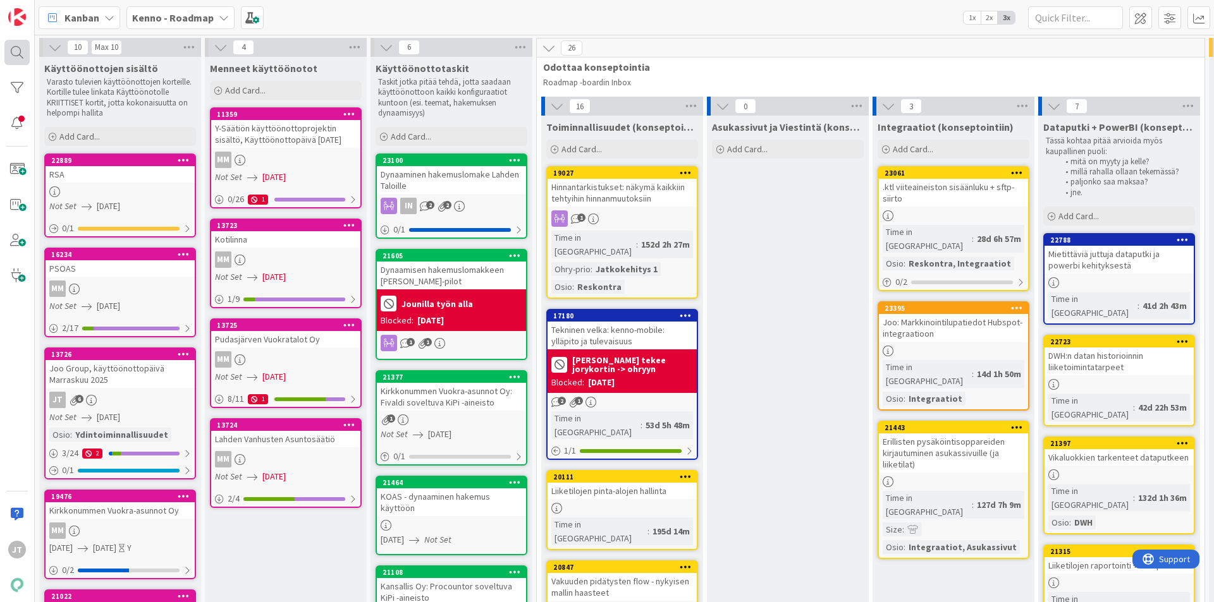
click at [13, 52] on div at bounding box center [16, 52] width 25 height 25
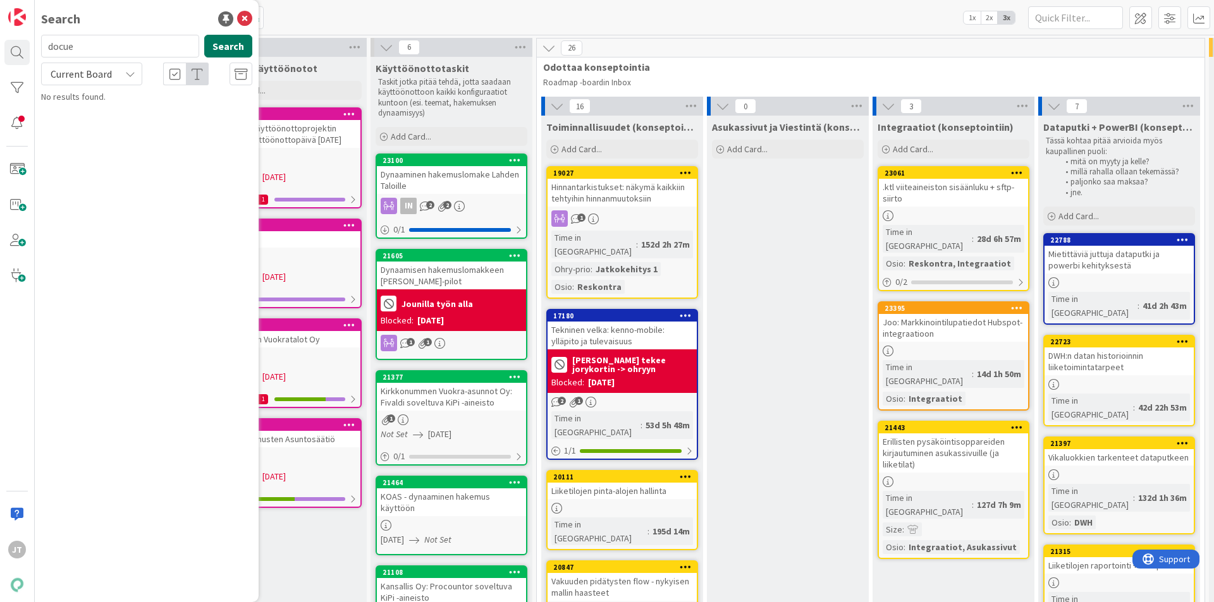
click at [225, 44] on button "Search" at bounding box center [228, 46] width 48 height 23
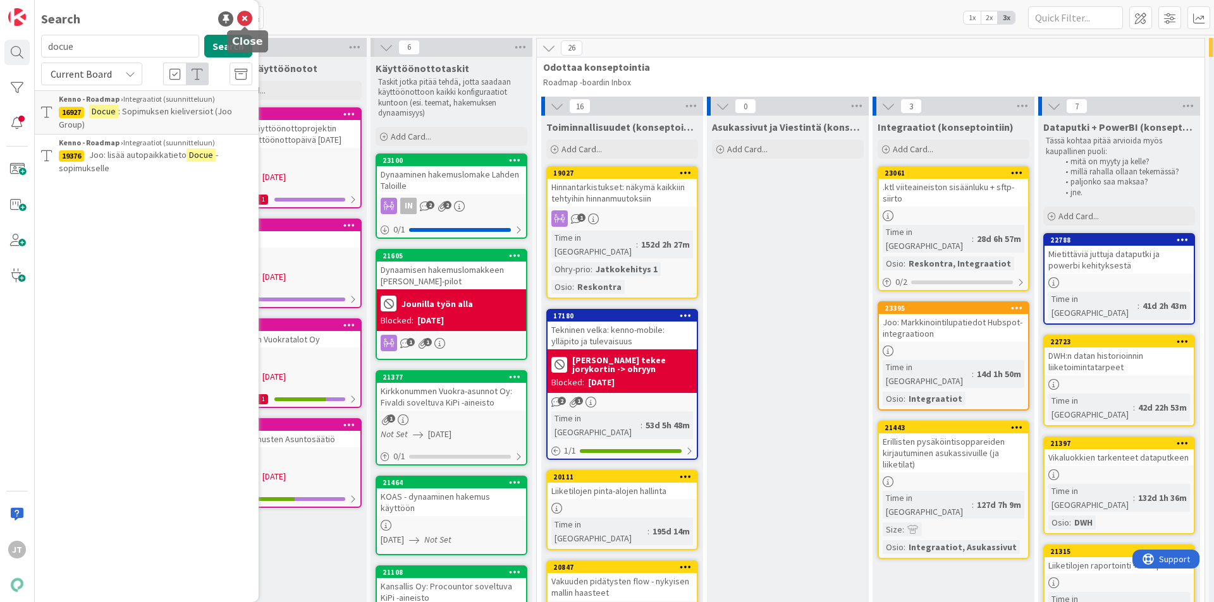
click at [239, 20] on icon at bounding box center [244, 18] width 15 height 15
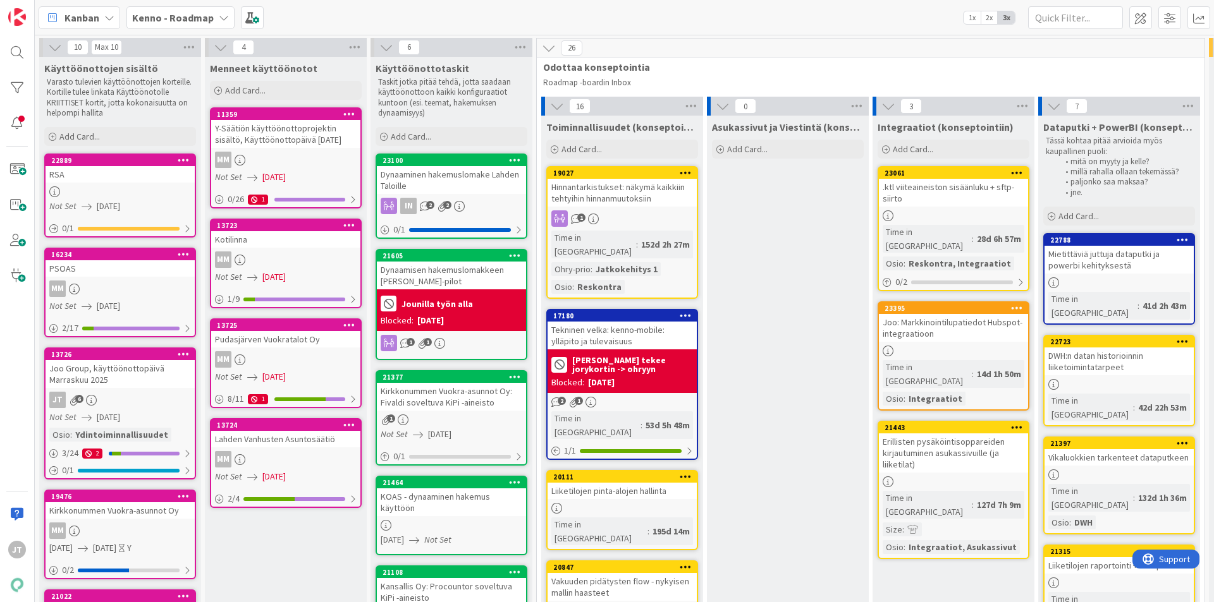
click at [176, 21] on b "Kenno - Roadmap" at bounding box center [173, 17] width 82 height 13
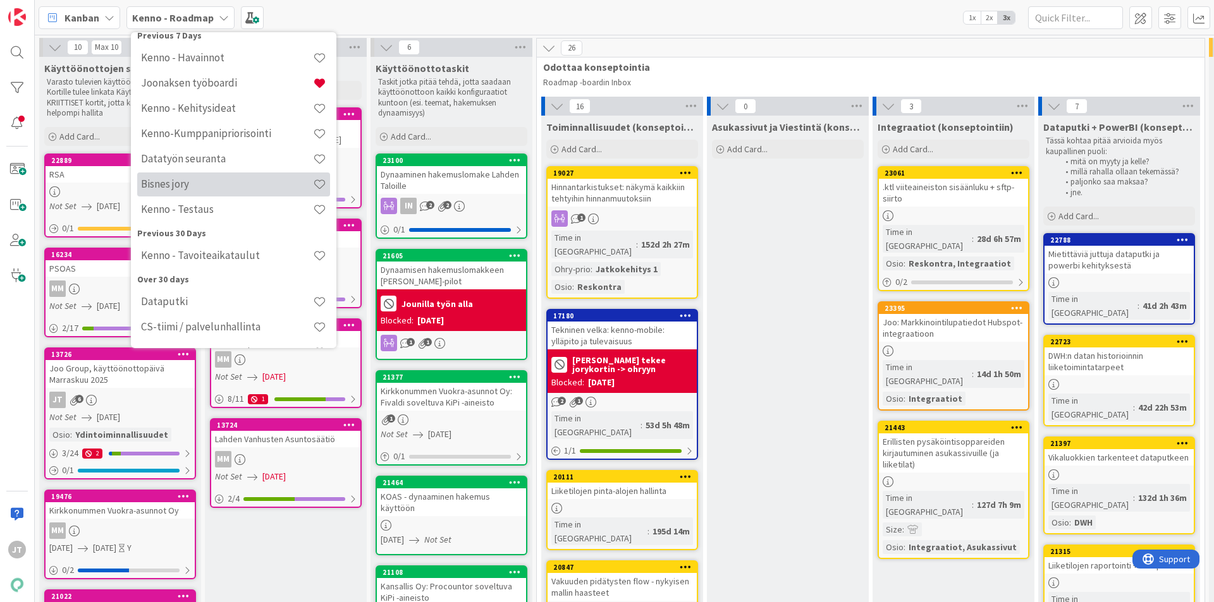
scroll to position [126, 0]
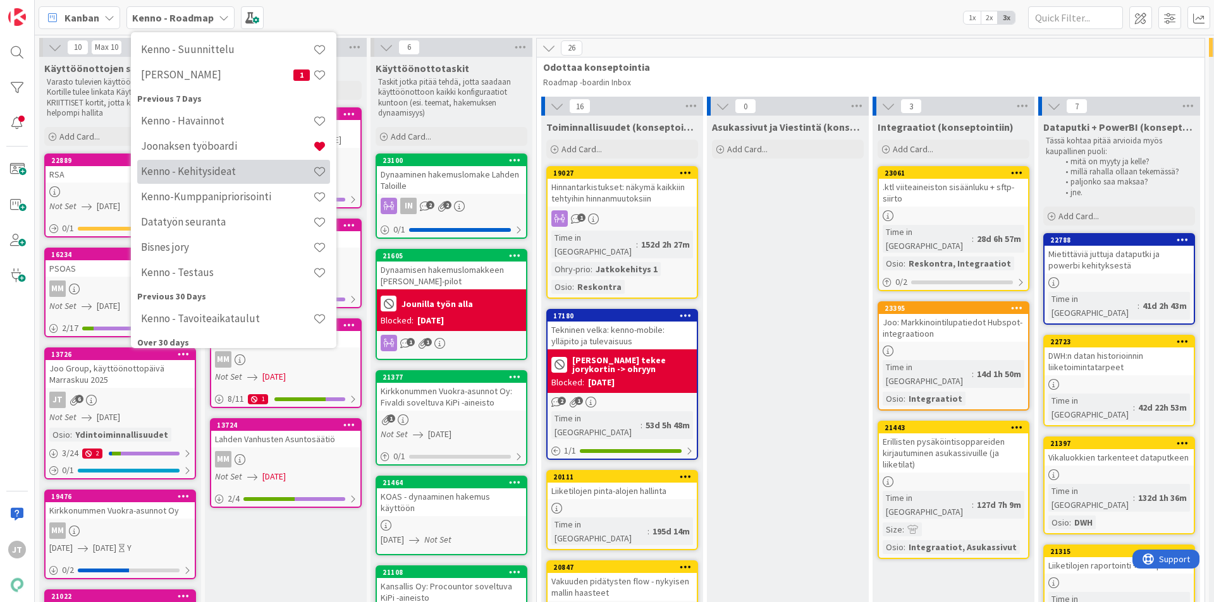
click at [235, 170] on h4 "Kenno - Kehitysideat" at bounding box center [227, 171] width 172 height 13
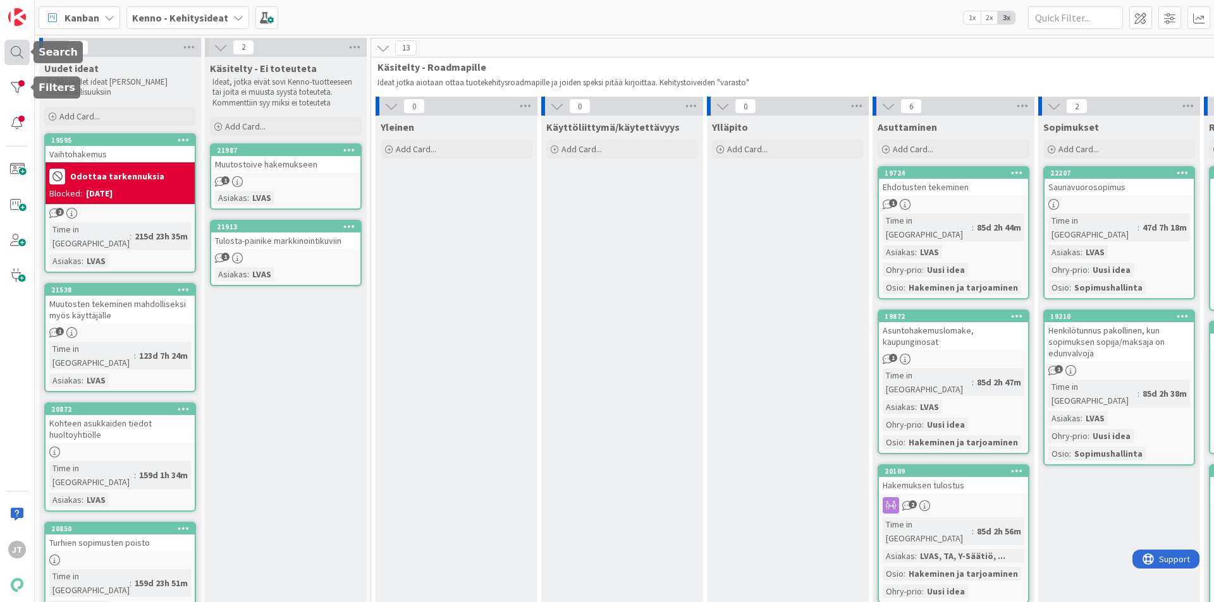
drag, startPoint x: 13, startPoint y: 58, endPoint x: 21, endPoint y: 63, distance: 10.0
click at [15, 58] on div at bounding box center [16, 52] width 25 height 25
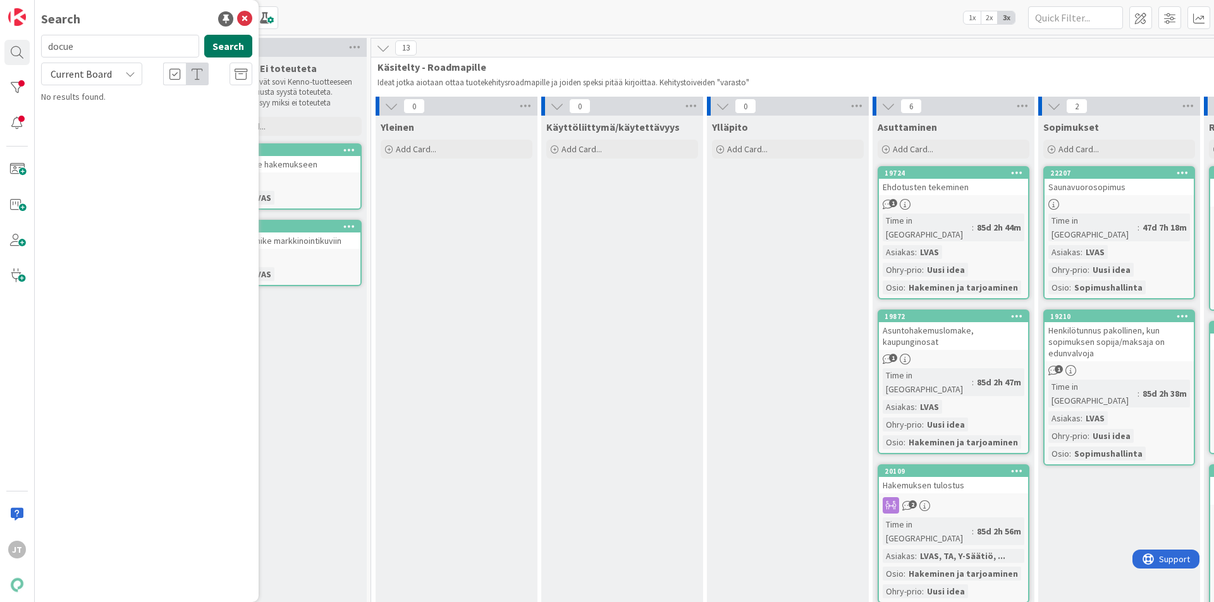
click at [210, 42] on button "Search" at bounding box center [228, 46] width 48 height 23
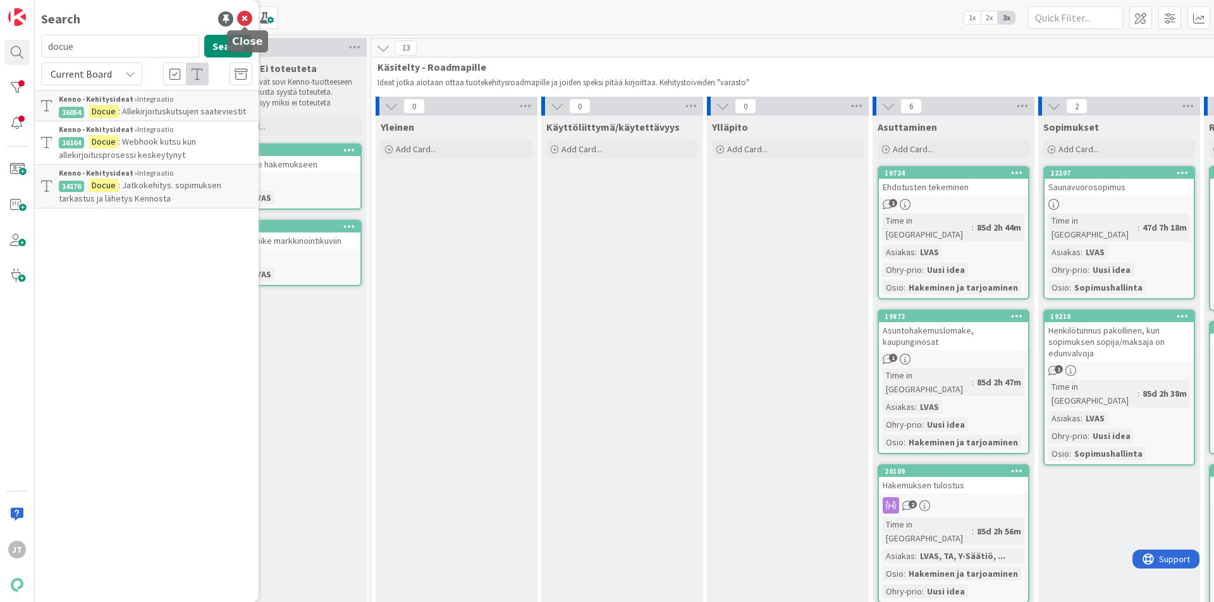
click at [244, 19] on icon at bounding box center [244, 18] width 15 height 15
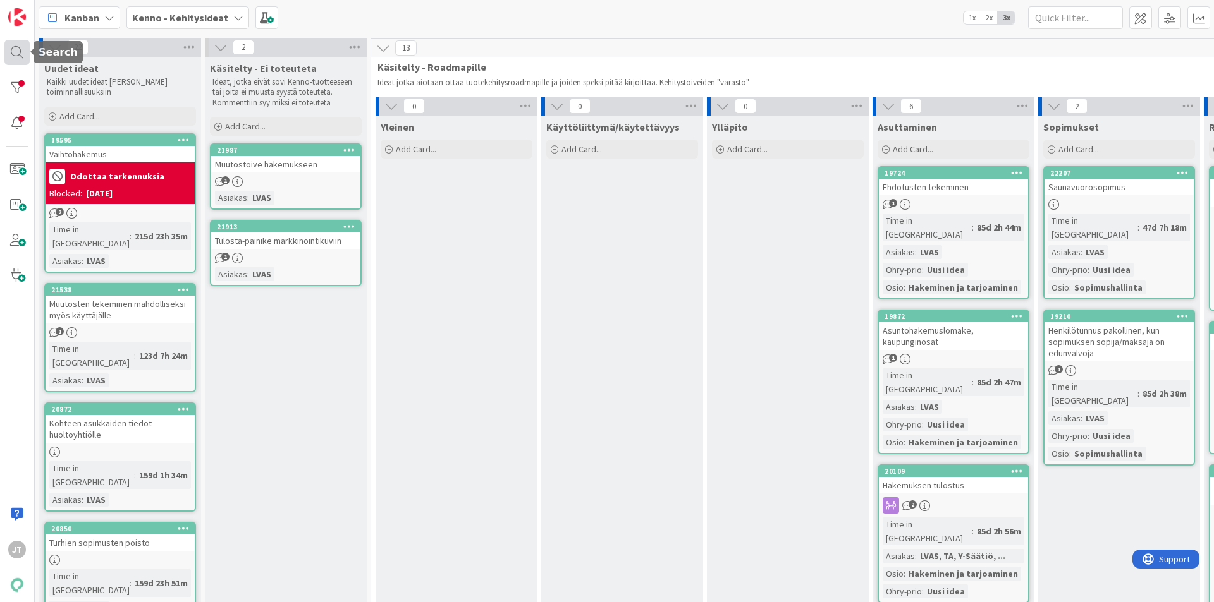
click at [17, 51] on div at bounding box center [16, 52] width 25 height 25
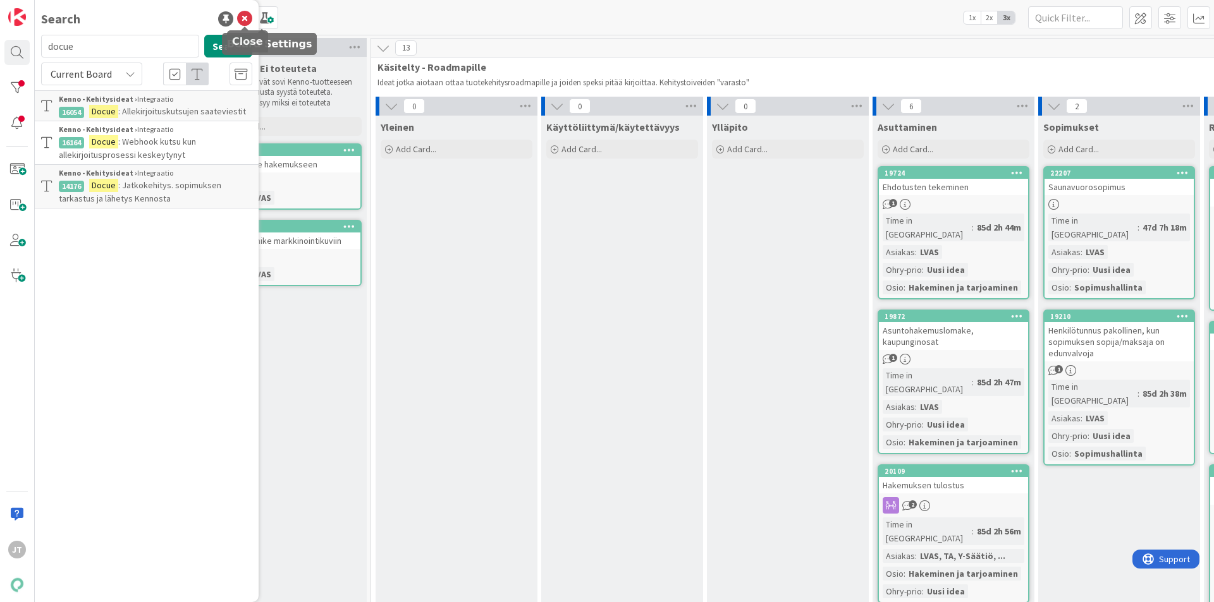
click at [245, 16] on icon at bounding box center [244, 18] width 15 height 15
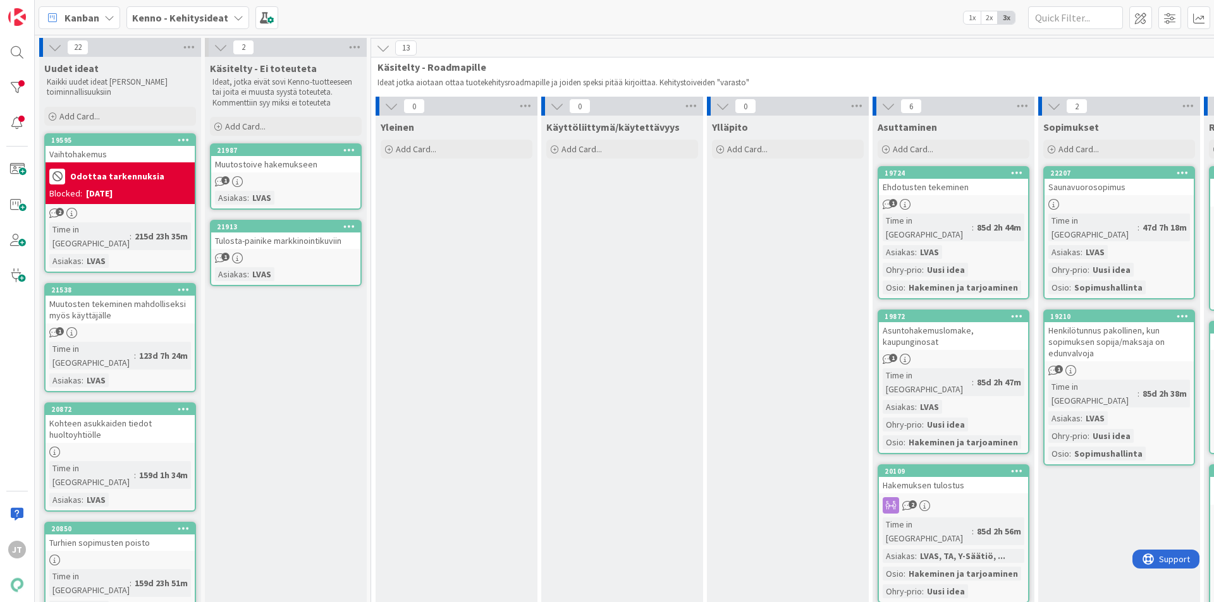
click at [152, 18] on b "Kenno - Kehitysideat" at bounding box center [180, 17] width 96 height 13
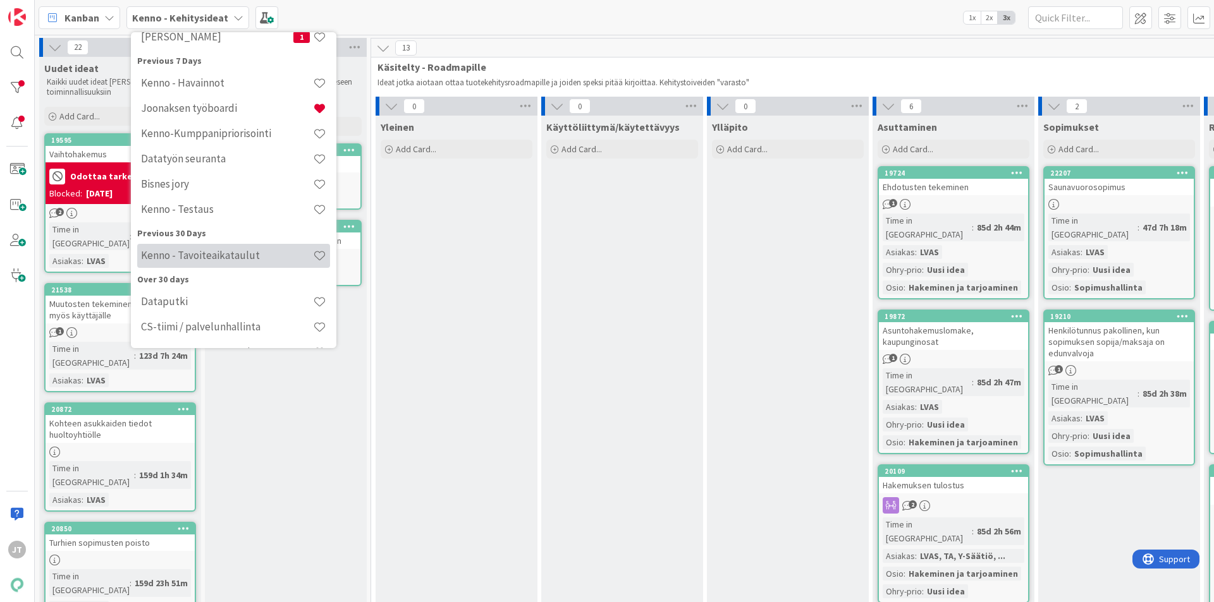
scroll to position [239, 0]
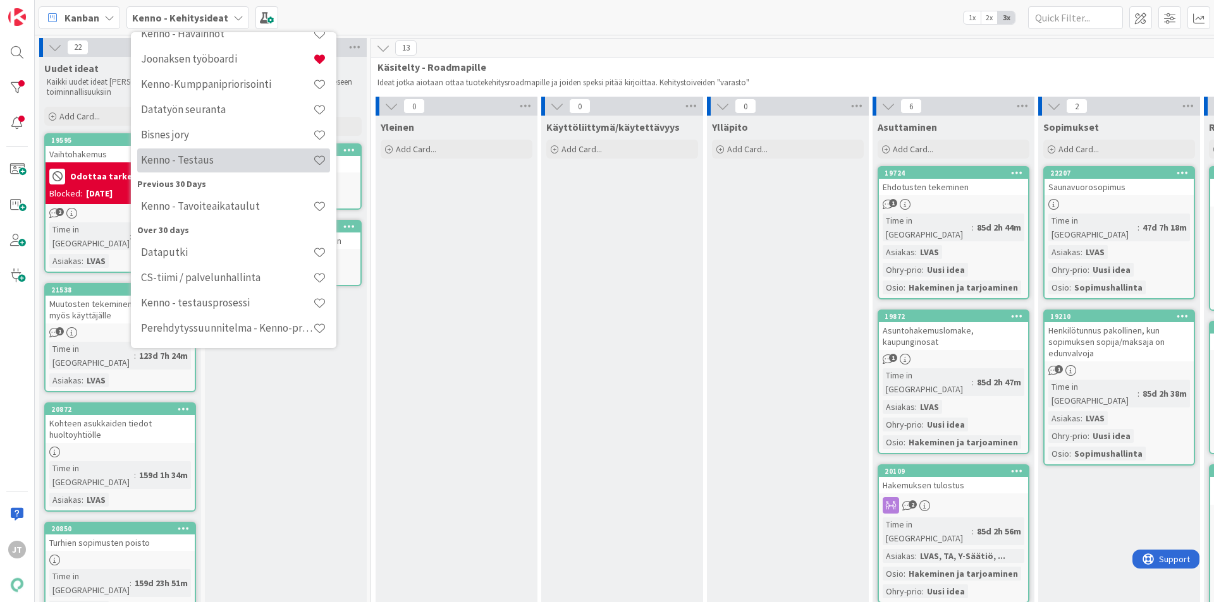
click at [223, 167] on div "Kenno - Testaus" at bounding box center [233, 161] width 193 height 24
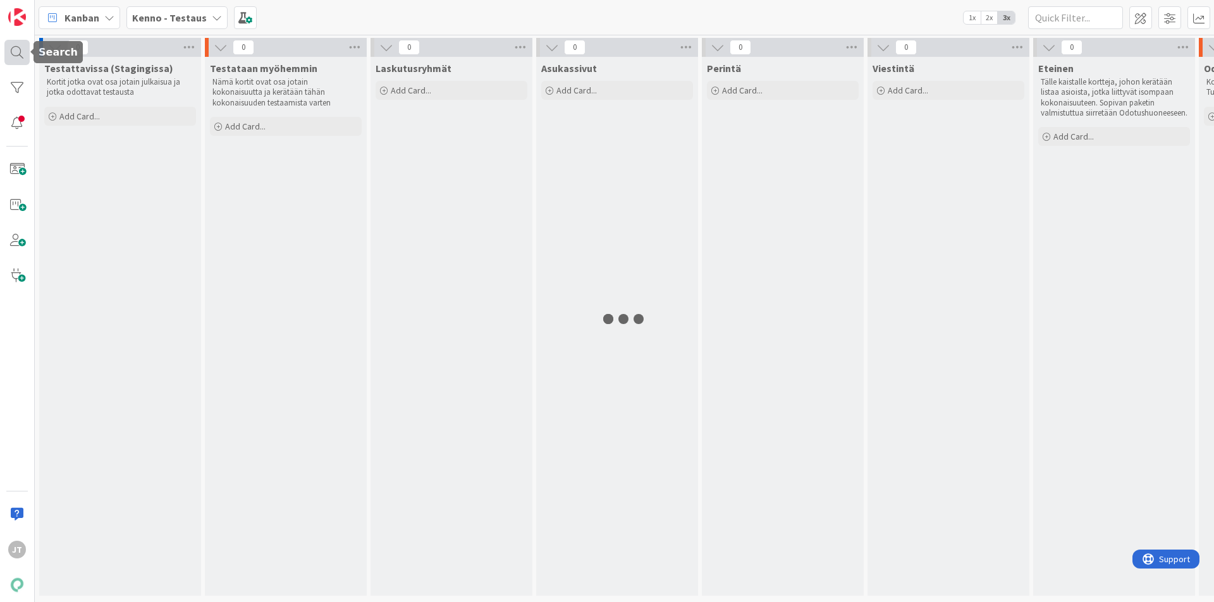
click at [10, 49] on div at bounding box center [16, 52] width 25 height 25
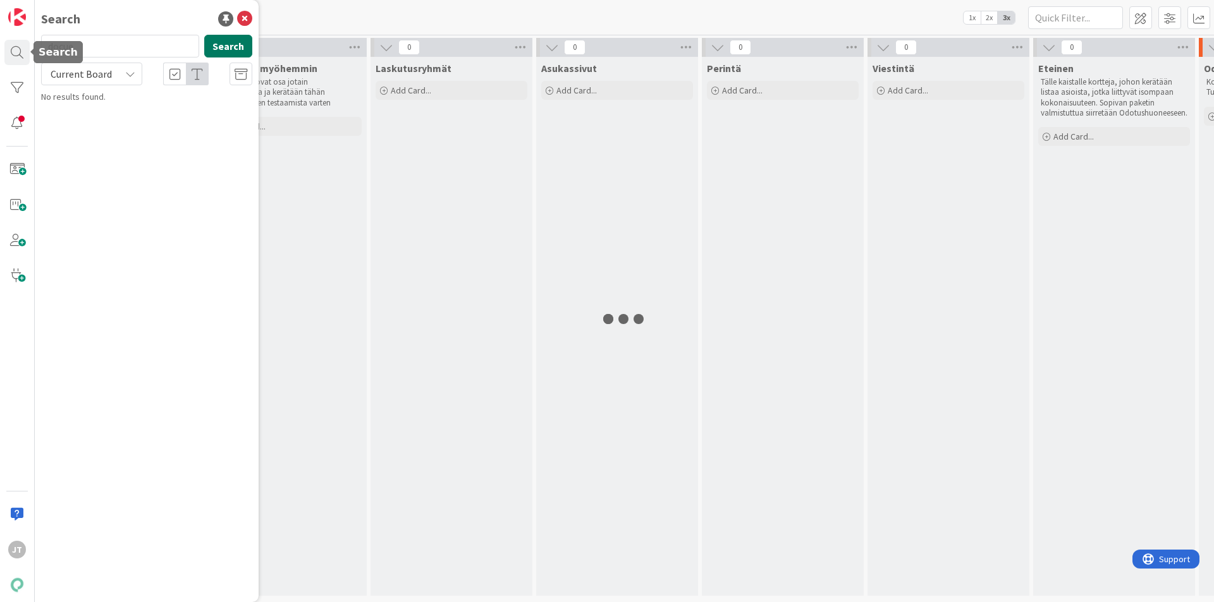
click at [219, 43] on button "Search" at bounding box center [228, 46] width 48 height 23
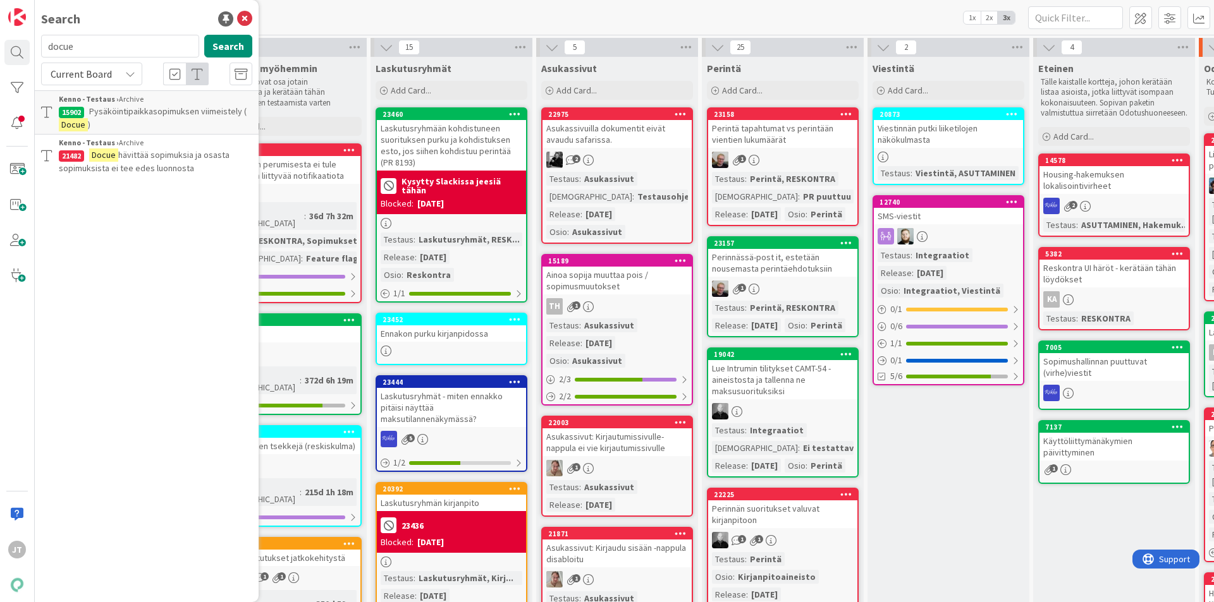
click at [245, 18] on icon at bounding box center [244, 18] width 15 height 15
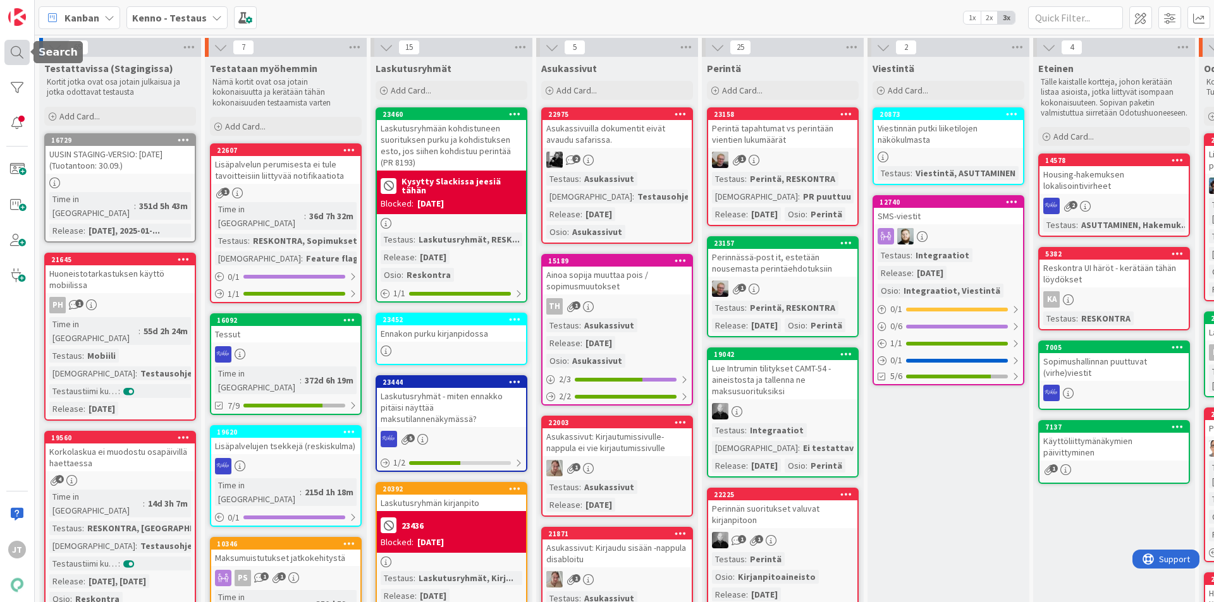
click at [8, 51] on div "JT" at bounding box center [17, 301] width 35 height 602
click at [20, 54] on div at bounding box center [16, 52] width 25 height 25
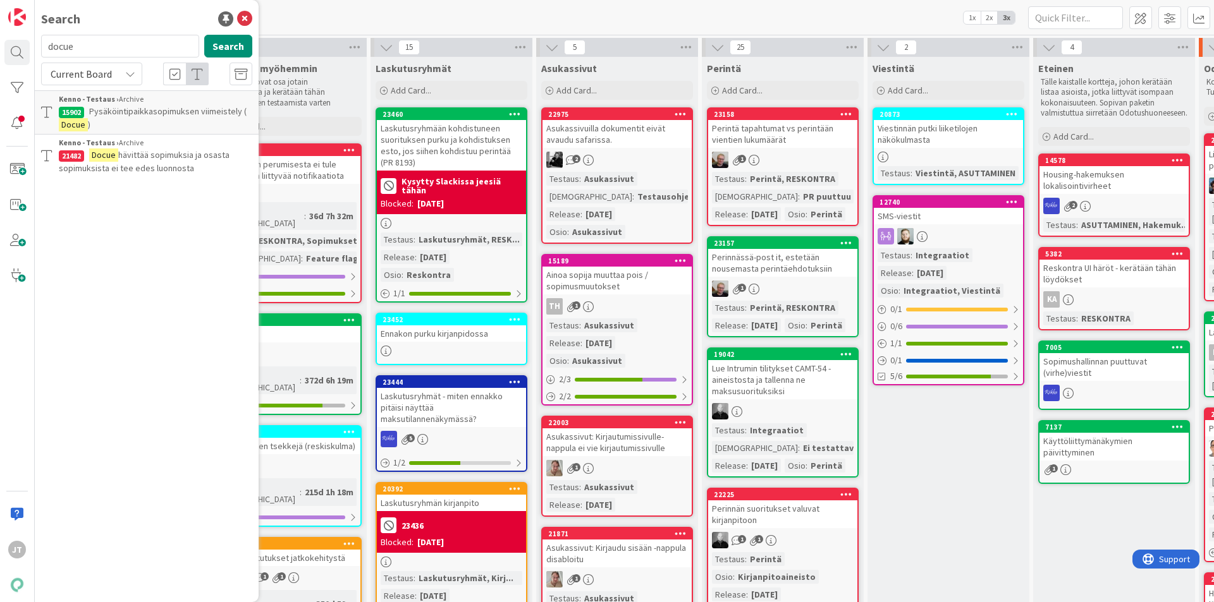
click at [243, 17] on icon at bounding box center [244, 18] width 15 height 15
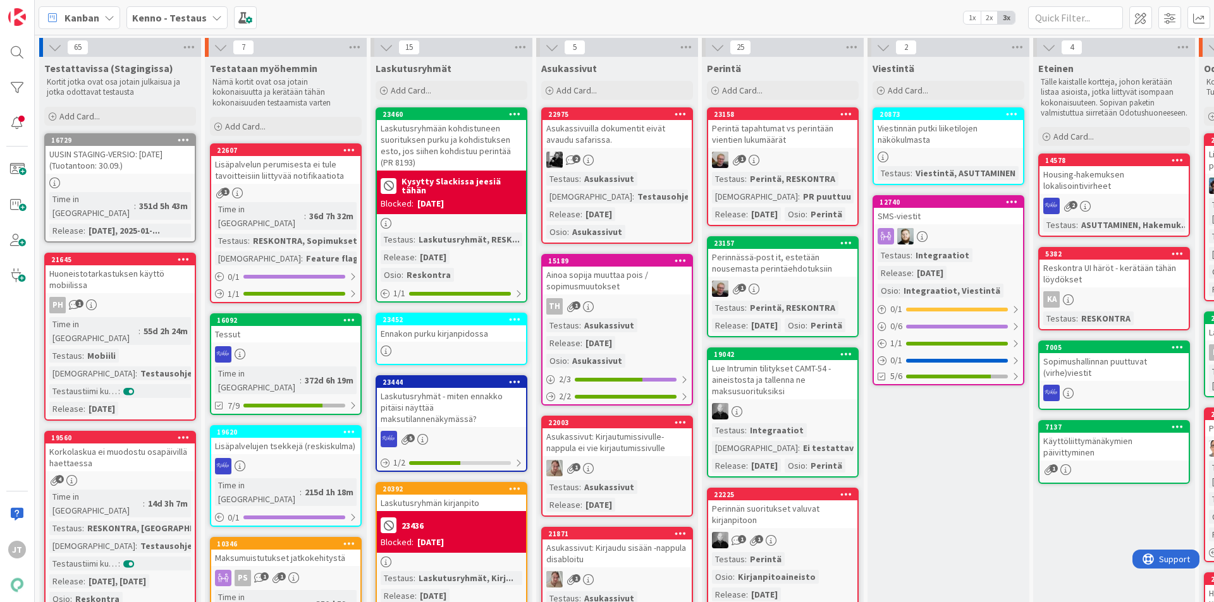
click at [181, 25] on div "Kenno - Testaus" at bounding box center [176, 17] width 101 height 23
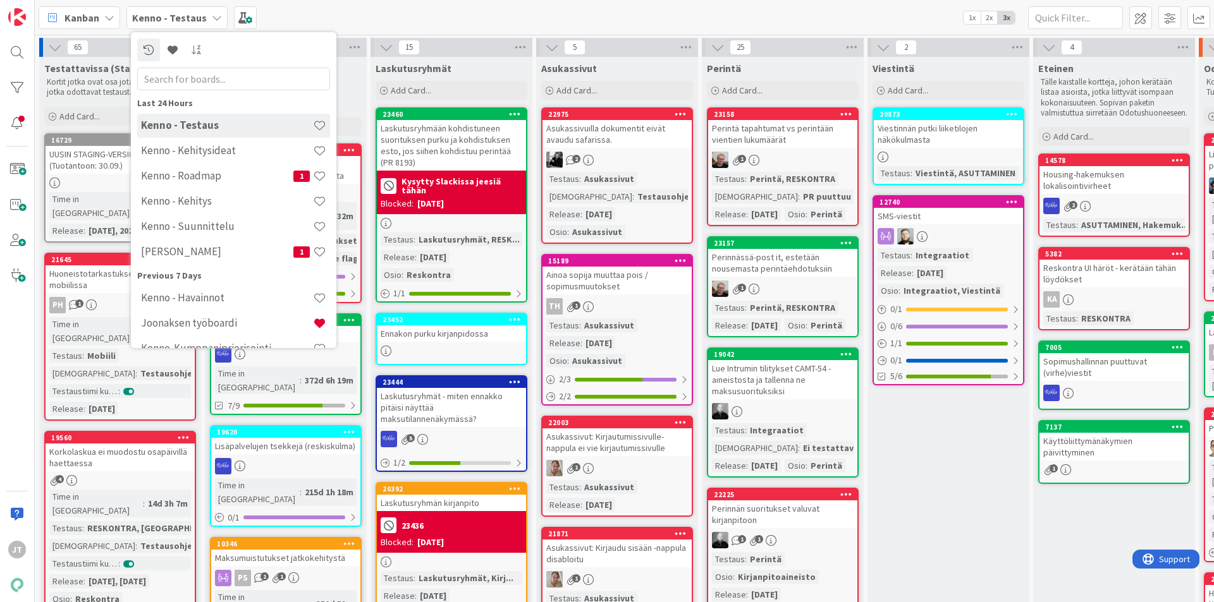
click at [372, 9] on div "Kanban Kenno - Testaus Last 24 Hours Kenno - Testaus Kenno - Kehitysideat Kenno…" at bounding box center [624, 17] width 1179 height 35
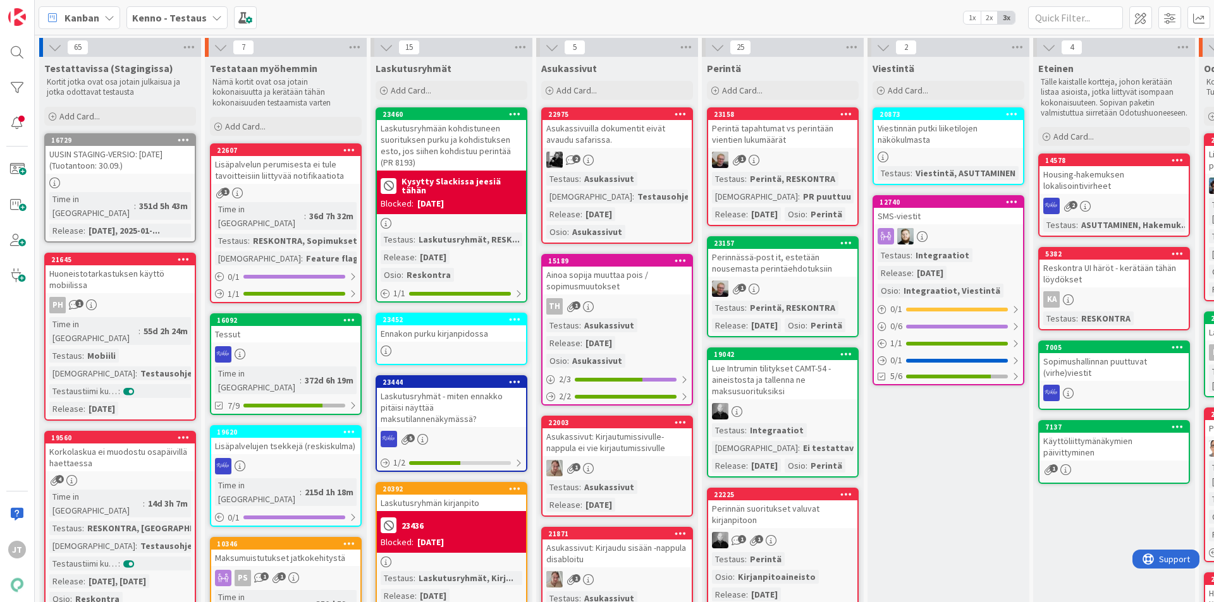
click at [291, 177] on div "Lisäpalvelun perumisesta ei tule tavoitteisiin liittyvää notifikaatiota" at bounding box center [285, 170] width 149 height 28
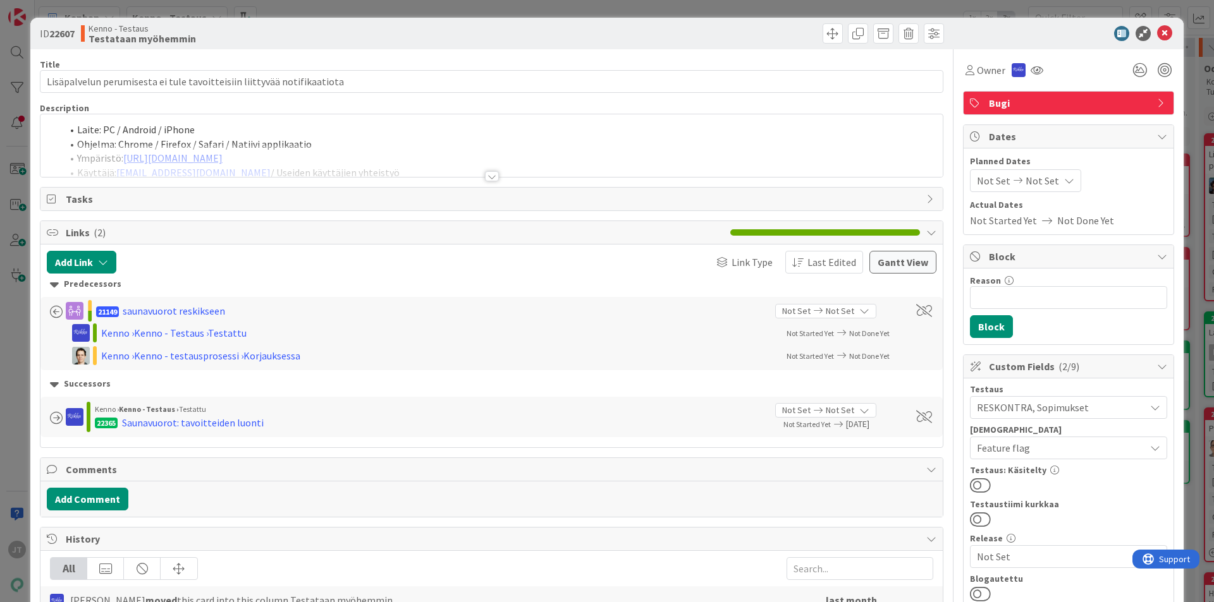
click at [1160, 32] on icon at bounding box center [1164, 33] width 15 height 15
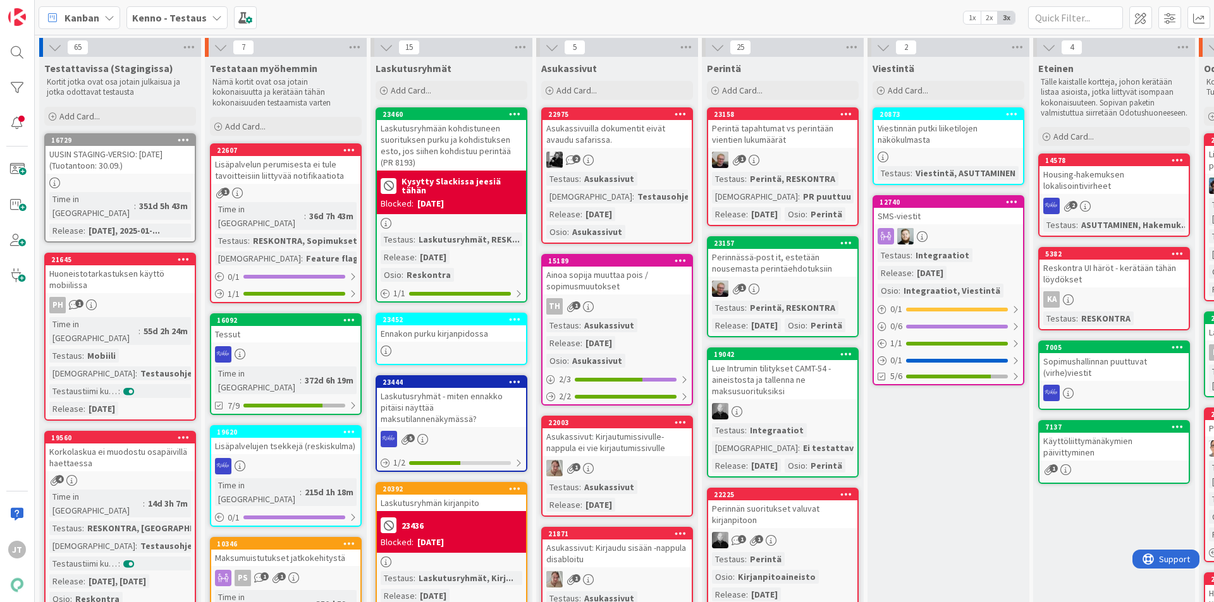
click at [161, 19] on b "Kenno - Testaus" at bounding box center [169, 17] width 75 height 13
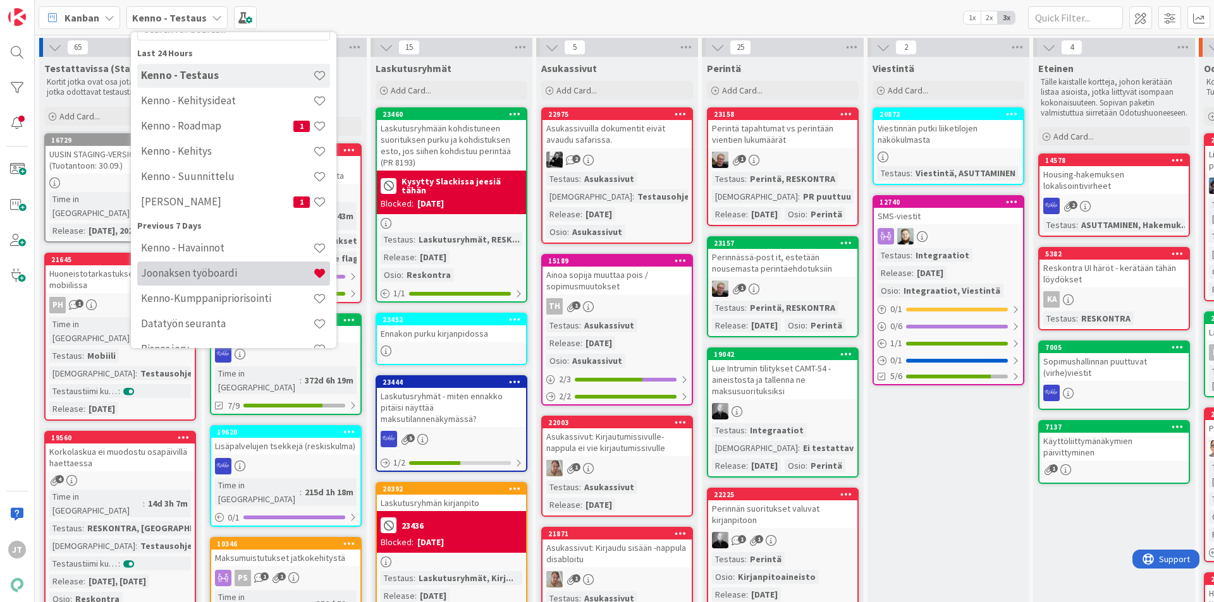
scroll to position [126, 0]
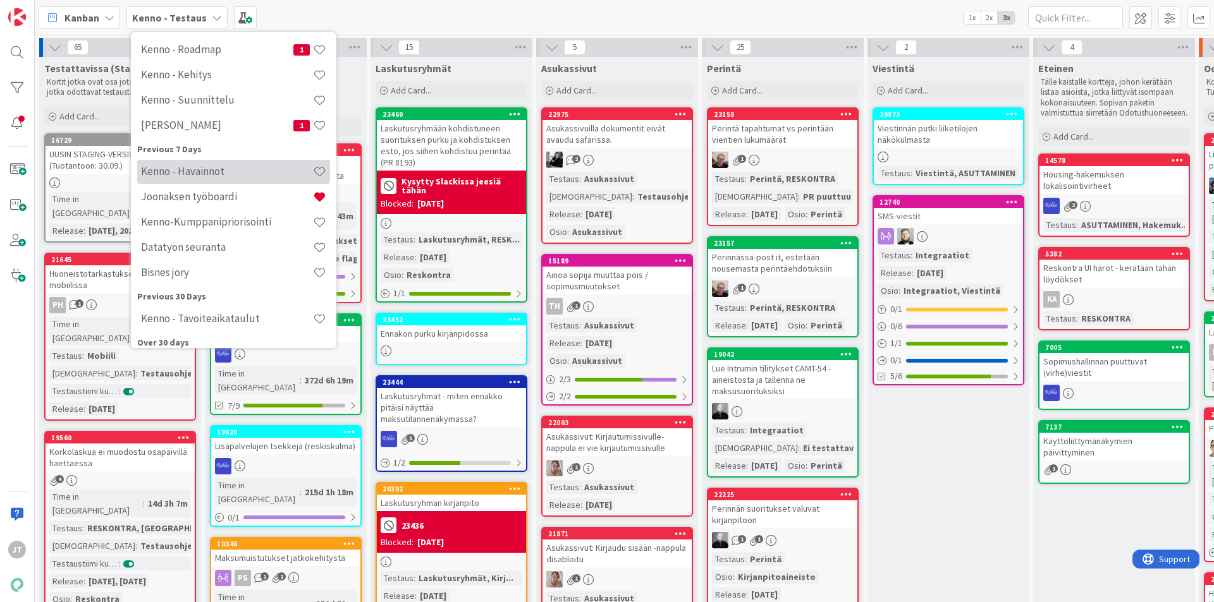
click at [212, 162] on div "Kenno - Havainnot" at bounding box center [233, 172] width 193 height 24
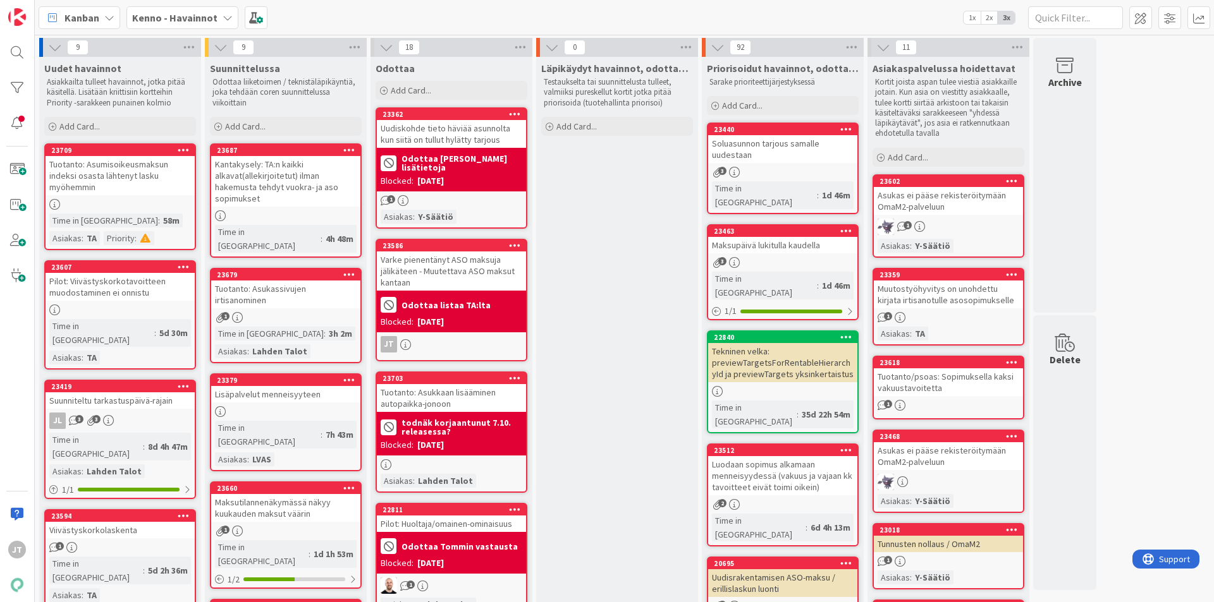
click at [279, 173] on div "Kantakysely: TA:n kaikki alkavat(allekirjoitetut) ilman hakemusta tehdyt vuokra…" at bounding box center [285, 181] width 149 height 51
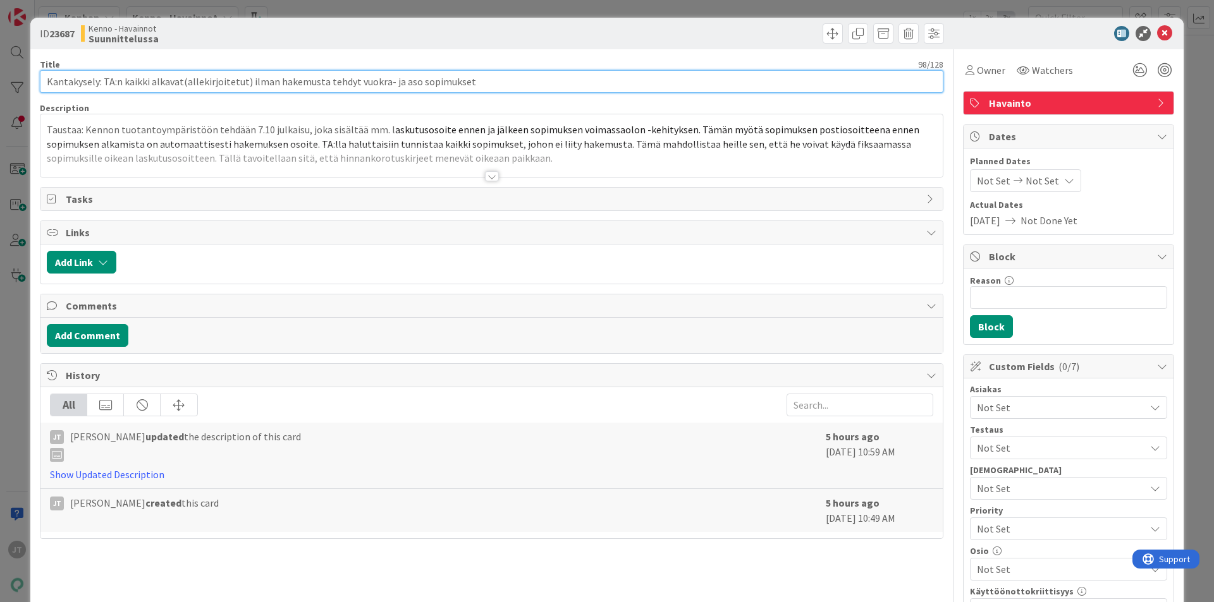
click at [264, 82] on input "Kantakysely: TA:n kaikki alkavat(allekirjoitetut) ilman hakemusta tehdyt vuokra…" at bounding box center [491, 81] width 903 height 23
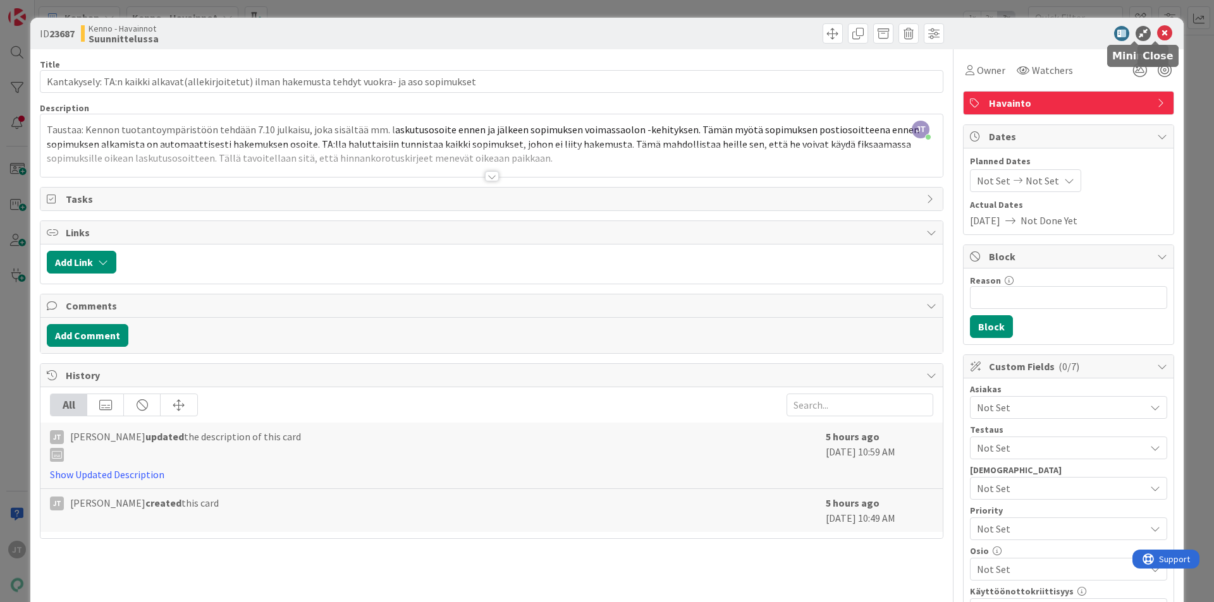
click at [1157, 29] on icon at bounding box center [1164, 33] width 15 height 15
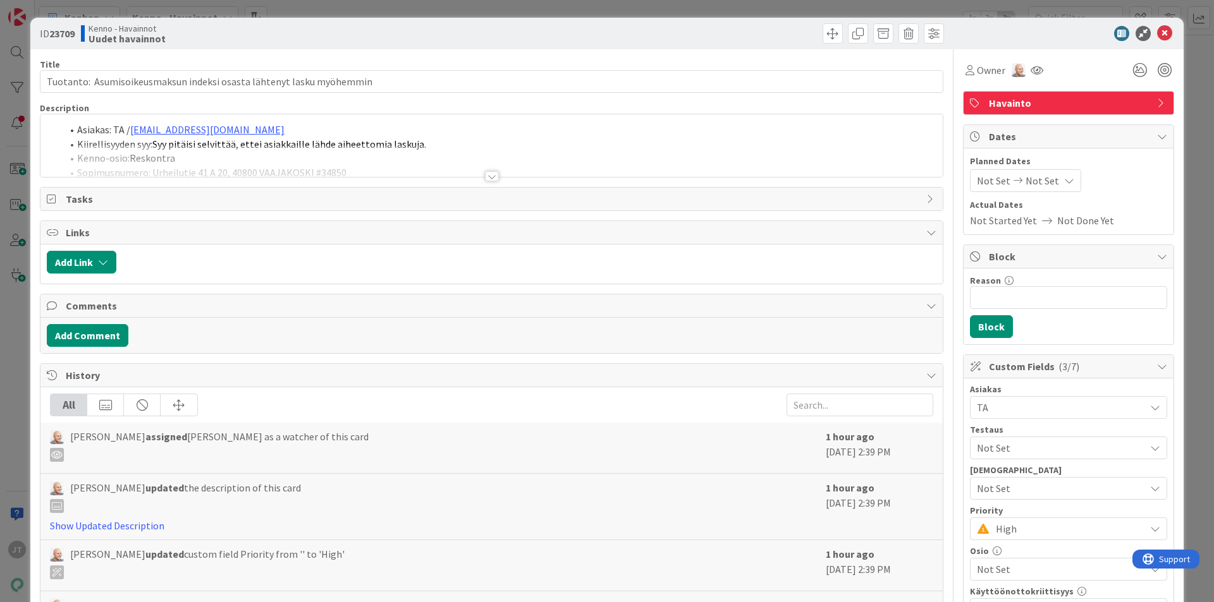
click at [485, 177] on div at bounding box center [492, 176] width 14 height 10
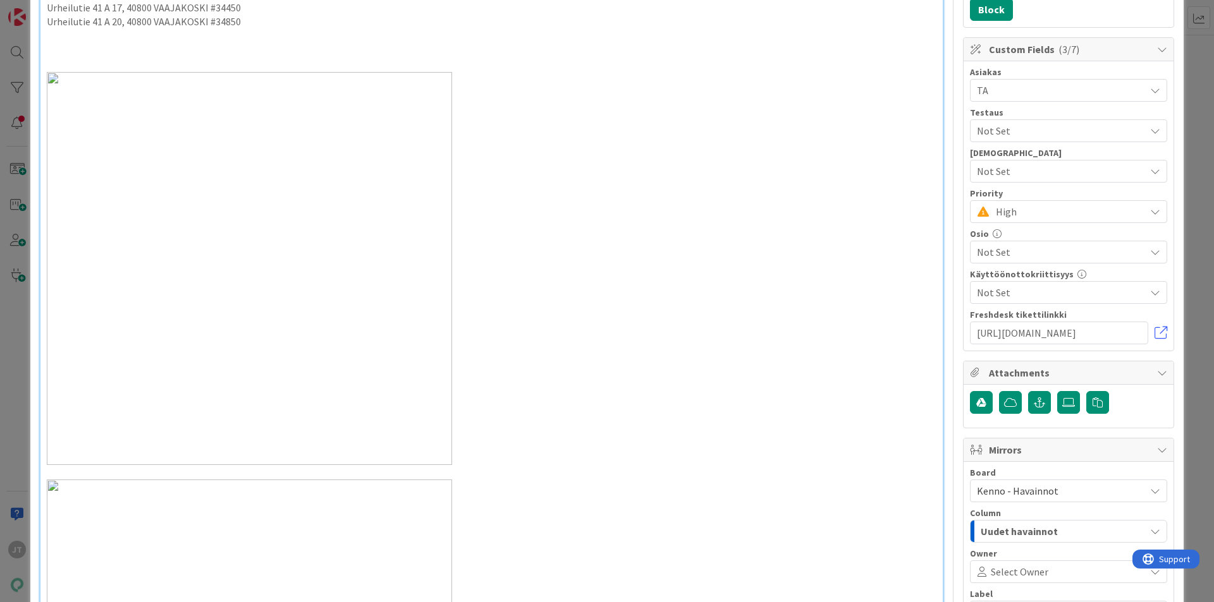
scroll to position [316, 0]
click at [271, 302] on img at bounding box center [249, 269] width 405 height 393
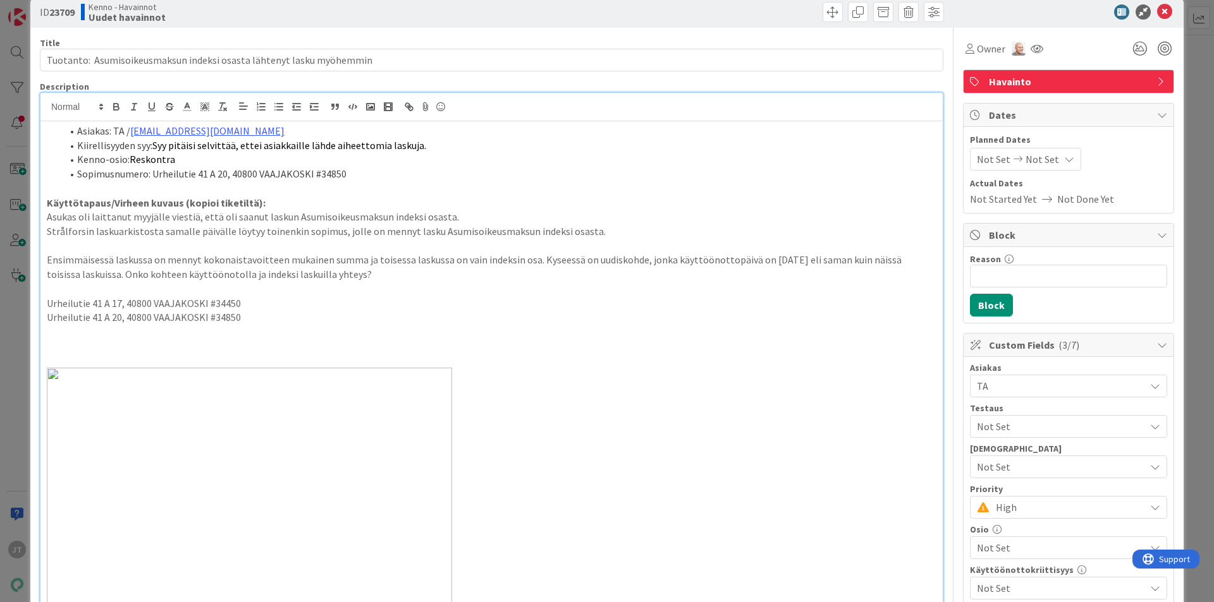
scroll to position [0, 0]
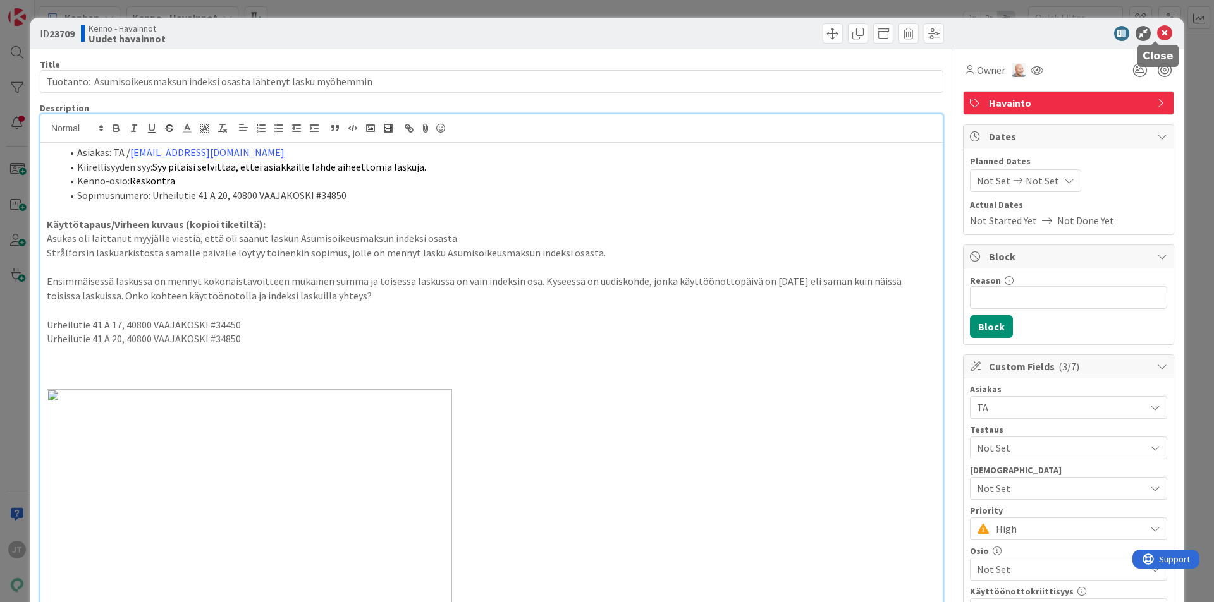
click at [1157, 30] on icon at bounding box center [1164, 33] width 15 height 15
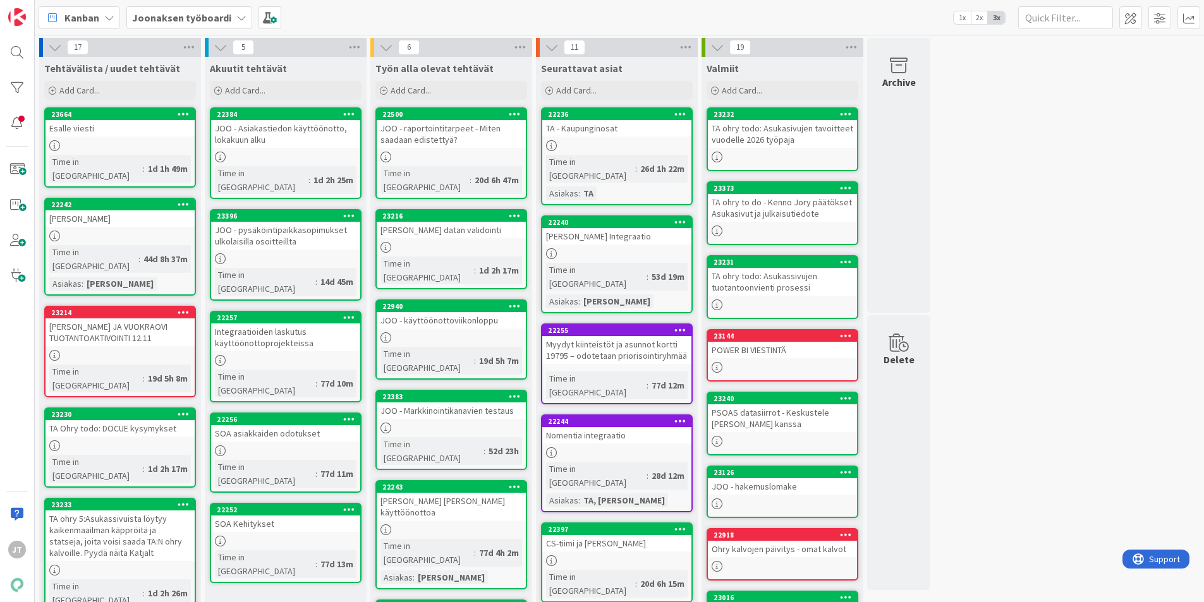
click at [444, 242] on div at bounding box center [451, 247] width 149 height 11
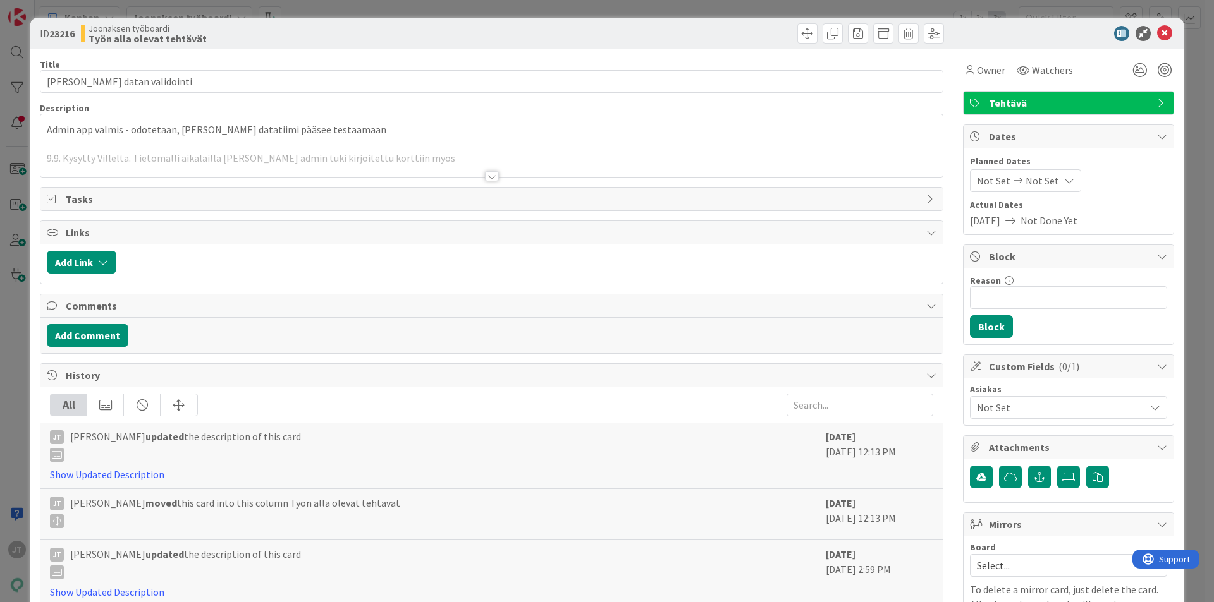
click at [488, 176] on div at bounding box center [492, 176] width 14 height 10
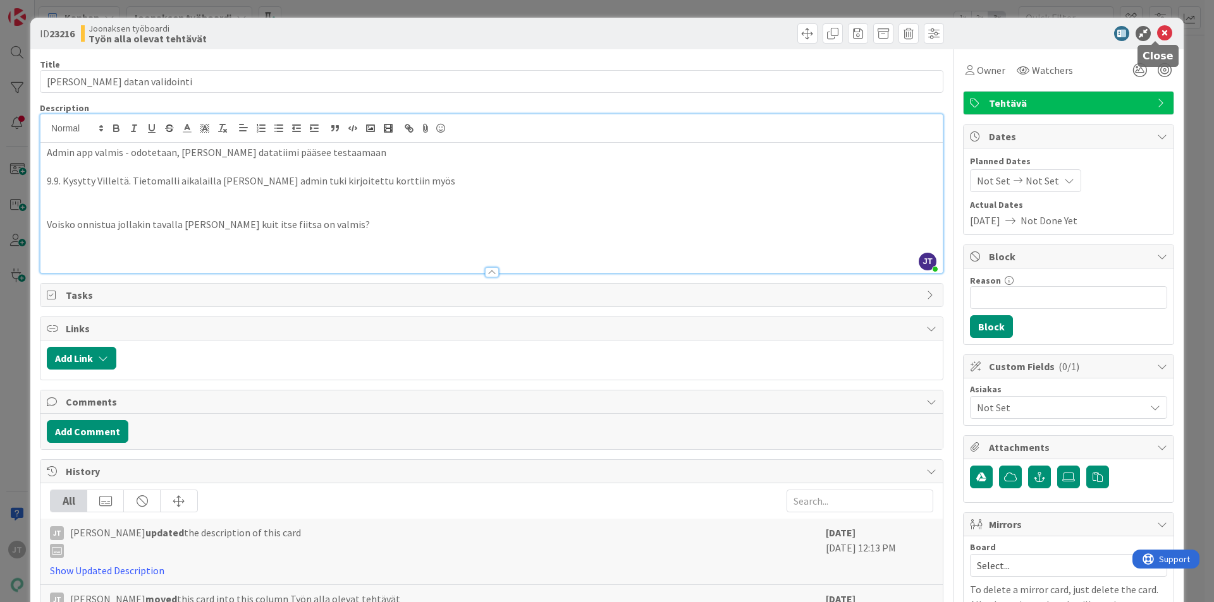
click at [1158, 32] on icon at bounding box center [1164, 33] width 15 height 15
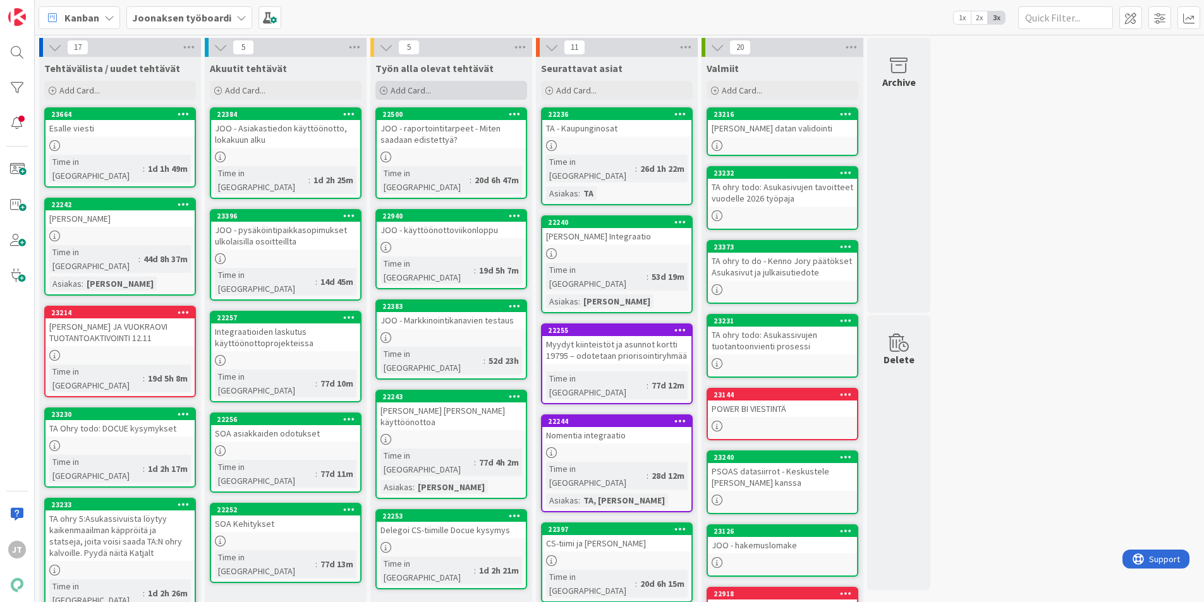
click at [441, 93] on div "Add Card..." at bounding box center [452, 90] width 152 height 19
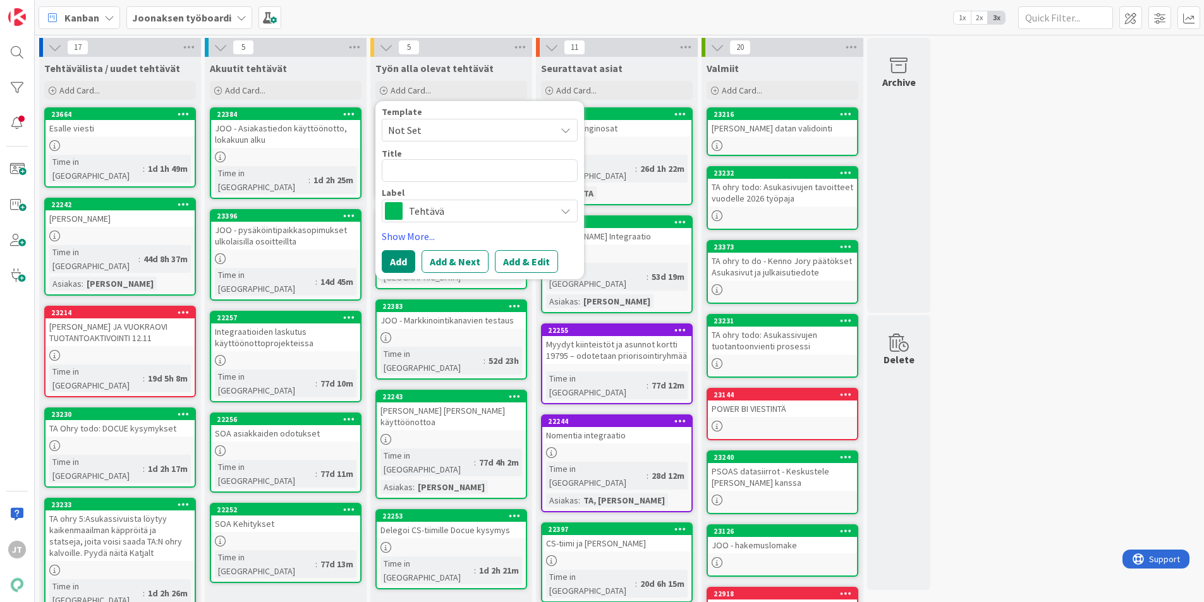
type textarea "x"
type textarea "T"
type textarea "x"
type textarea "TA"
type textarea "x"
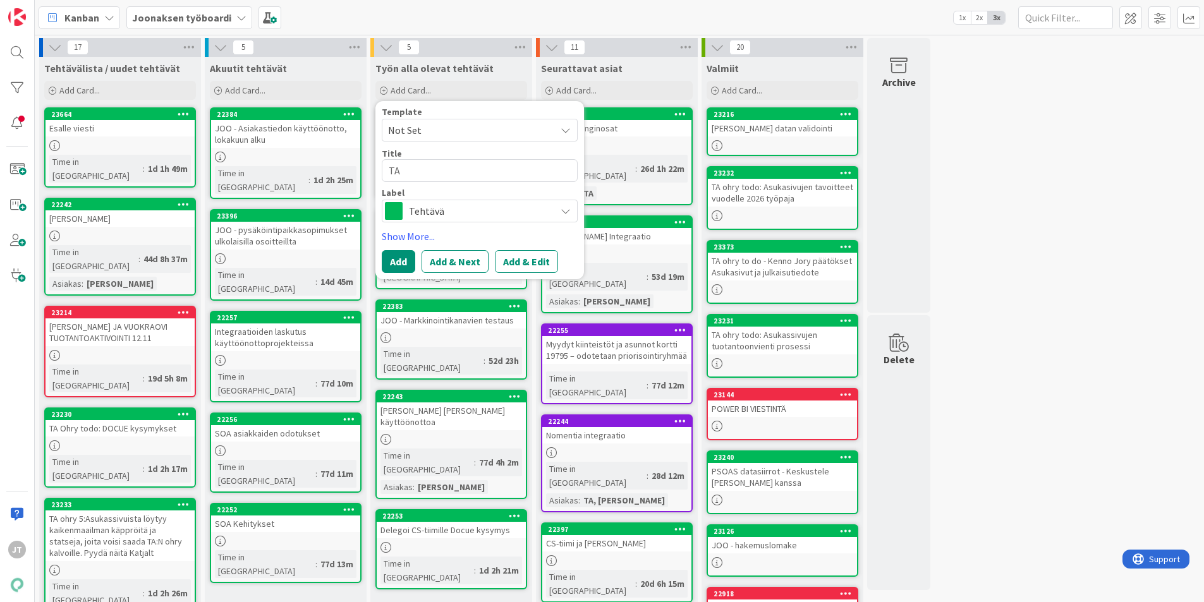
type textarea "TA"
type textarea "x"
type textarea "TA -"
type textarea "x"
type textarea "TA -"
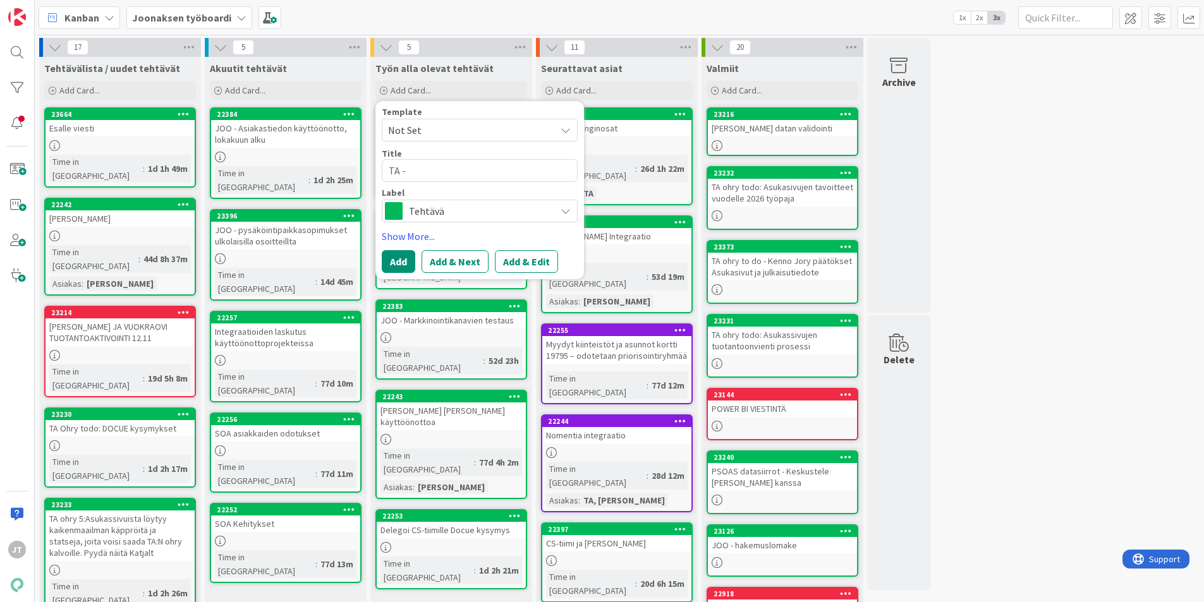
type textarea "x"
type textarea "TA - k"
type textarea "x"
type textarea "TA - ka"
type textarea "x"
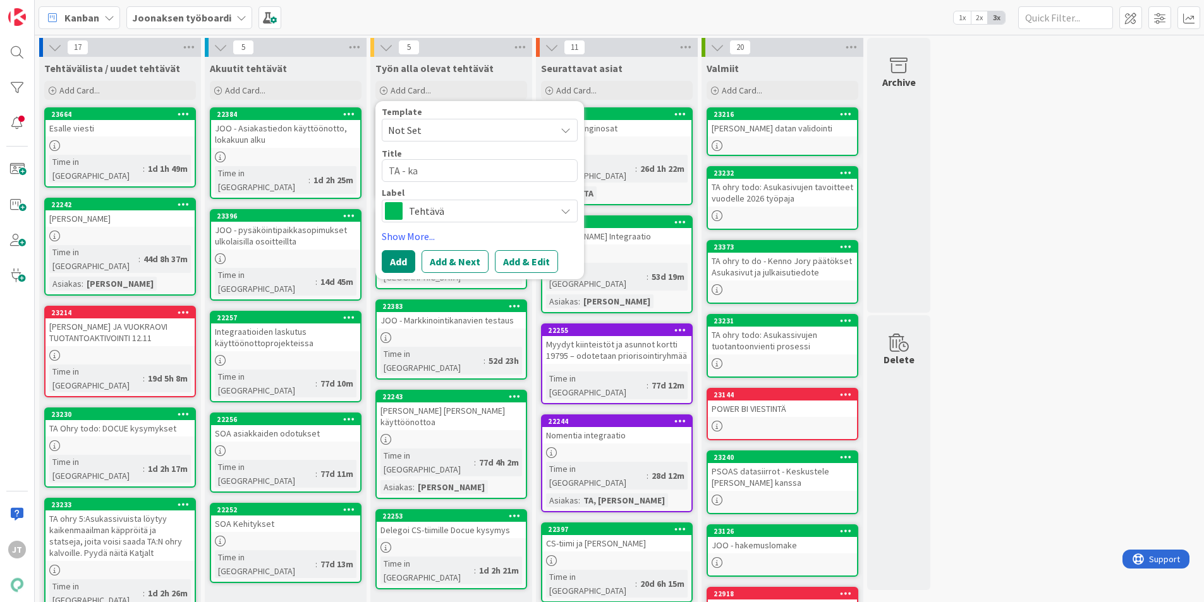
type textarea "TA - k"
type textarea "x"
type textarea "TA - ka"
type textarea "x"
type textarea "TA - kan"
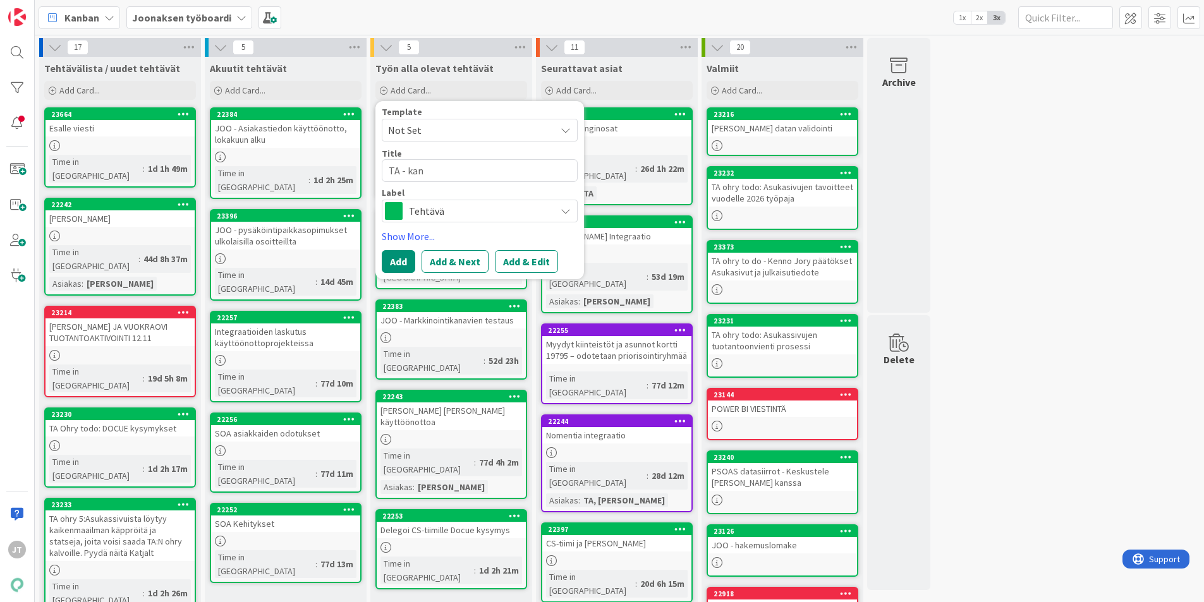
type textarea "x"
type textarea "TA - kant"
type textarea "x"
type textarea "TA - kan"
type textarea "x"
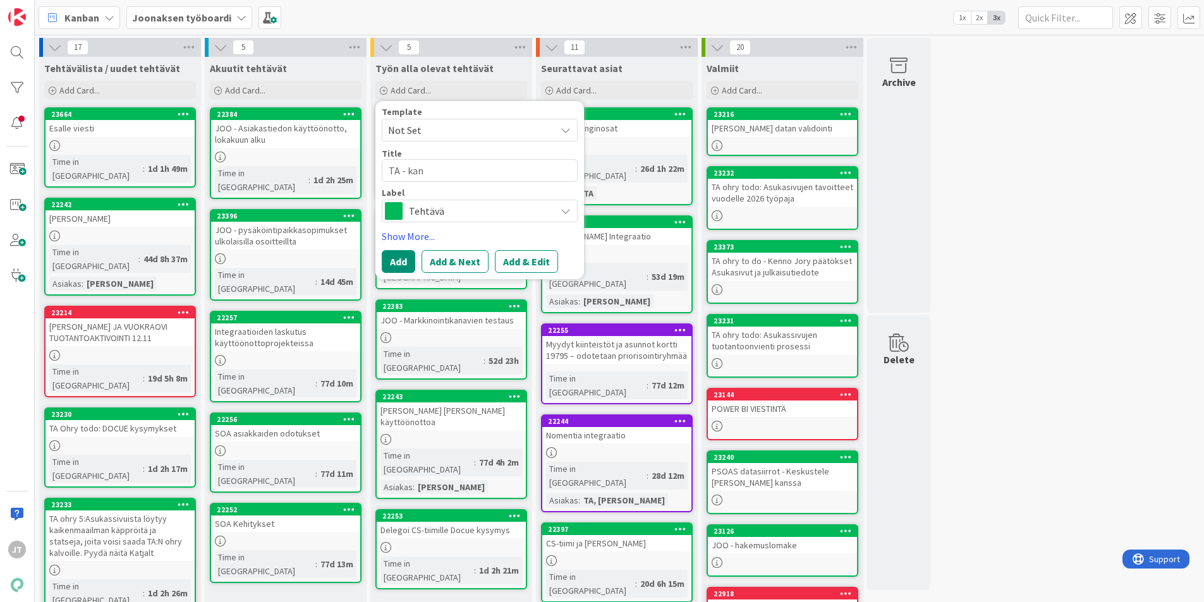
type textarea "TA - kank"
type textarea "x"
type textarea "TA - kankt"
type textarea "x"
type textarea "TA - kankta"
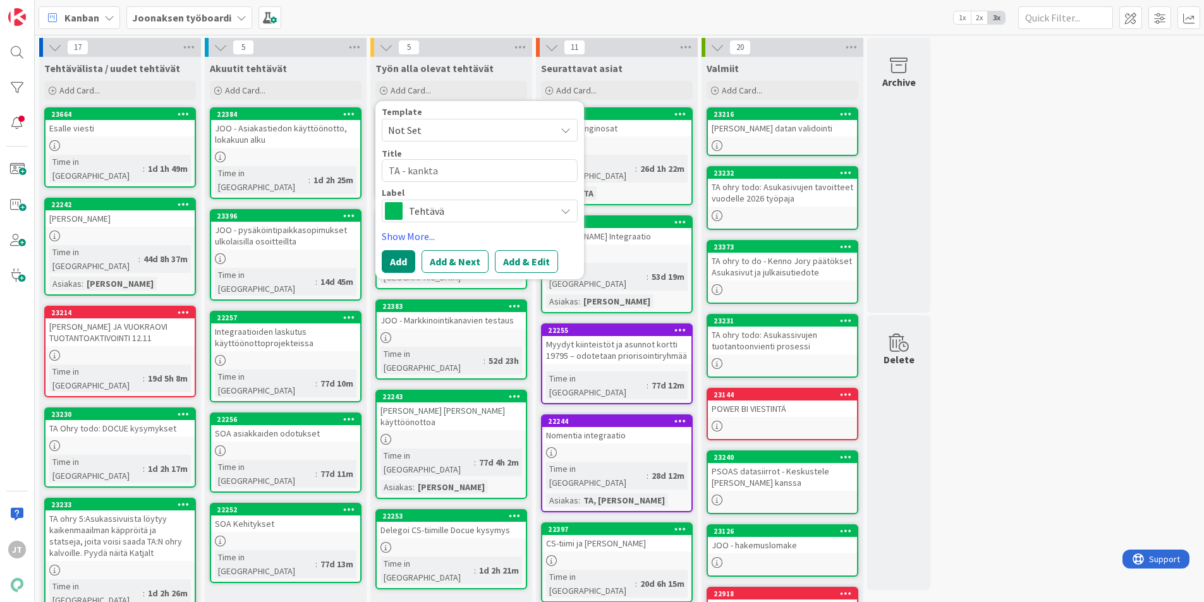
type textarea "x"
type textarea "TA - kankt"
type textarea "x"
type textarea "TA - kank"
type textarea "x"
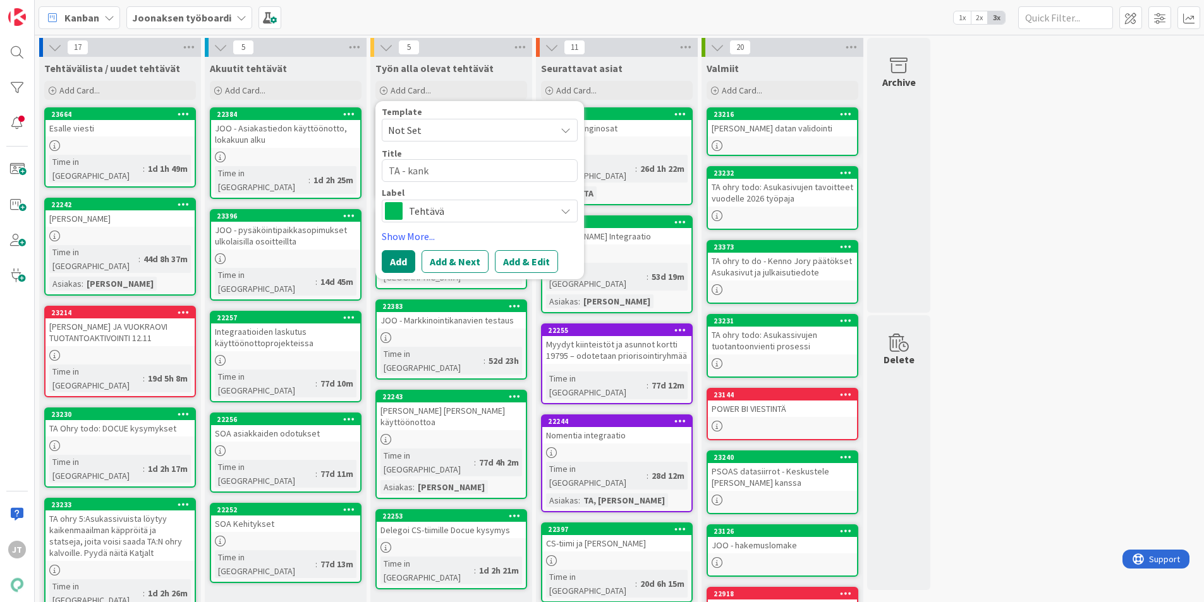
type textarea "TA - kan"
type textarea "x"
type textarea "TA - kany"
type textarea "x"
type textarea "TA - kanya"
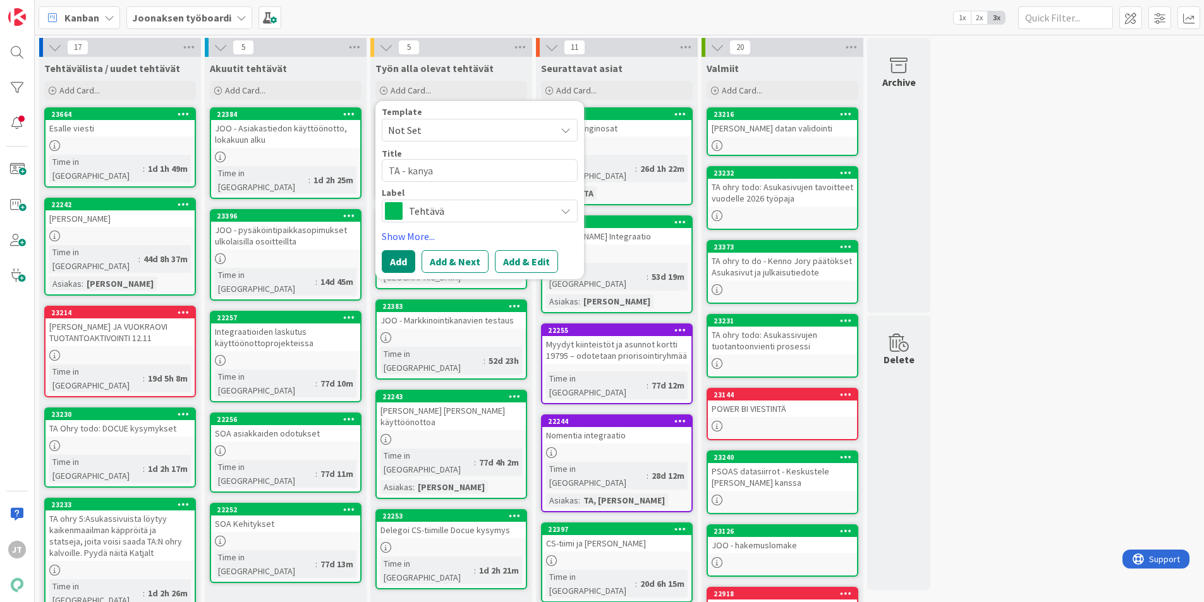
type textarea "x"
type textarea "TA - kany"
type textarea "x"
type textarea "TA - kan"
type textarea "x"
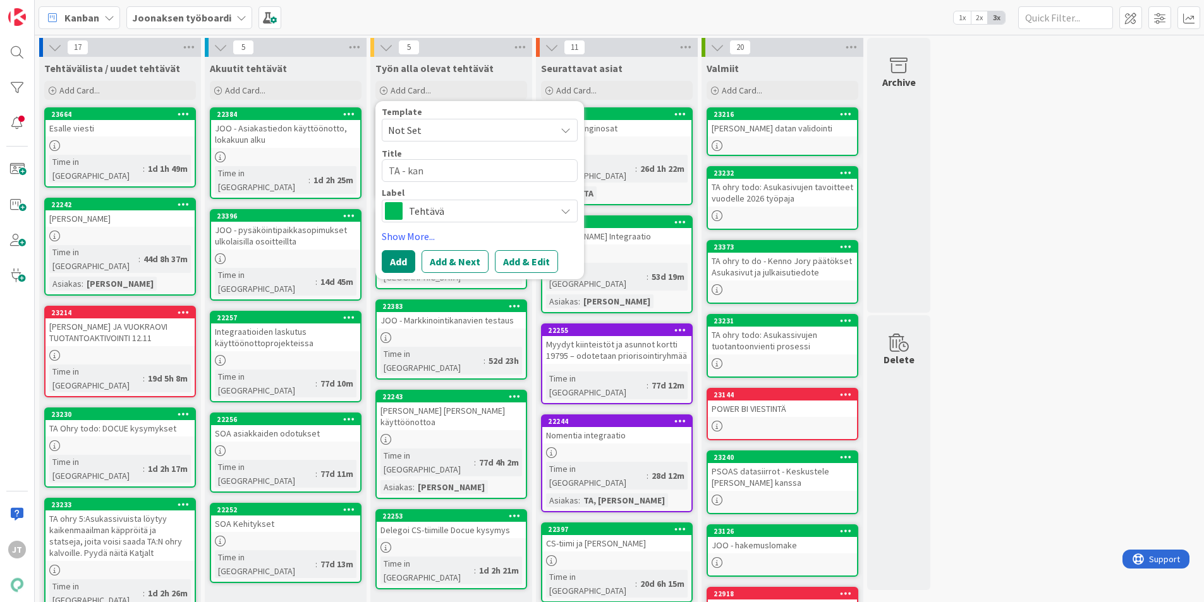
type textarea "TA - kant"
type textarea "x"
type textarea "[PERSON_NAME]"
type textarea "x"
type textarea "TA - [PERSON_NAME]"
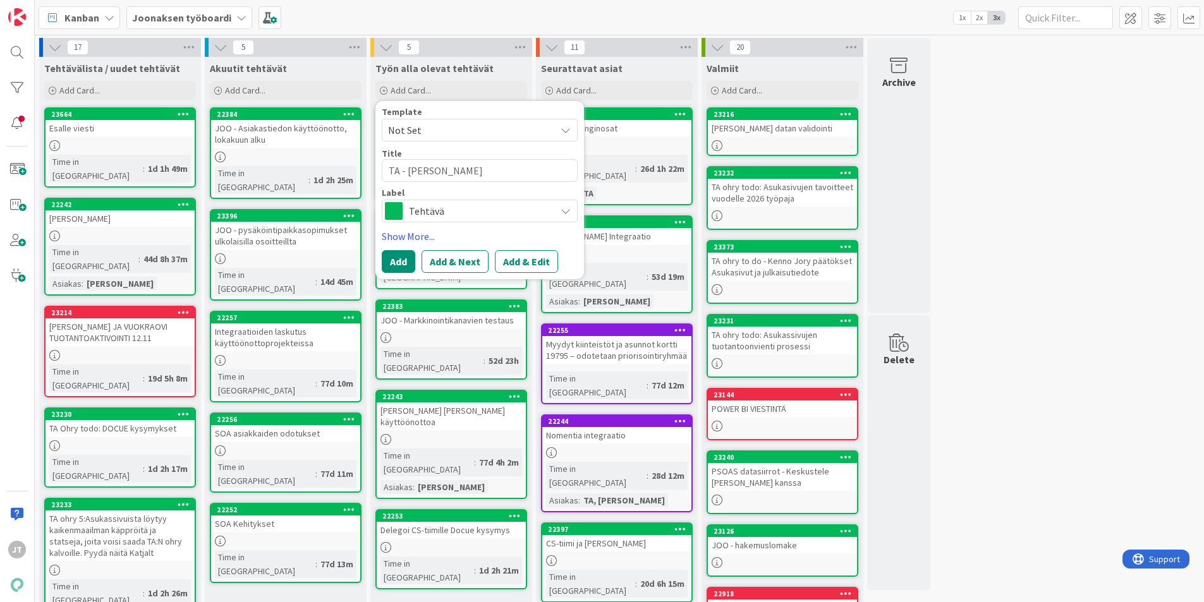
type textarea "x"
type textarea "TA - kantaky"
type textarea "x"
type textarea "TA - kantakys"
type textarea "x"
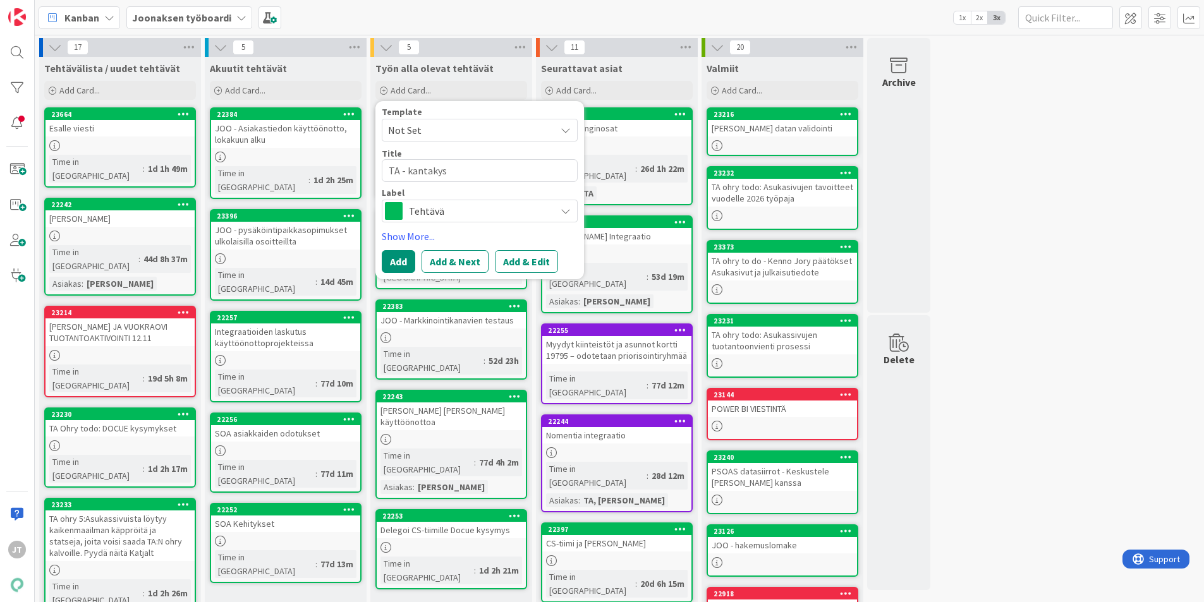
type textarea "TA - kantakyse"
type textarea "x"
type textarea "TA - kantakysel"
type textarea "x"
type textarea "TA - kantakysely"
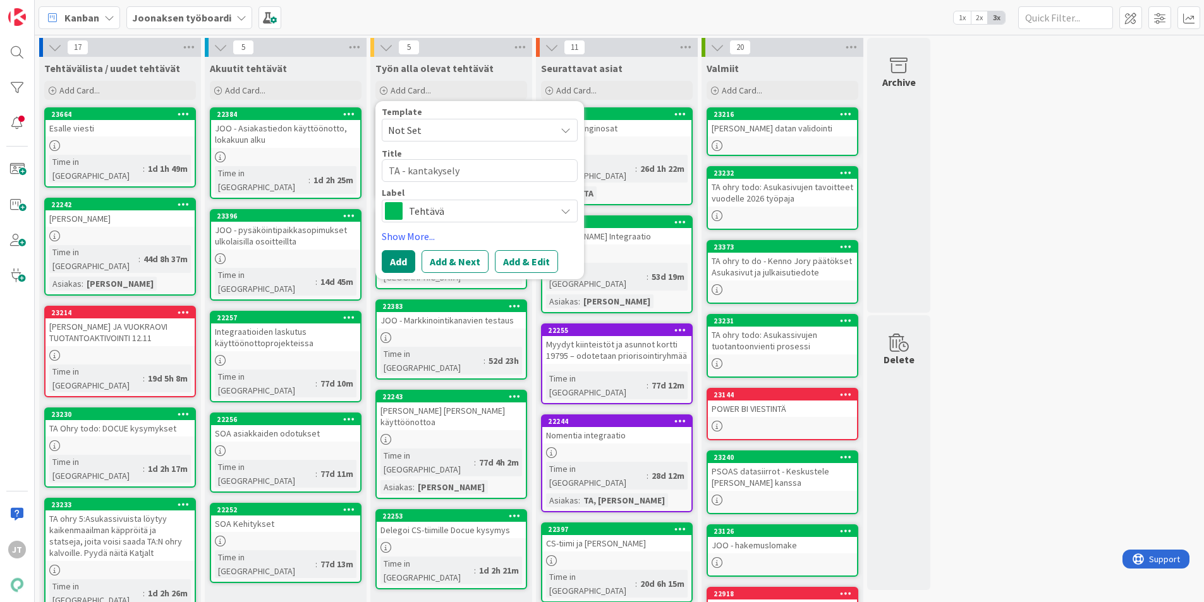
type textarea "x"
type textarea "TA - kantakysely"
type textarea "x"
type textarea "TA - kantakysely h"
type textarea "x"
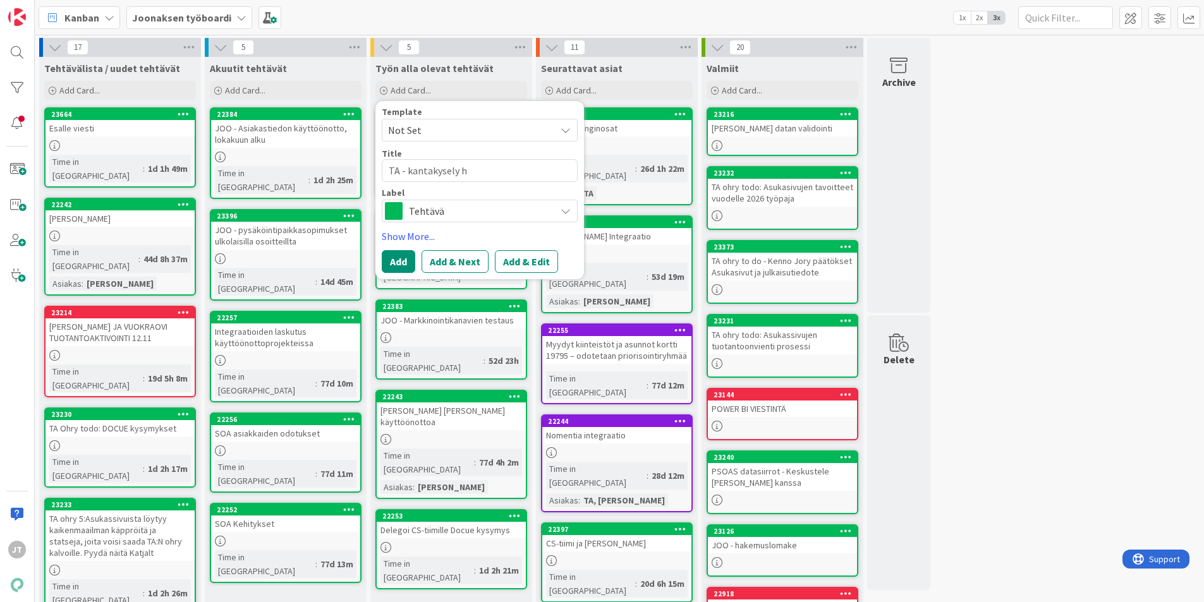
type textarea "TA - kantakysely hn"
type textarea "x"
type textarea "TA - kantakysely hnn"
type textarea "x"
type textarea "TA - kantakysely hnna"
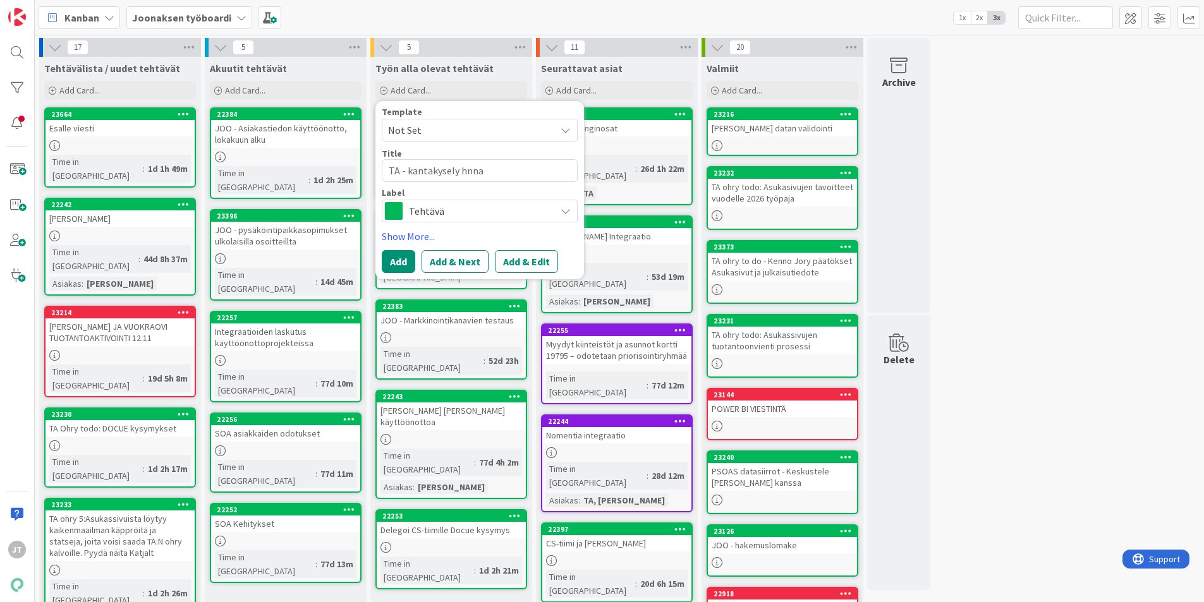
type textarea "x"
type textarea "TA - kantakysely hnn"
type textarea "x"
type textarea "TA - kantakysely hn"
type textarea "x"
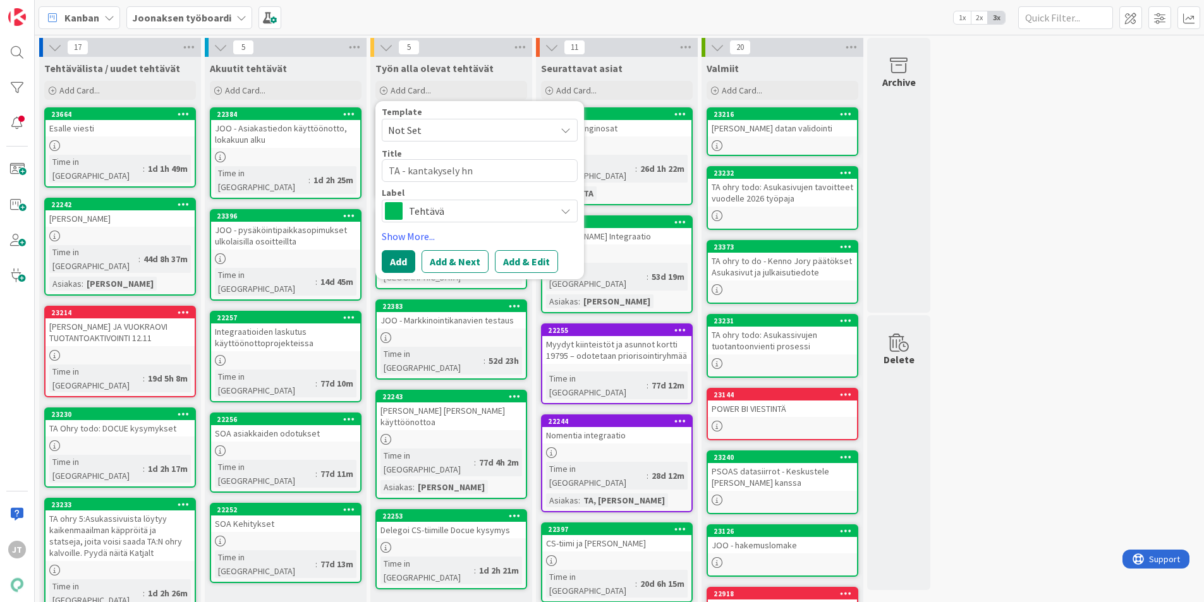
type textarea "TA - kantakysely h"
type textarea "x"
type textarea "TA - kantakysely hi"
type textarea "x"
type textarea "TA - kantakysely hin"
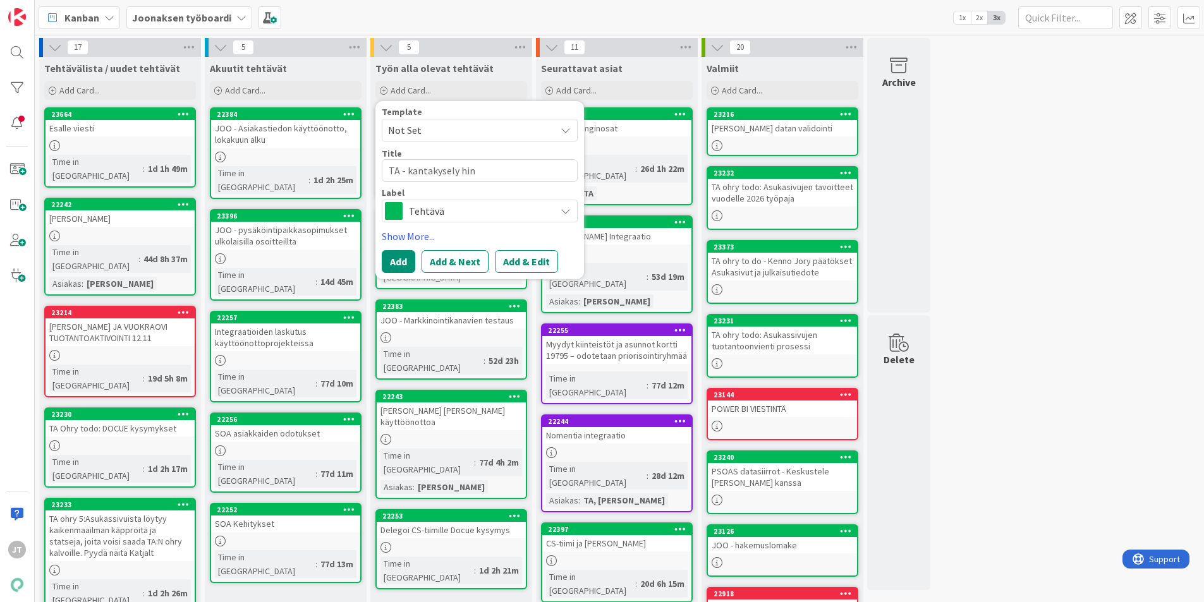
type textarea "x"
type textarea "TA - kantakysely [PERSON_NAME]"
type textarea "x"
type textarea "TA - kantakysely hinna"
type textarea "x"
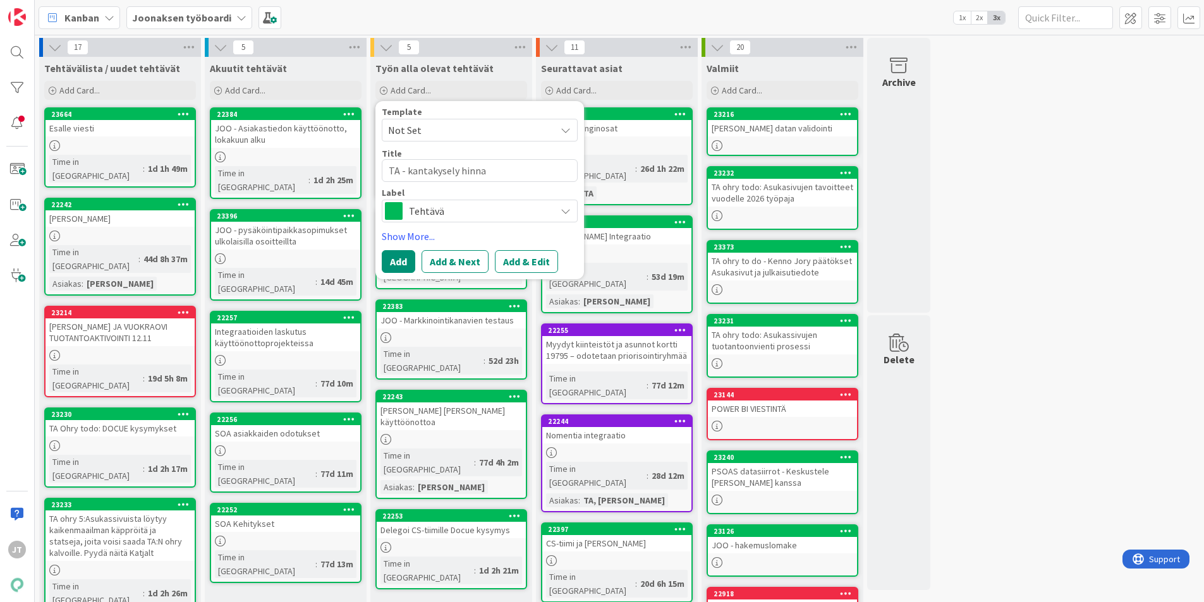
type textarea "TA - kantakysely hinnan"
type textarea "x"
type textarea "TA - kantakysely hinnano"
type textarea "x"
type textarea "TA - kantakysely hinnanor"
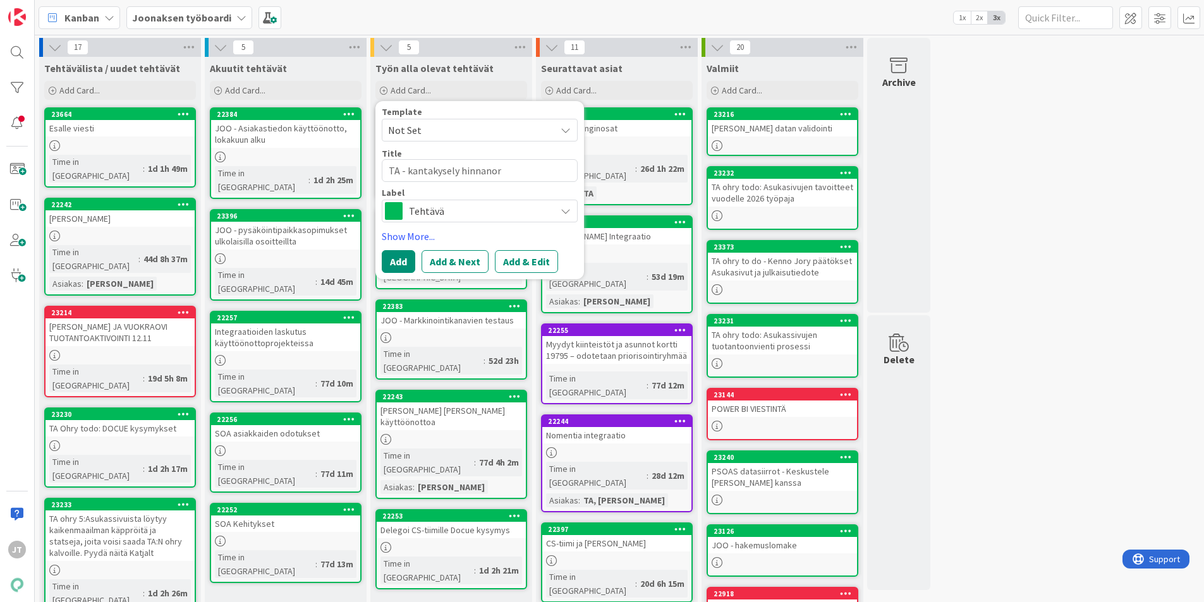
type textarea "x"
type textarea "TA - kantakysely hinnanoro"
type textarea "x"
type textarea "TA - kantakysely hinnanor"
type textarea "x"
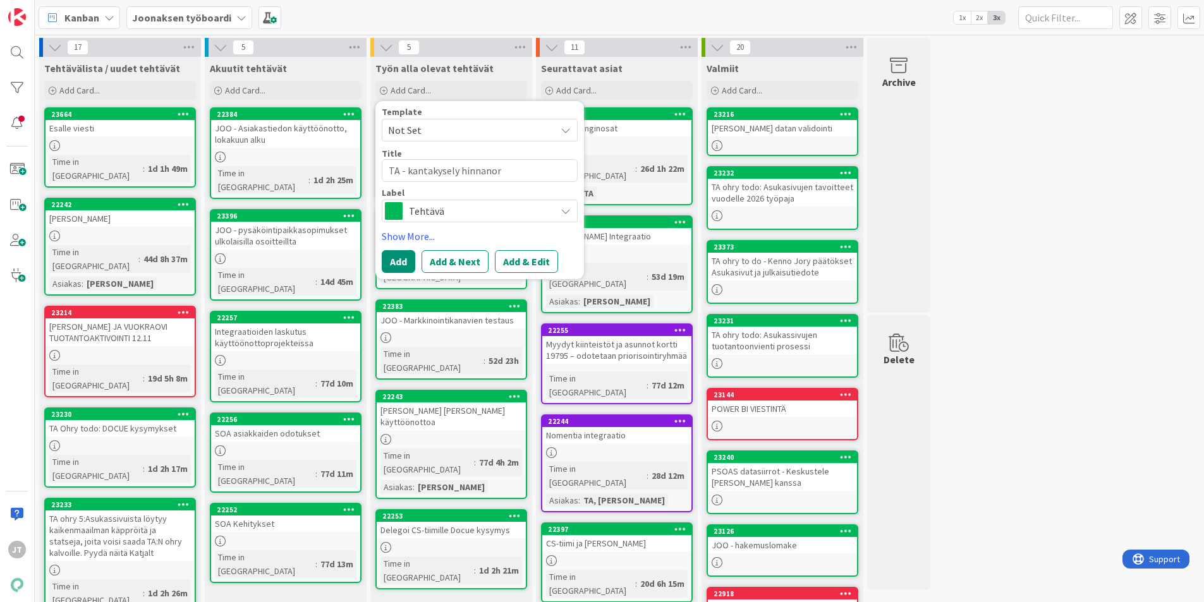
type textarea "TA - kantakysely hinnano"
type textarea "x"
type textarea "TA - kantakysely hinnan"
type textarea "x"
type textarea "TA - kantakysely hinnank"
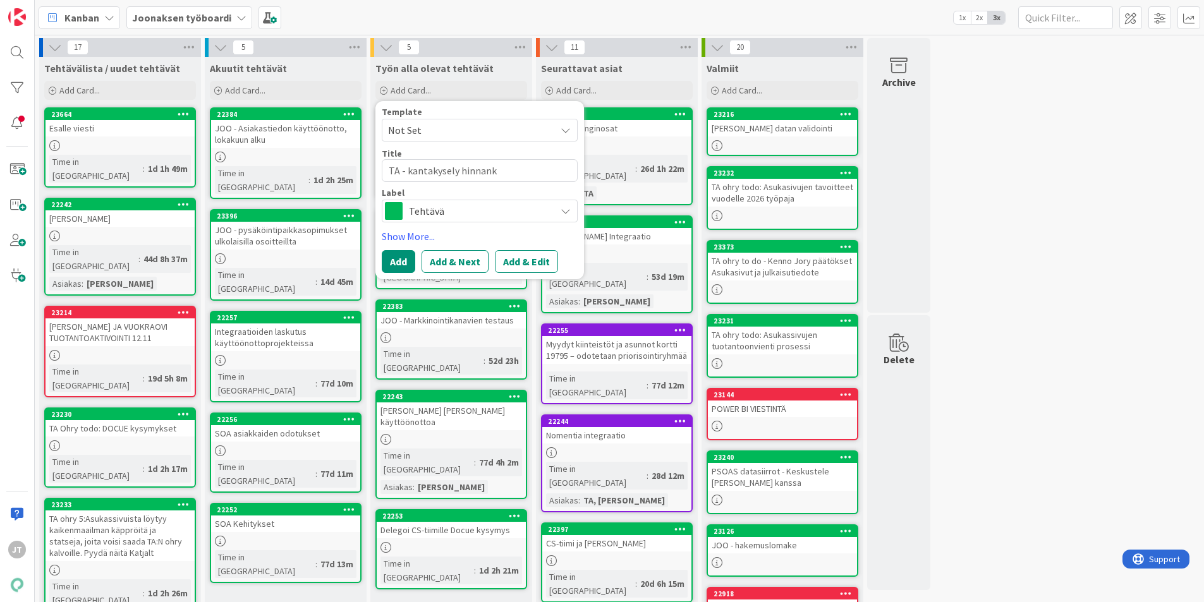
type textarea "x"
type textarea "TA - kantakysely hinnanko"
type textarea "x"
type textarea "TA - kantakysely hinnankor"
type textarea "x"
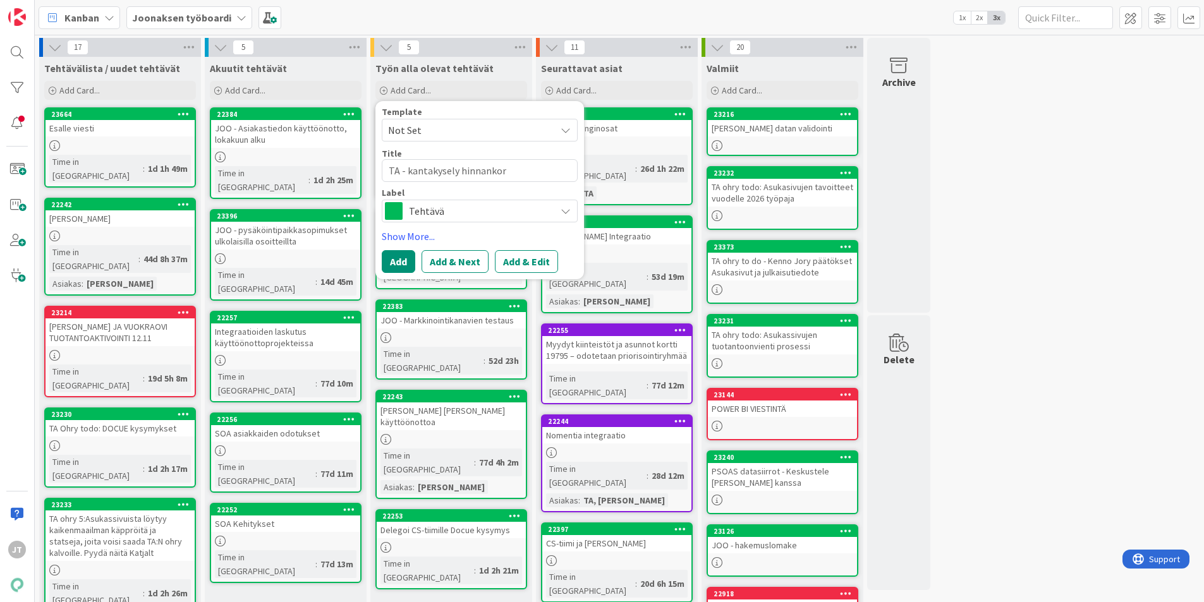
type textarea "TA - kantakysely hinnankoro"
type textarea "x"
type textarea "TA - kantakysely hinnankorot"
type textarea "x"
type textarea "TA - kantakysely hinnankorotu"
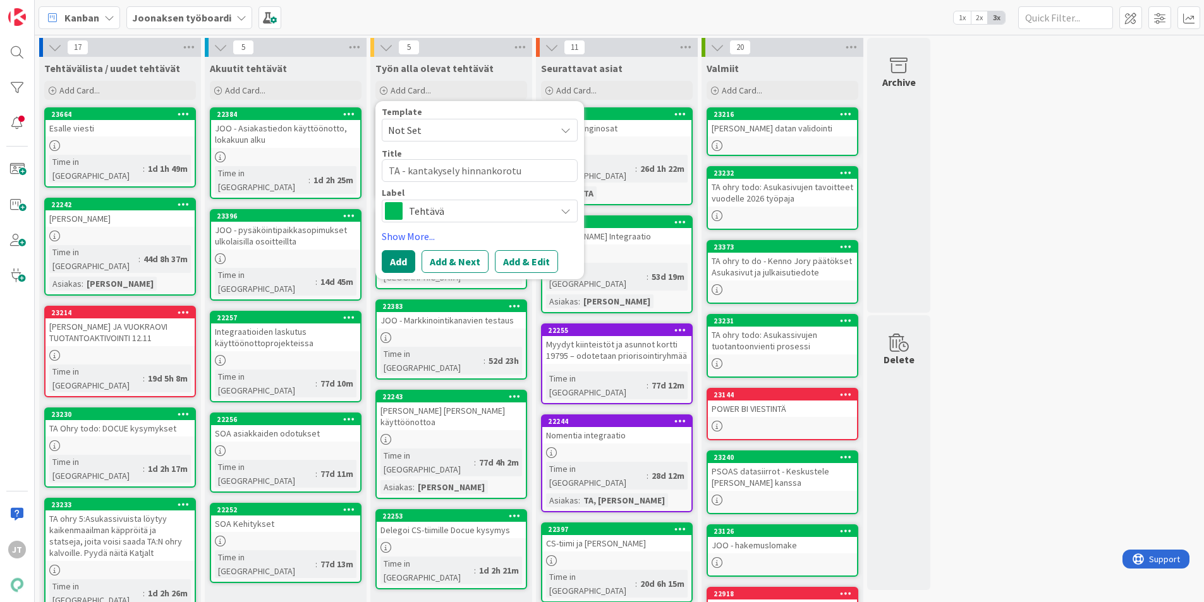
type textarea "x"
type textarea "TA - kantakysely hinnankorotus"
type textarea "x"
type textarea "TA - kantakysely hinnankorotusk"
type textarea "x"
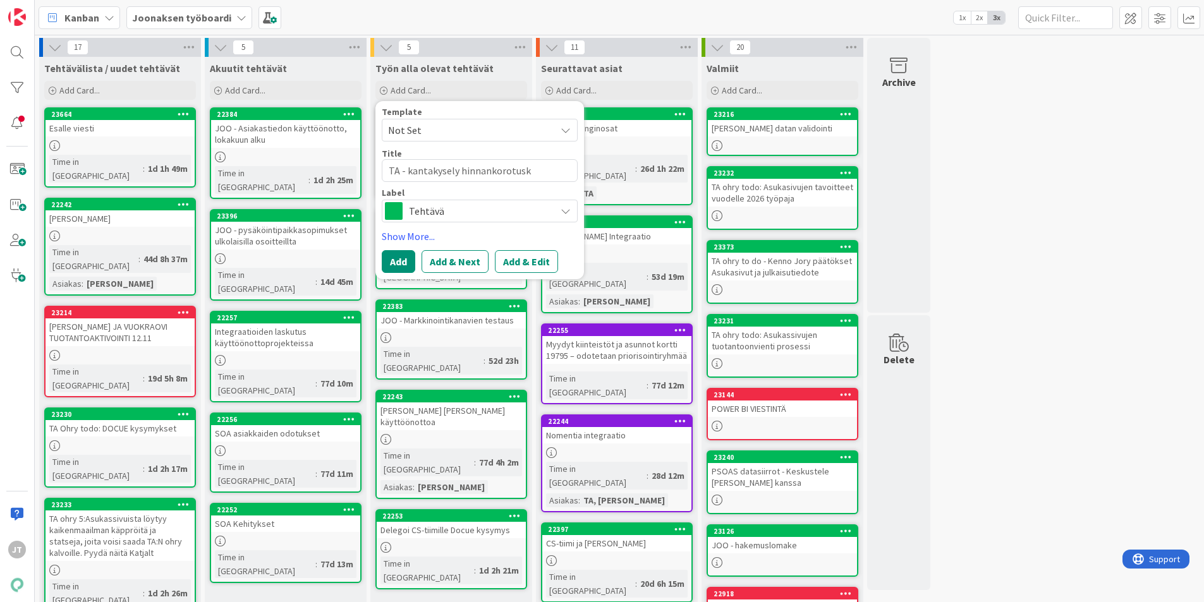
type textarea "TA - kantakysely hinnankorotuski"
type textarea "x"
type textarea "TA - kantakysely hinnankorotuskir"
type textarea "x"
type textarea "TA - kantakysely hinnankorotuskirj"
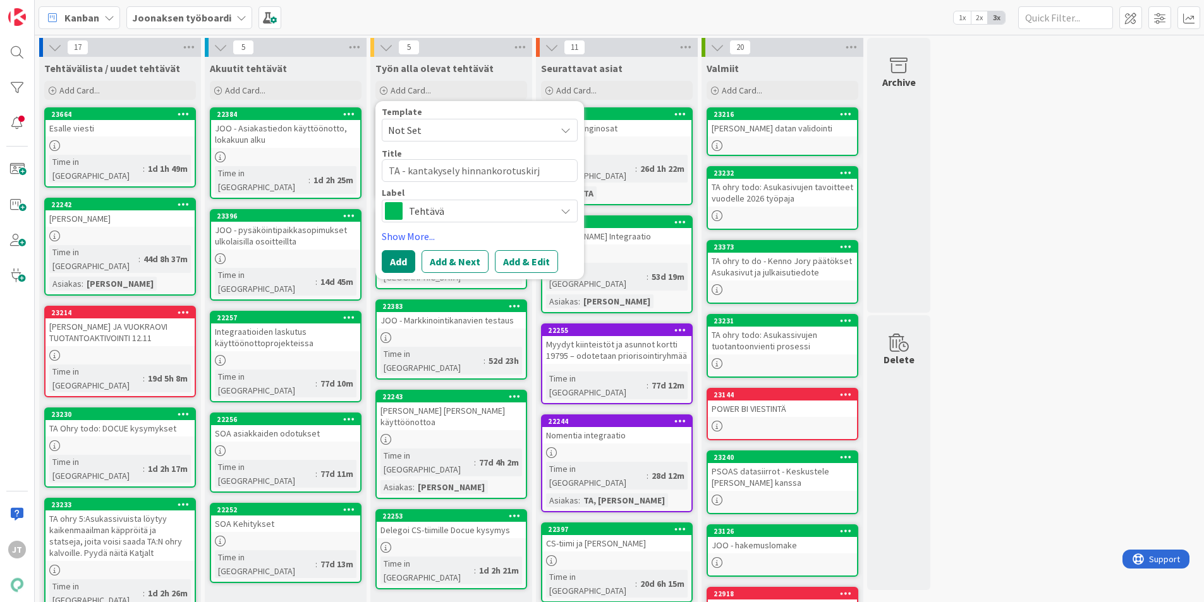
type textarea "x"
type textarea "TA - kantakysely hinnankorotuskirje"
type textarea "x"
type textarea "TA - kantakysely hinnankorotuskirjei"
type textarea "x"
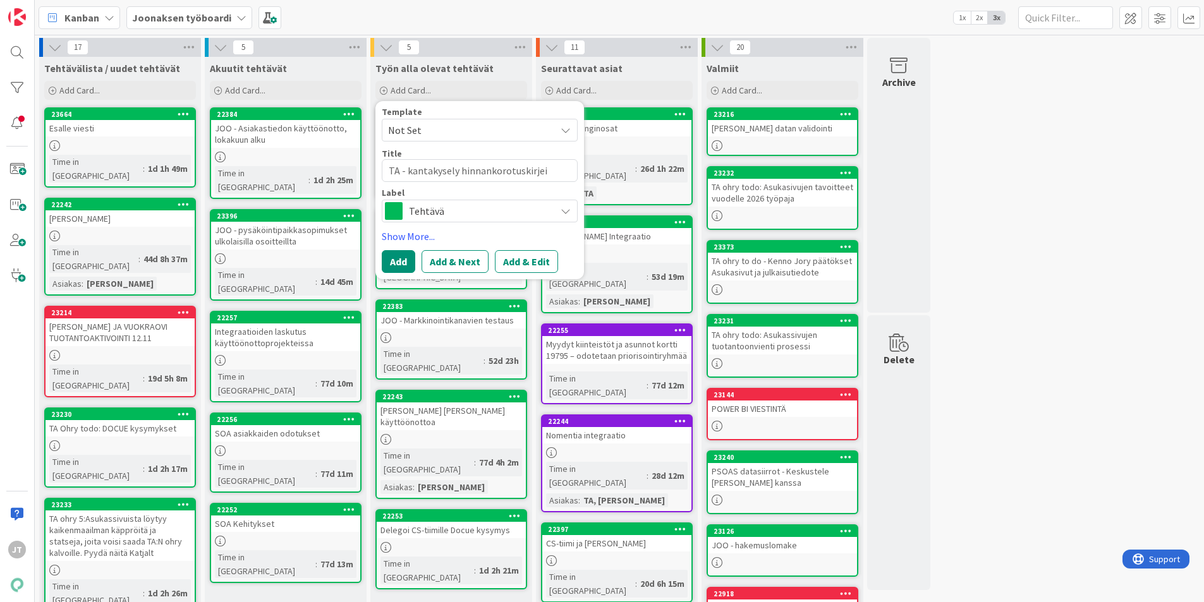
type textarea "TA - kantakysely hinnankorotuskirjeis"
type textarea "x"
type textarea "TA - kantakysely hinnankorotuskirjeise"
type textarea "x"
type textarea "TA - kantakysely hinnankorotuskirjeisee"
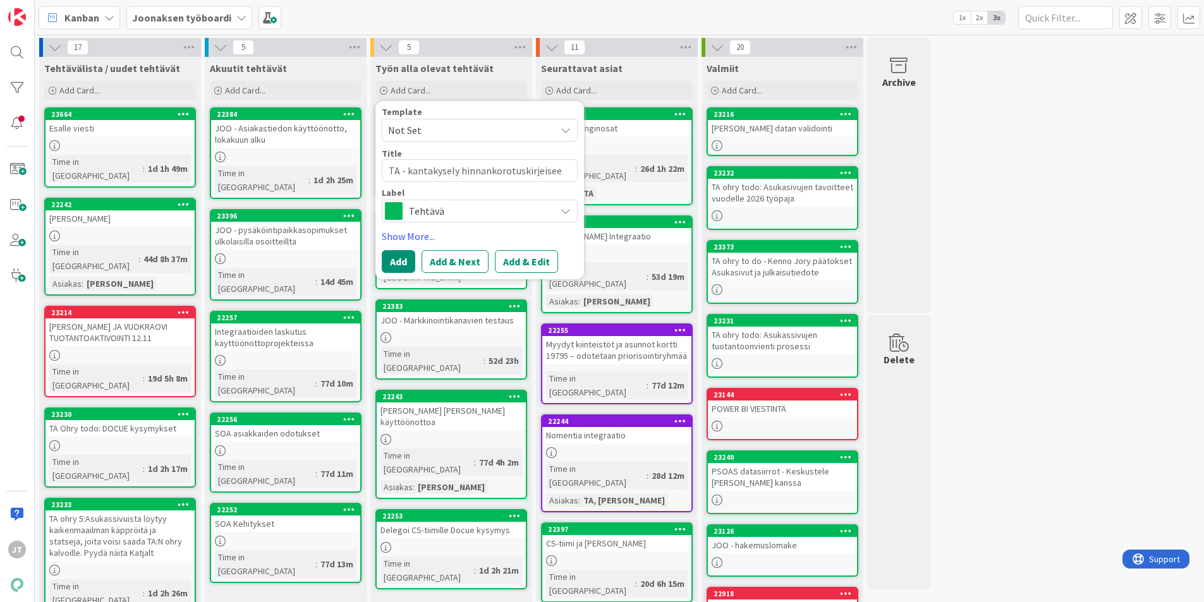
type textarea "x"
type textarea "TA - kantakysely hinnankorotuskirjeise"
type textarea "x"
type textarea "TA - kantakysely hinnankorotuskirjeis"
type textarea "x"
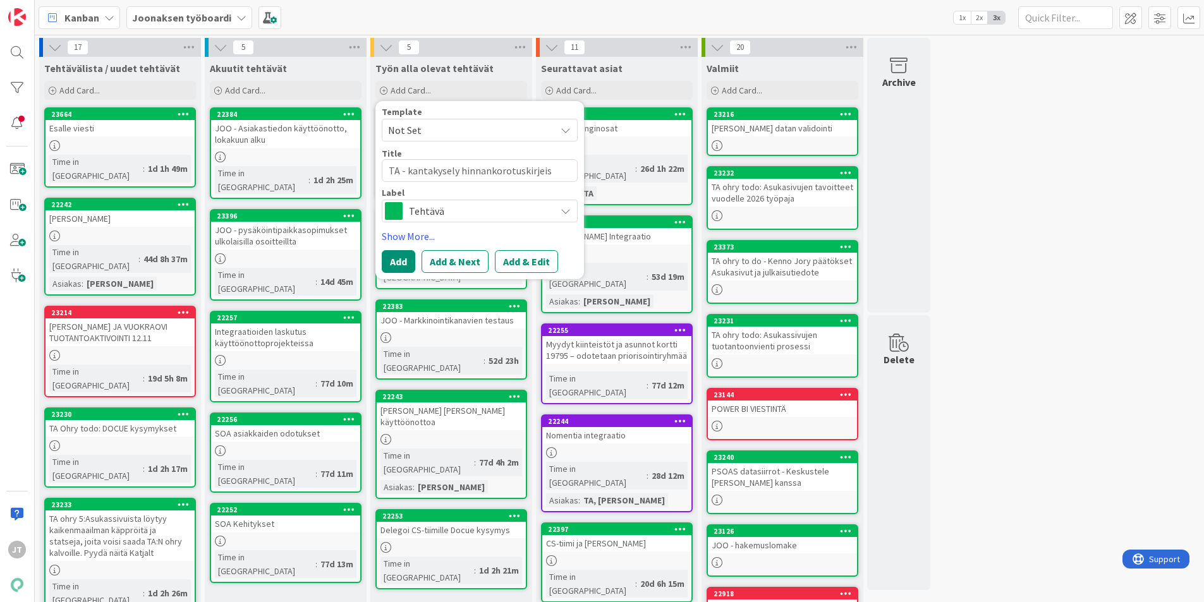
type textarea "TA - kantakysely hinnankorotuskirjeisi"
type textarea "x"
type textarea "TA - kantakysely hinnankorotuskirjeisii"
type textarea "x"
type textarea "TA - kantakysely hinnankorotuskirjeisiin"
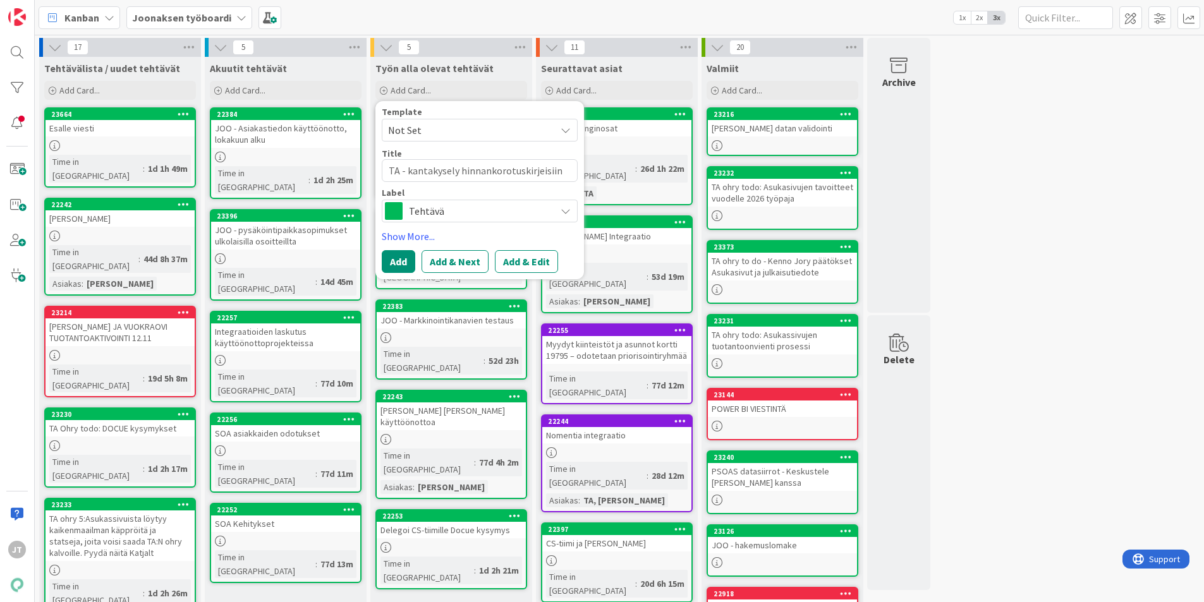
type textarea "x"
type textarea "TA - kantakysely hinnankorotuskirjeisiin"
type textarea "x"
type textarea "TA - kantakysely hinnankorotuskirjeisiin l"
type textarea "x"
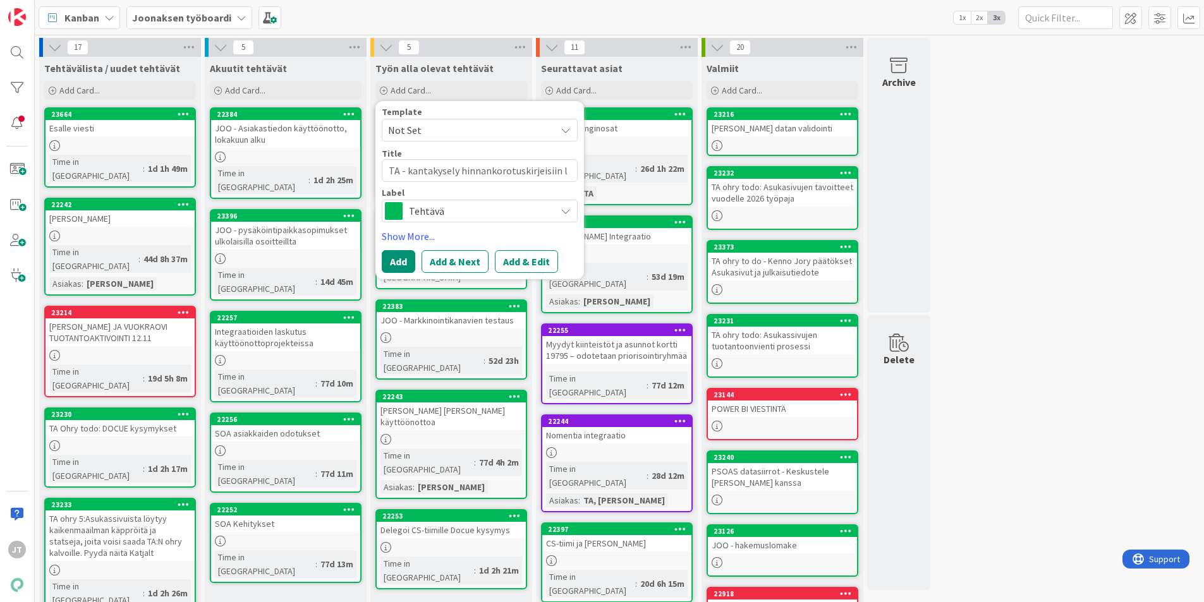
type textarea "TA - kantakysely hinnankorotuskirjeisiin li"
type textarea "x"
type textarea "TA - kantakysely hinnankorotuskirjeisiin lii"
type textarea "x"
type textarea "TA - kantakysely hinnankorotuskirjeisiin liit"
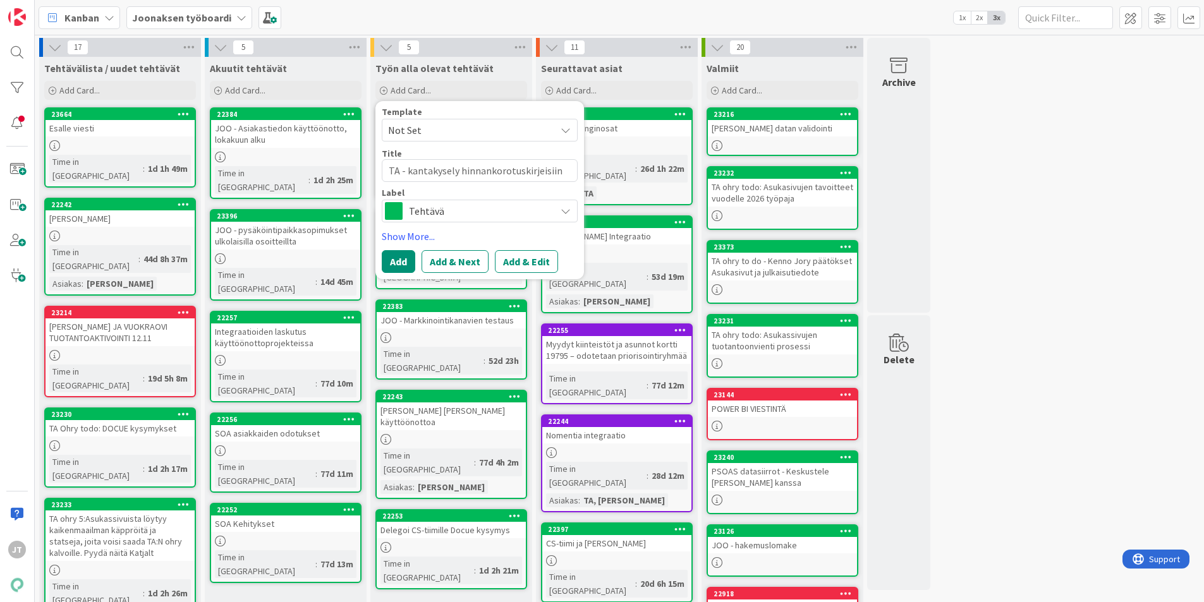
type textarea "x"
type textarea "TA - kantakysely hinnankorotuskirjeisiin liitt"
type textarea "x"
type textarea "TA - kantakysely hinnankorotuskirjeisiin liitty"
type textarea "x"
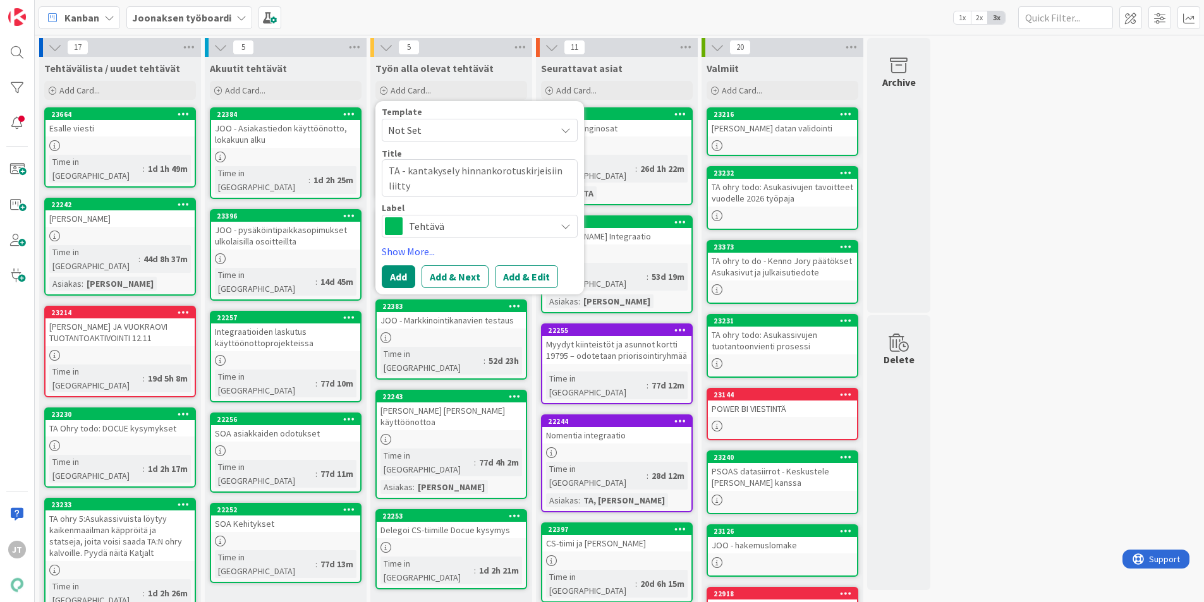
type textarea "TA - kantakysely hinnankorotuskirjeisiin liittye"
type textarea "x"
type textarea "TA - kantakysely hinnankorotuskirjeisiin liittyen"
click at [537, 272] on button "Add & Edit" at bounding box center [526, 277] width 63 height 23
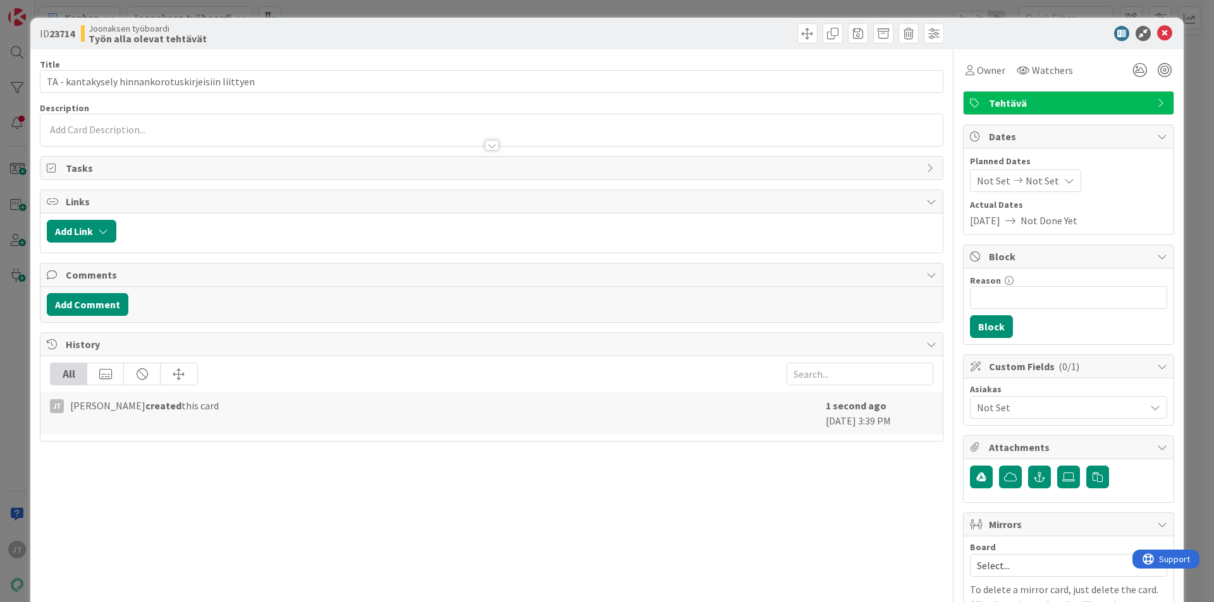
click at [176, 120] on div at bounding box center [491, 133] width 902 height 26
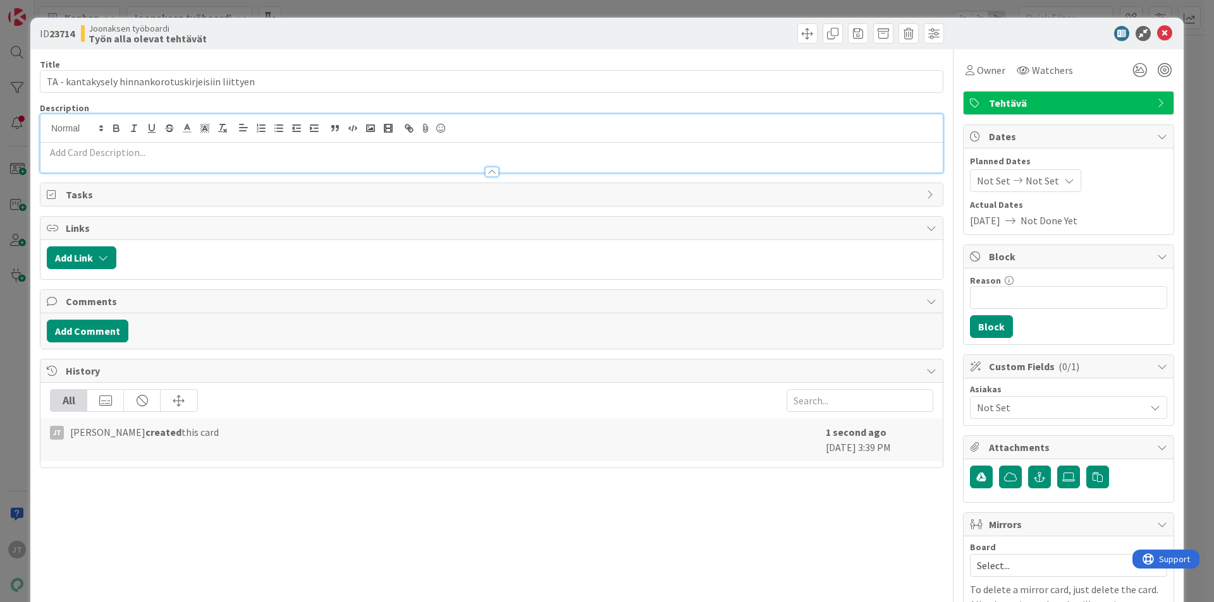
click at [176, 149] on p at bounding box center [491, 152] width 889 height 15
click at [300, 158] on p "﻿" at bounding box center [491, 152] width 889 height 15
click at [286, 156] on p "﻿" at bounding box center [491, 152] width 889 height 15
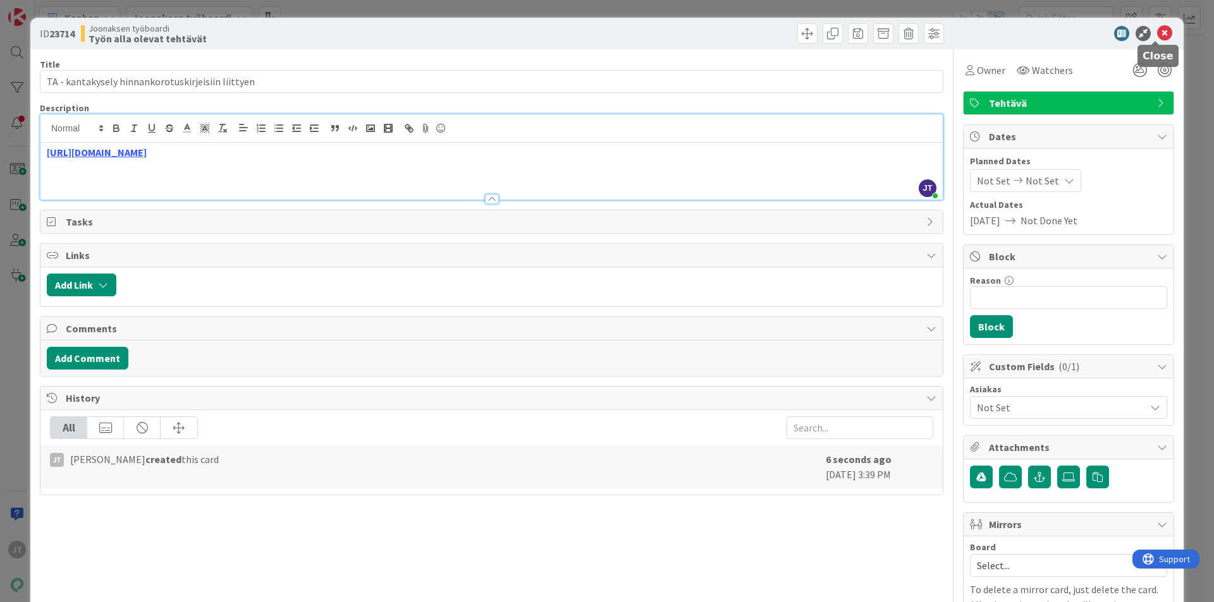
click at [1158, 35] on icon at bounding box center [1164, 33] width 15 height 15
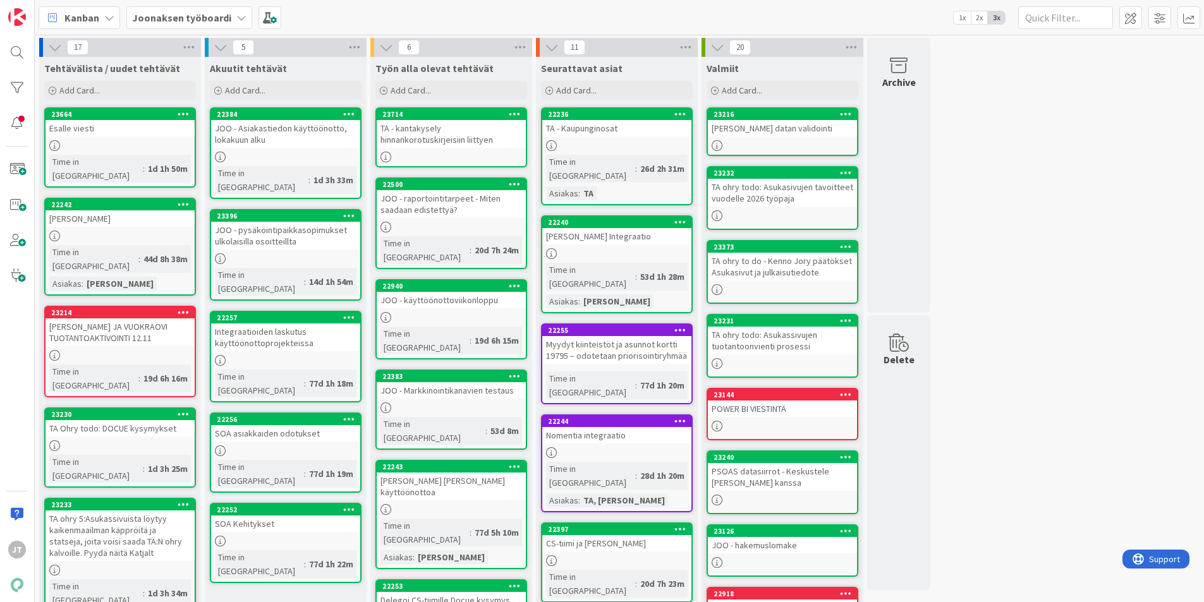
type textarea "x"
